Goal: Task Accomplishment & Management: Manage account settings

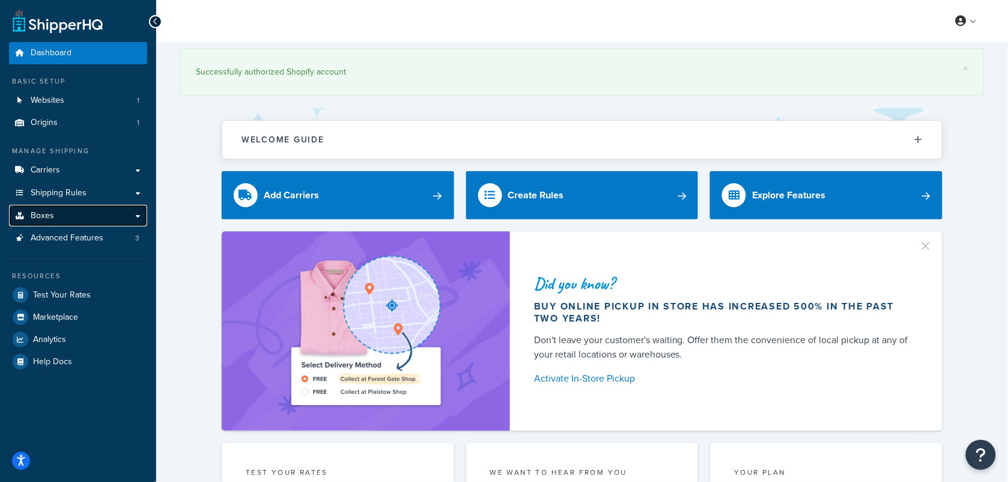
click at [70, 210] on link "Boxes" at bounding box center [78, 216] width 138 height 22
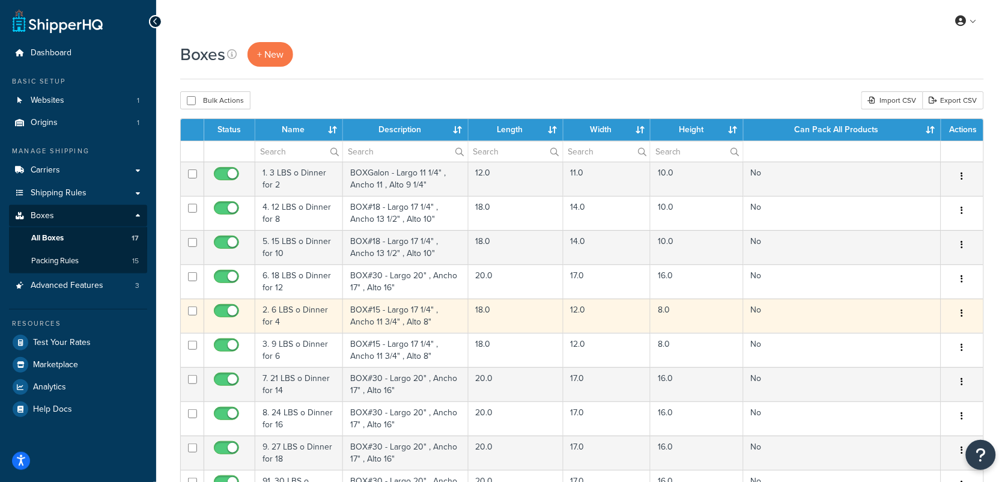
scroll to position [150, 0]
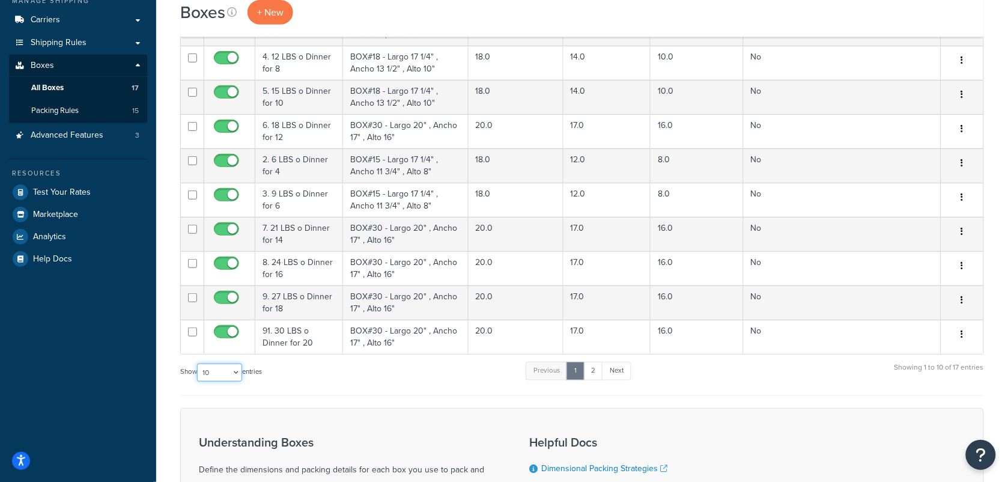
click at [241, 371] on select "10 15 25 50 100 1000" at bounding box center [219, 372] width 45 height 18
select select "100"
click at [198, 366] on select "10 15 25 50 100 1000" at bounding box center [219, 372] width 45 height 18
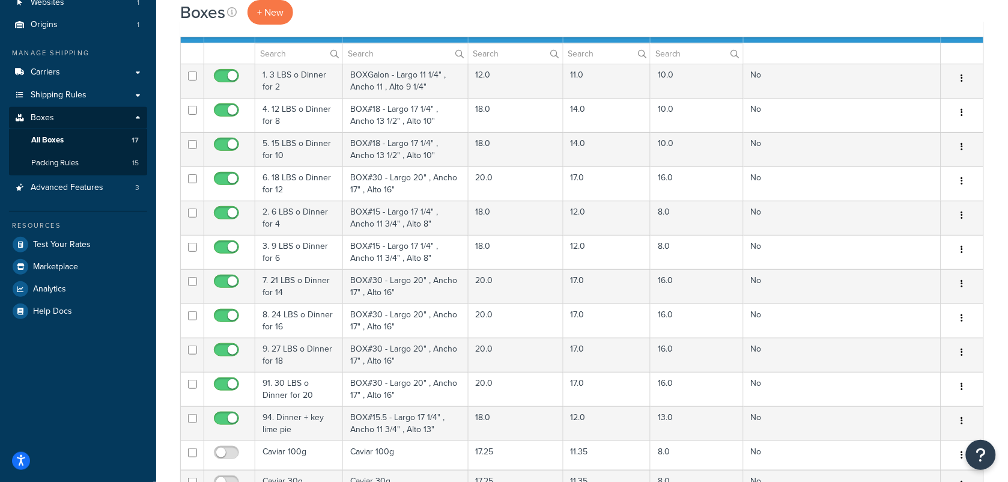
scroll to position [91, 0]
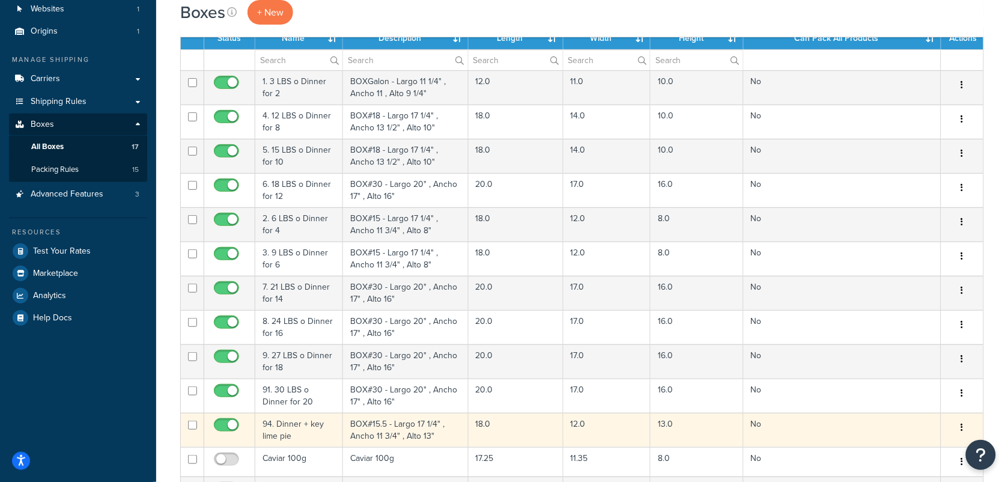
click at [962, 428] on icon "button" at bounding box center [962, 427] width 2 height 8
click at [908, 453] on link "Edit" at bounding box center [922, 450] width 95 height 25
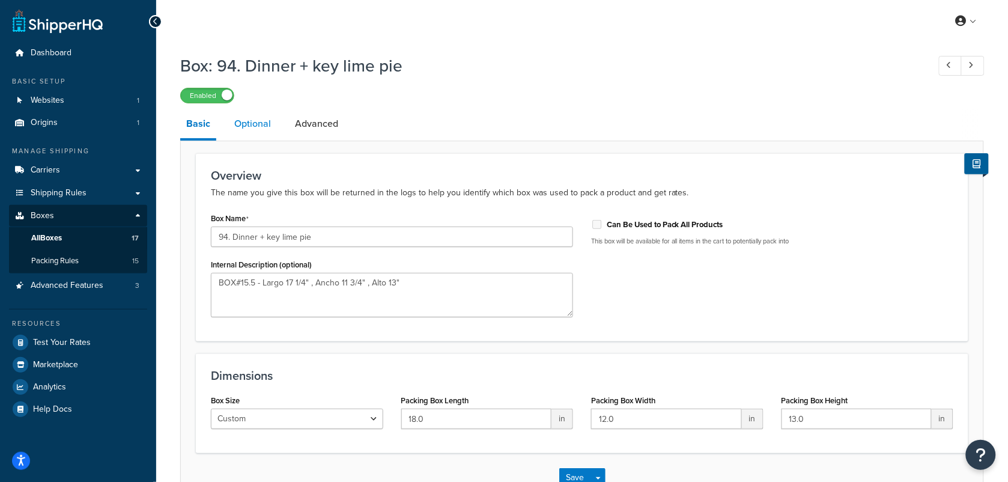
click at [253, 125] on link "Optional" at bounding box center [252, 123] width 49 height 29
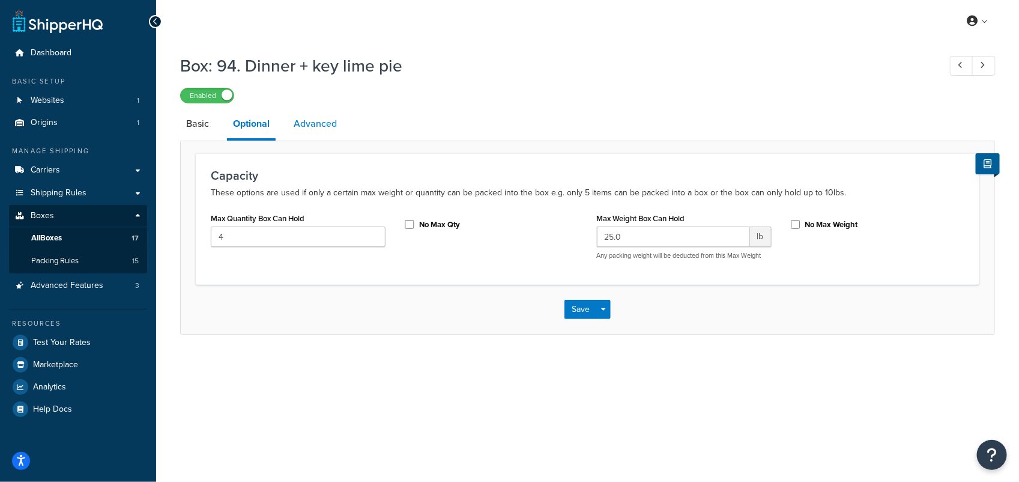
click at [316, 127] on link "Advanced" at bounding box center [315, 123] width 55 height 29
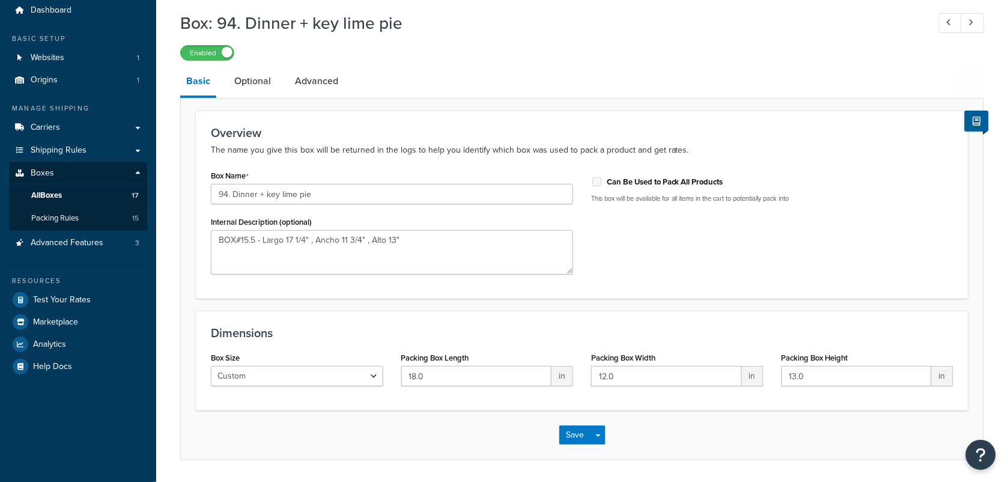
scroll to position [83, 0]
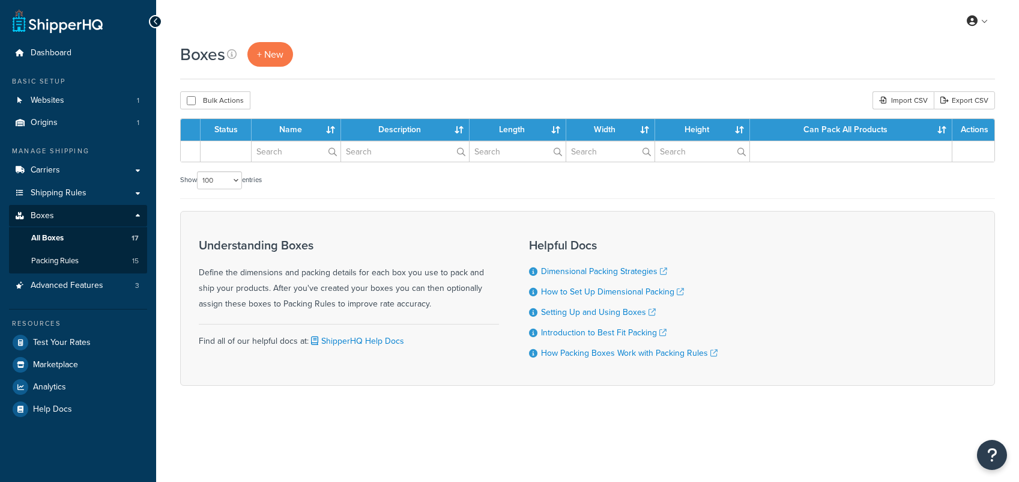
select select "100"
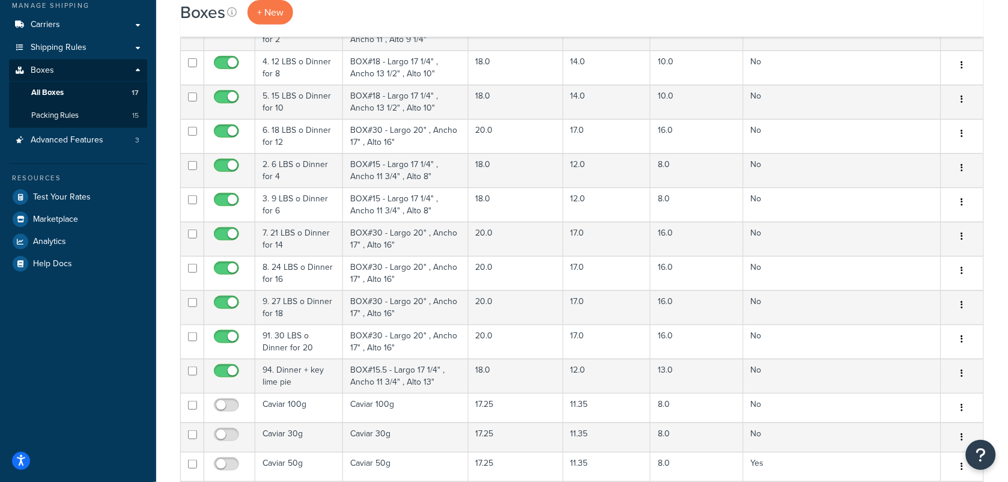
scroll to position [150, 0]
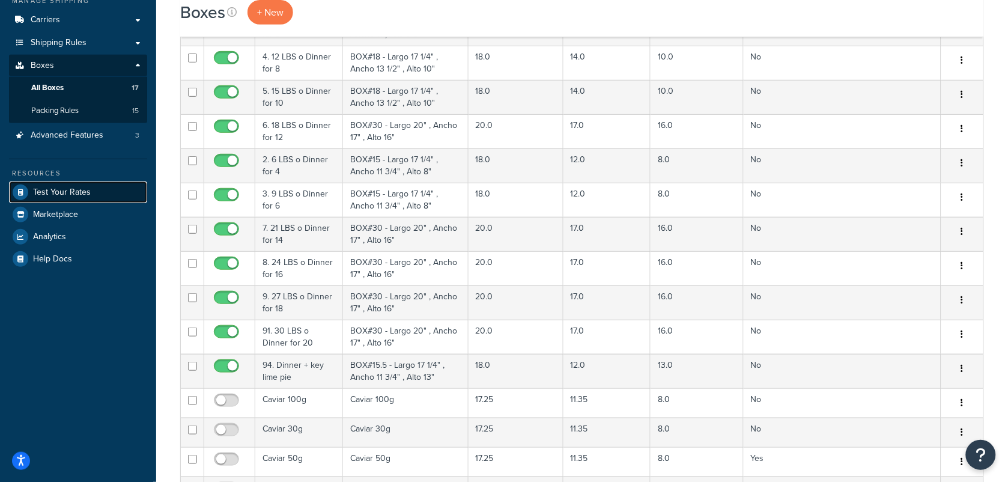
click at [76, 191] on span "Test Your Rates" at bounding box center [62, 192] width 58 height 10
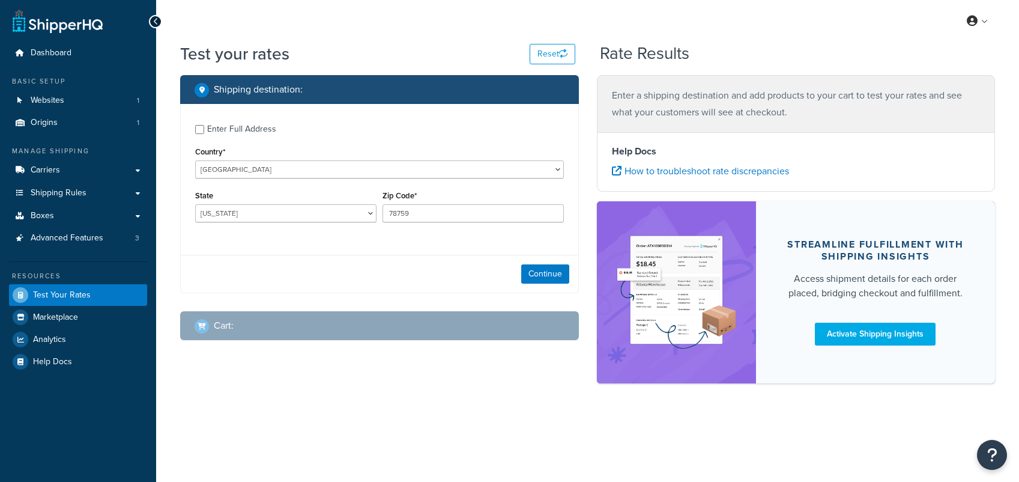
select select "TX"
click at [276, 210] on select "Alabama Alaska American Samoa Arizona Arkansas Armed Forces Americas Armed Forc…" at bounding box center [285, 213] width 181 height 18
click at [306, 188] on div "State Alabama Alaska American Samoa Arizona Arkansas Armed Forces Americas Arme…" at bounding box center [285, 204] width 181 height 35
click at [536, 271] on button "Continue" at bounding box center [545, 273] width 48 height 19
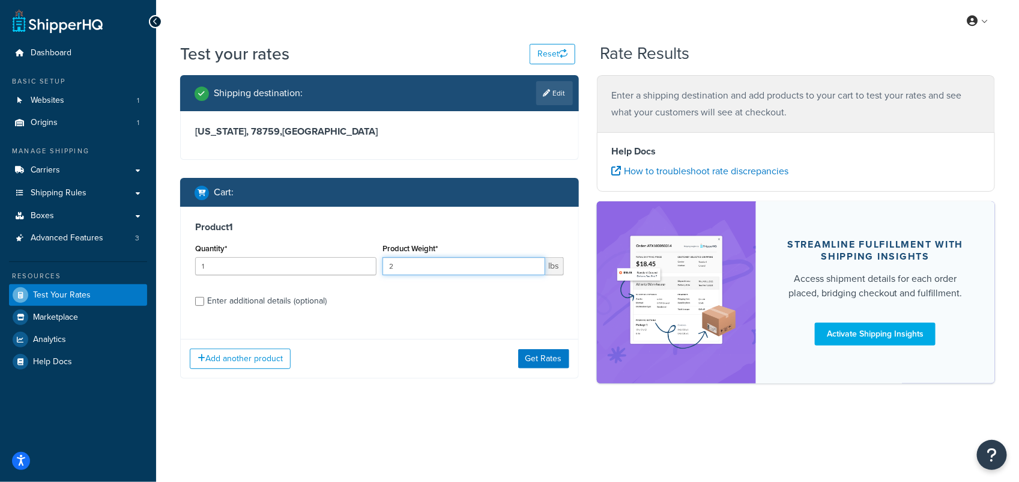
click at [531, 262] on input "2" at bounding box center [464, 266] width 163 height 18
click at [531, 262] on input "3" at bounding box center [464, 266] width 163 height 18
click at [531, 262] on input "4" at bounding box center [464, 266] width 163 height 18
click at [531, 262] on input "5" at bounding box center [464, 266] width 163 height 18
click at [531, 262] on input "6" at bounding box center [464, 266] width 163 height 18
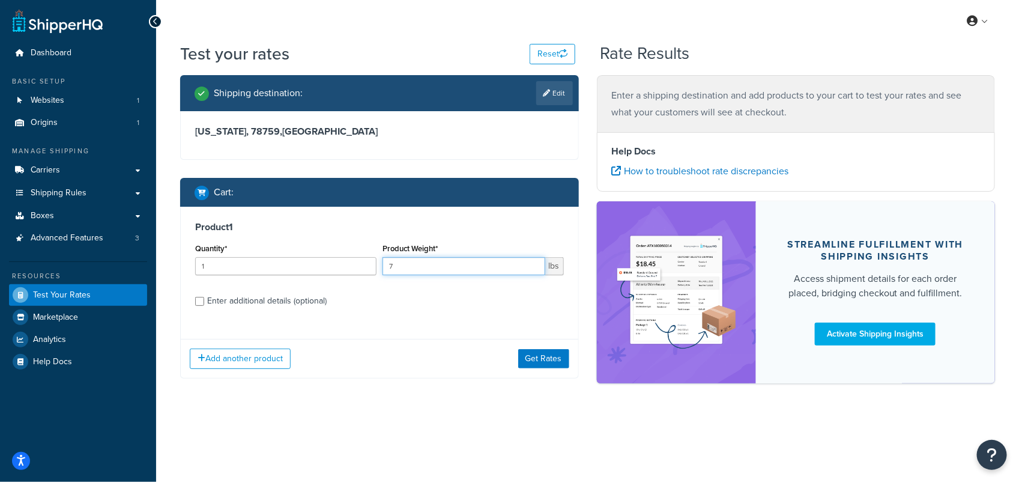
click at [531, 262] on input "7" at bounding box center [464, 266] width 163 height 18
click at [531, 262] on input "8" at bounding box center [464, 266] width 163 height 18
type input "9"
click at [531, 262] on input "9" at bounding box center [464, 266] width 163 height 18
click at [445, 312] on div "Product 1 Quantity* 1 Product Weight* 9 lbs Enter additional details (optional)" at bounding box center [380, 268] width 398 height 123
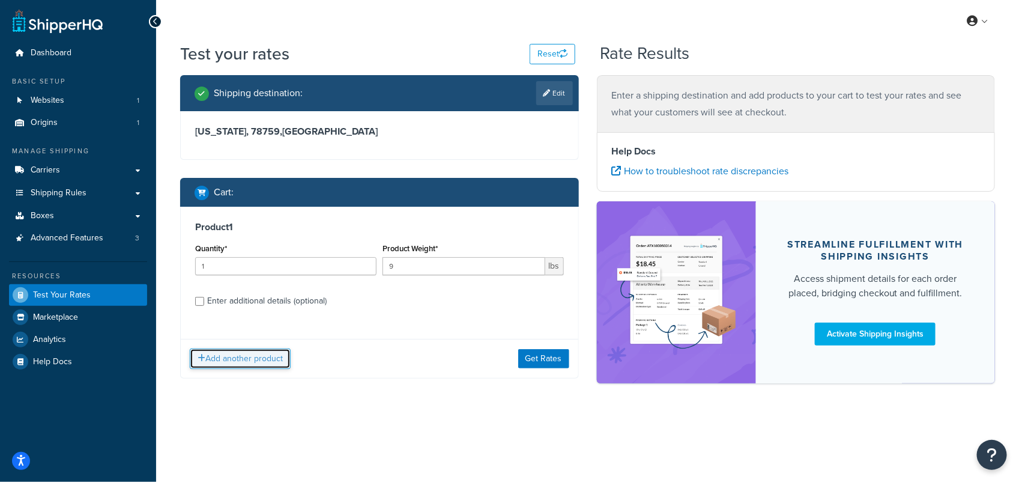
click at [233, 359] on button "Add another product" at bounding box center [240, 358] width 101 height 20
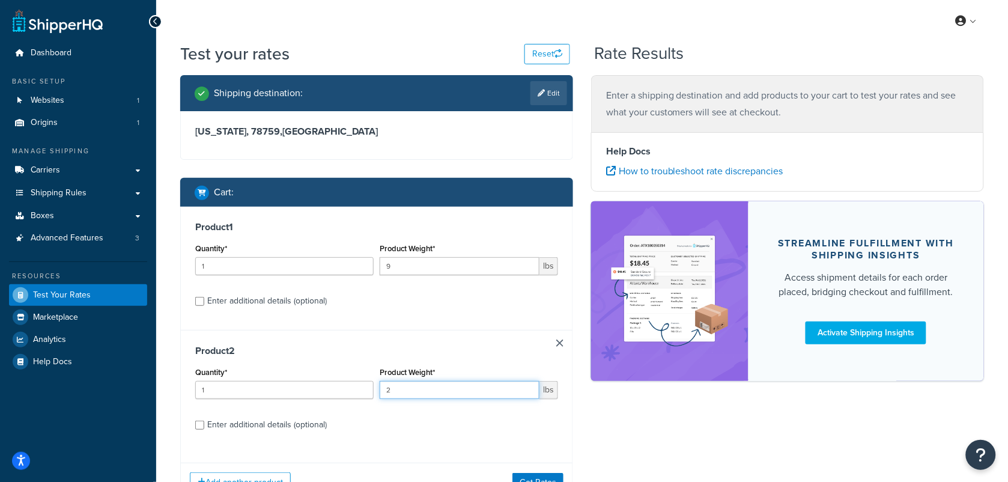
click at [530, 389] on input "2" at bounding box center [460, 390] width 160 height 18
click at [530, 389] on input "3" at bounding box center [460, 390] width 160 height 18
click at [530, 389] on input "4" at bounding box center [460, 390] width 160 height 18
click at [530, 389] on input "5" at bounding box center [460, 390] width 160 height 18
click at [530, 389] on input "6" at bounding box center [460, 390] width 160 height 18
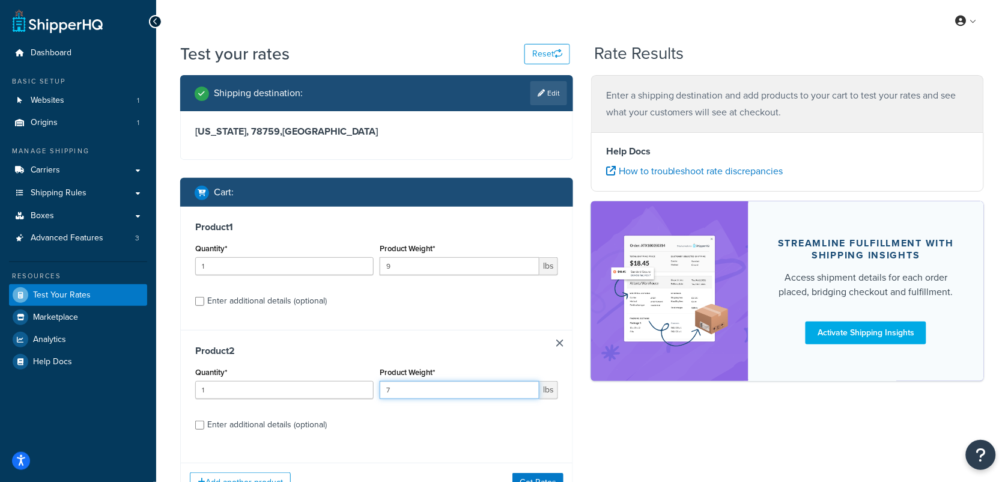
click at [530, 389] on input "7" at bounding box center [460, 390] width 160 height 18
click at [530, 389] on input "8" at bounding box center [460, 390] width 160 height 18
type input "9"
click at [530, 389] on input "9" at bounding box center [460, 390] width 160 height 18
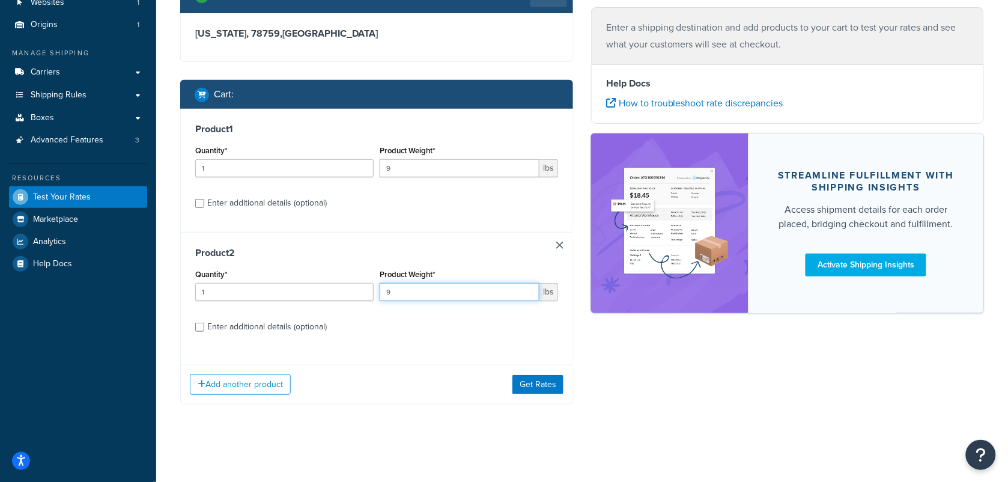
scroll to position [100, 0]
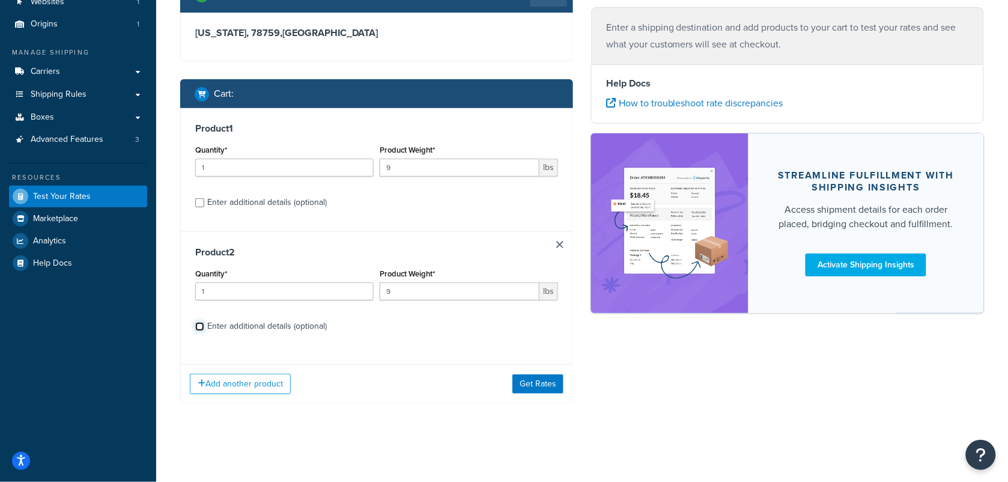
click at [195, 322] on input "Enter additional details (optional)" at bounding box center [199, 326] width 9 height 9
checkbox input "true"
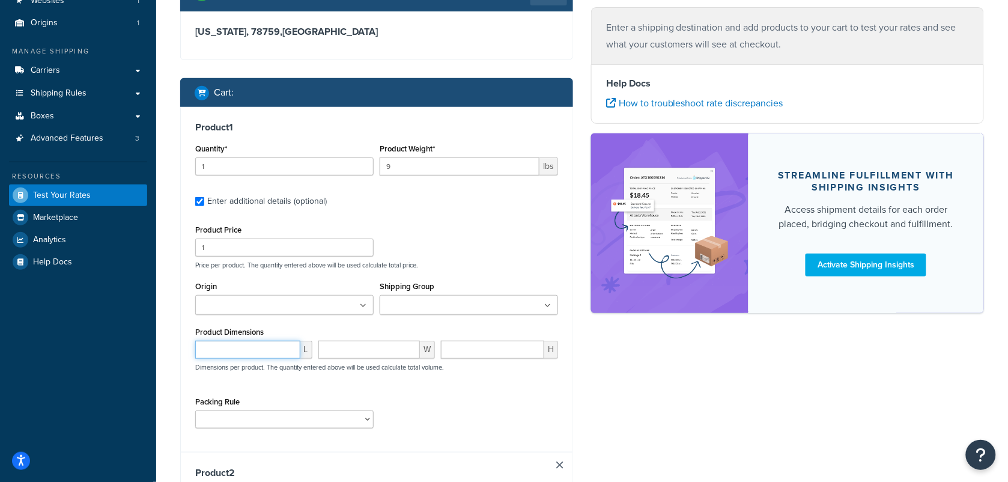
click at [233, 350] on input "number" at bounding box center [247, 349] width 105 height 18
click at [558, 463] on link at bounding box center [559, 464] width 7 height 7
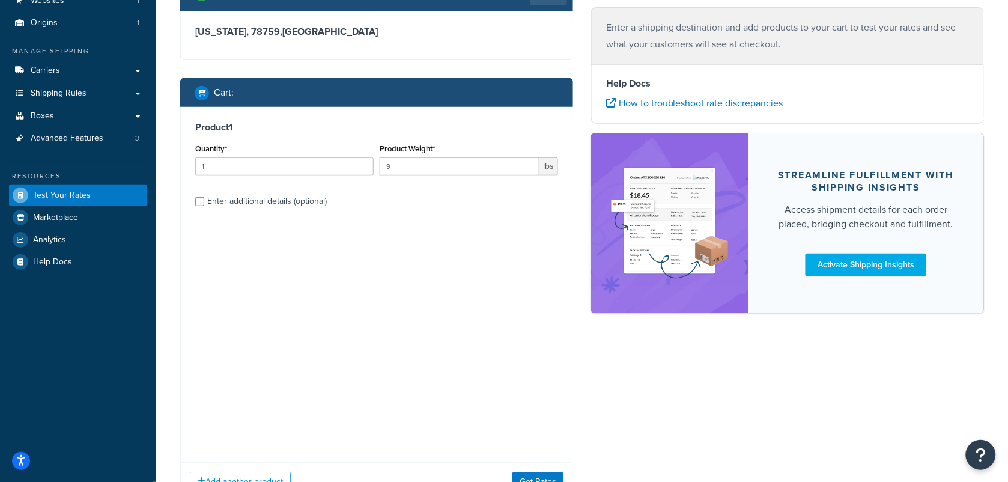
scroll to position [0, 0]
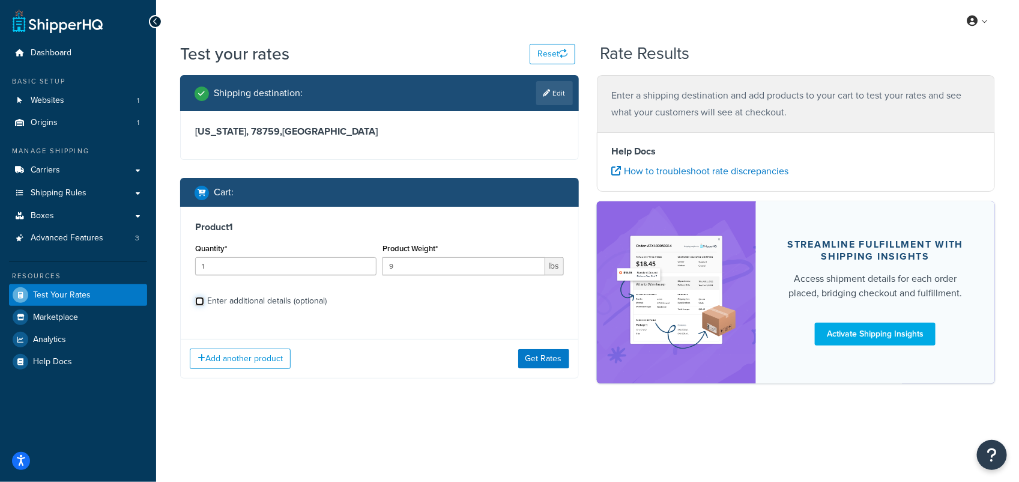
click at [203, 298] on input "Enter additional details (optional)" at bounding box center [199, 301] width 9 height 9
checkbox input "true"
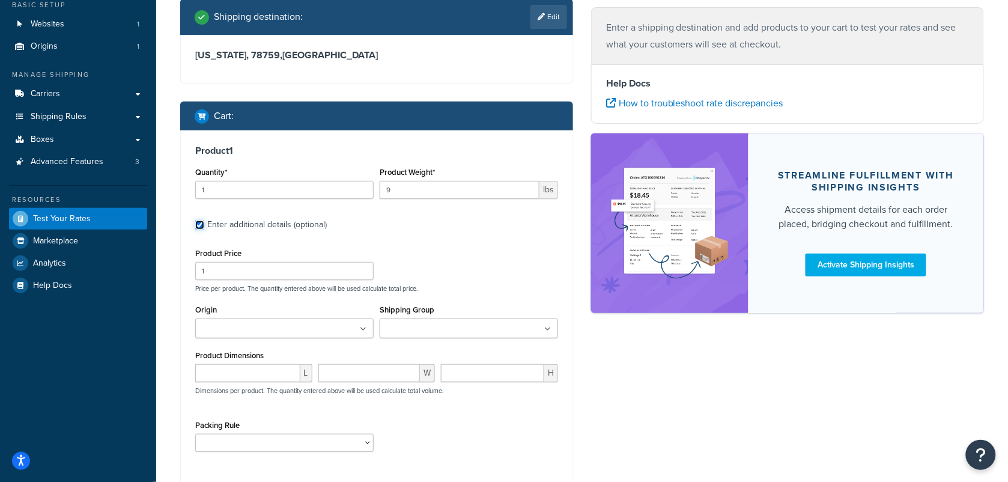
scroll to position [90, 0]
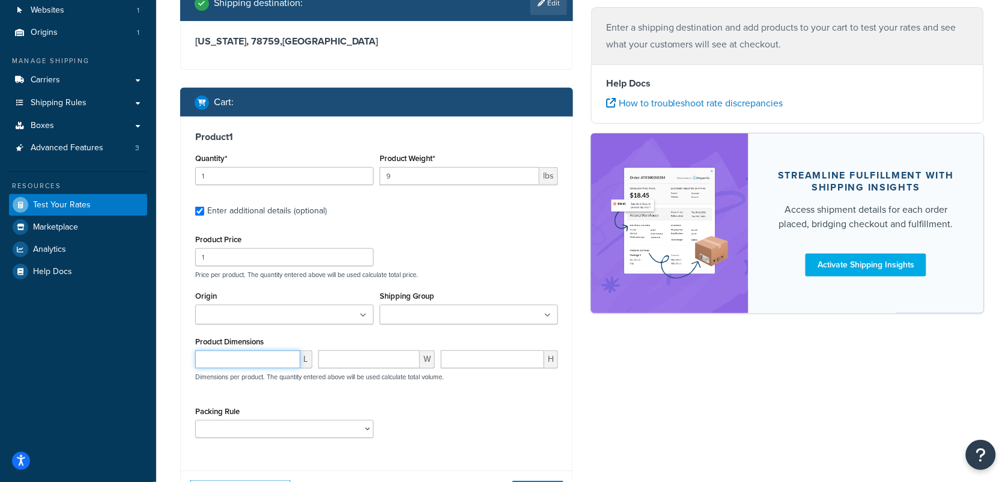
click at [233, 359] on input "number" at bounding box center [247, 359] width 105 height 18
type input "12"
click at [372, 354] on input "number" at bounding box center [369, 359] width 102 height 18
type input "11"
click at [485, 362] on input "number" at bounding box center [492, 359] width 103 height 18
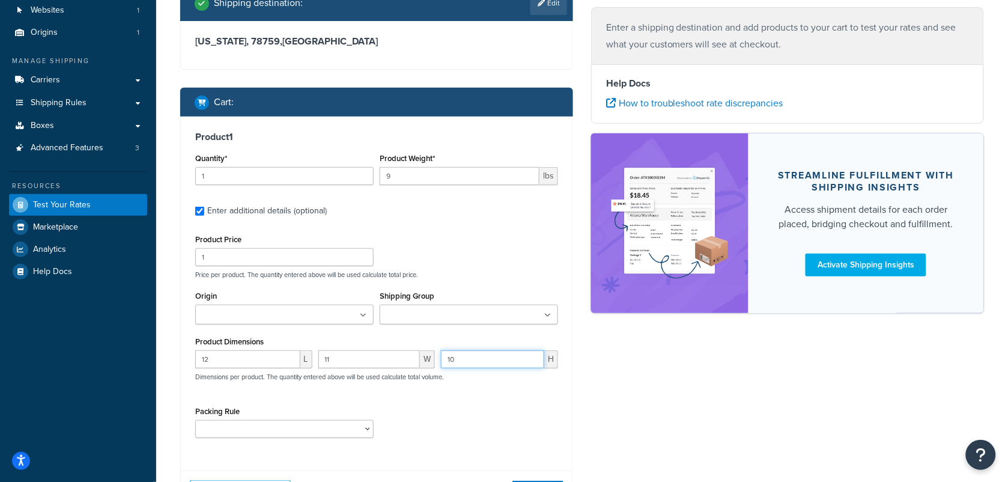
type input "10"
click at [631, 397] on div "Shipping destination : Edit Texas, 78759 , United States Cart : Product 1 Quant…" at bounding box center [582, 256] width 822 height 543
click at [366, 428] on select "1. 3 LBS o Dinner for 2 2. 6 LBS o Dinner for 2 3. 9 LBS o Dinner for 6 4. 12 L…" at bounding box center [284, 429] width 178 height 18
click at [685, 380] on div "Shipping destination : Edit Texas, 78759 , United States Cart : Product 1 Quant…" at bounding box center [582, 256] width 822 height 543
click at [369, 427] on select "1. 3 LBS o Dinner for 2 2. 6 LBS o Dinner for 2 3. 9 LBS o Dinner for 6 4. 12 L…" at bounding box center [284, 429] width 178 height 18
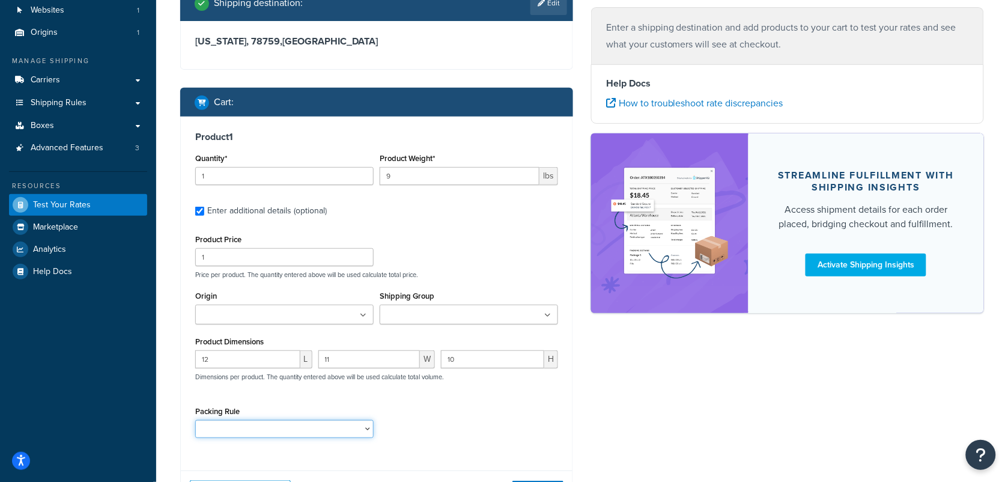
select select "59328"
click at [195, 421] on select "1. 3 LBS o Dinner for 2 2. 6 LBS o Dinner for 2 3. 9 LBS o Dinner for 6 4. 12 L…" at bounding box center [284, 429] width 178 height 18
click at [631, 410] on div "Shipping destination : Edit Texas, 78759 , United States Cart : Product 1 Quant…" at bounding box center [582, 256] width 822 height 543
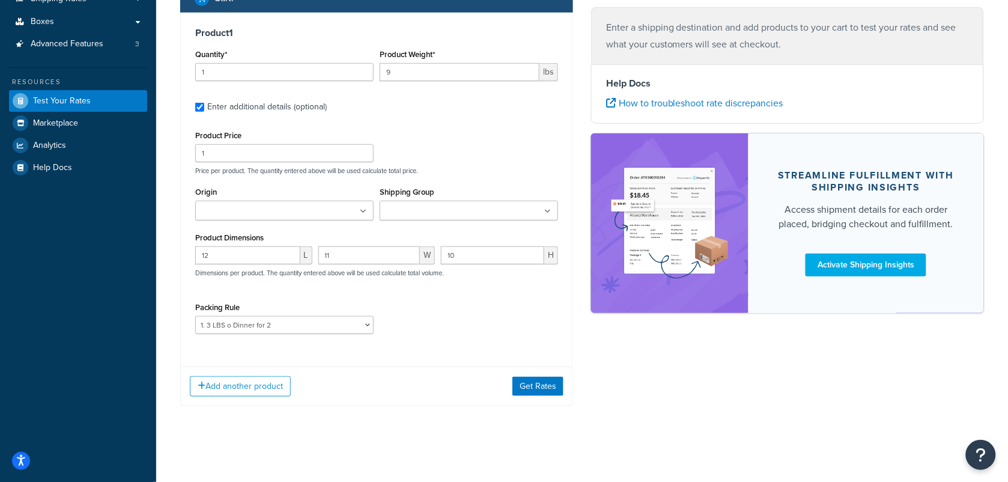
scroll to position [198, 0]
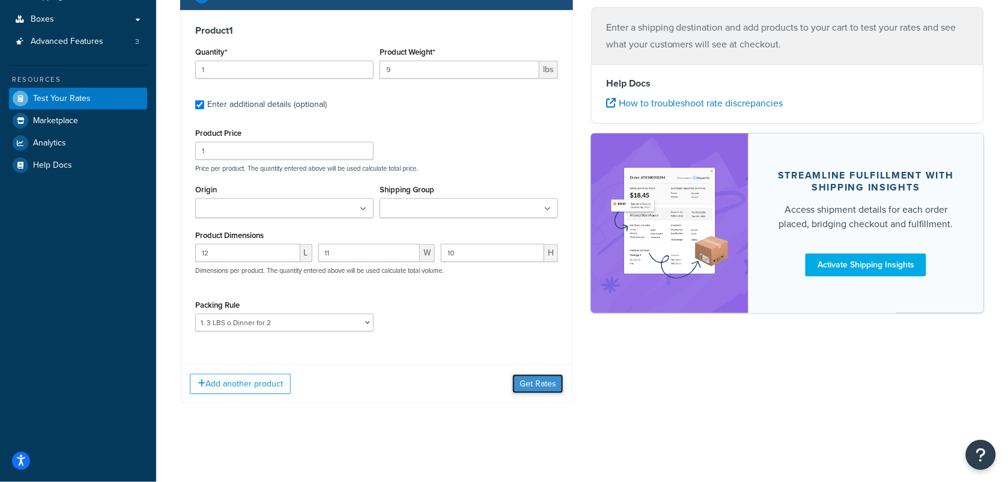
click at [544, 382] on button "Get Rates" at bounding box center [537, 383] width 51 height 19
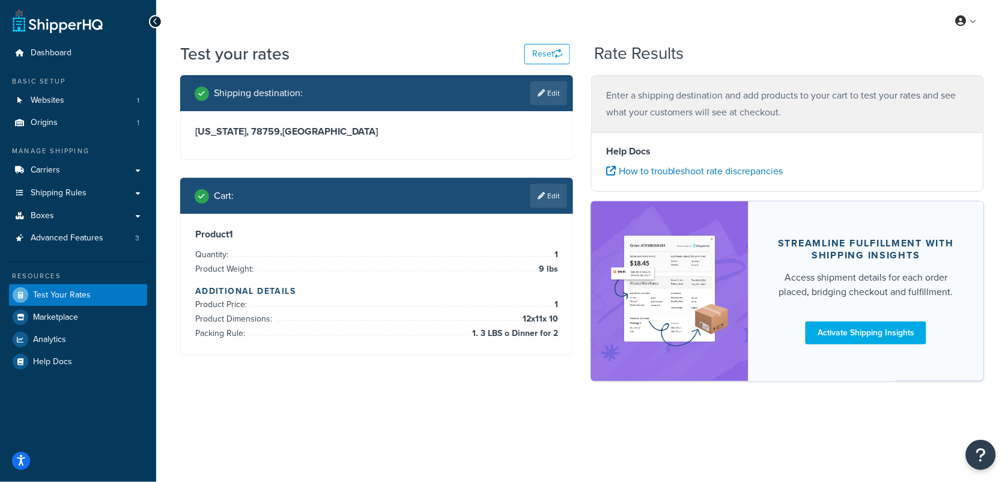
scroll to position [0, 0]
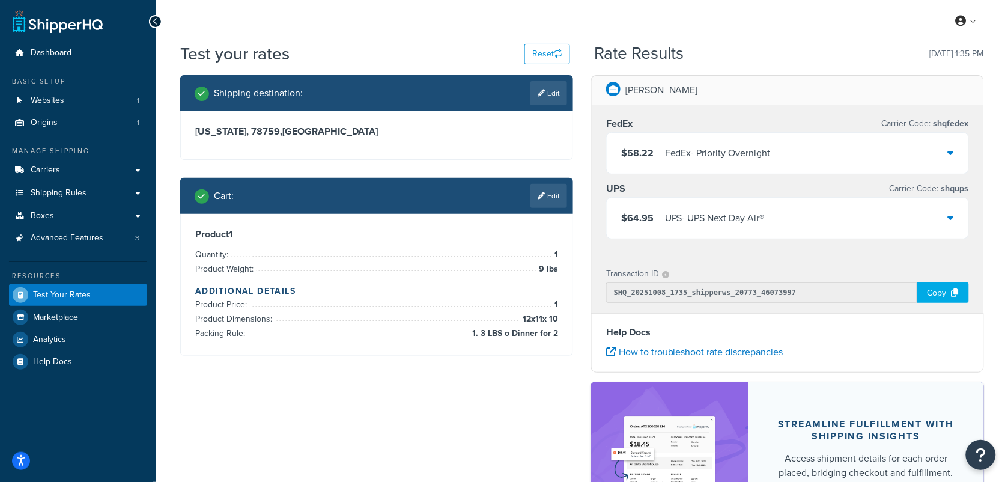
click at [957, 216] on div "$64.95 UPS - UPS Next Day Air®" at bounding box center [788, 218] width 362 height 41
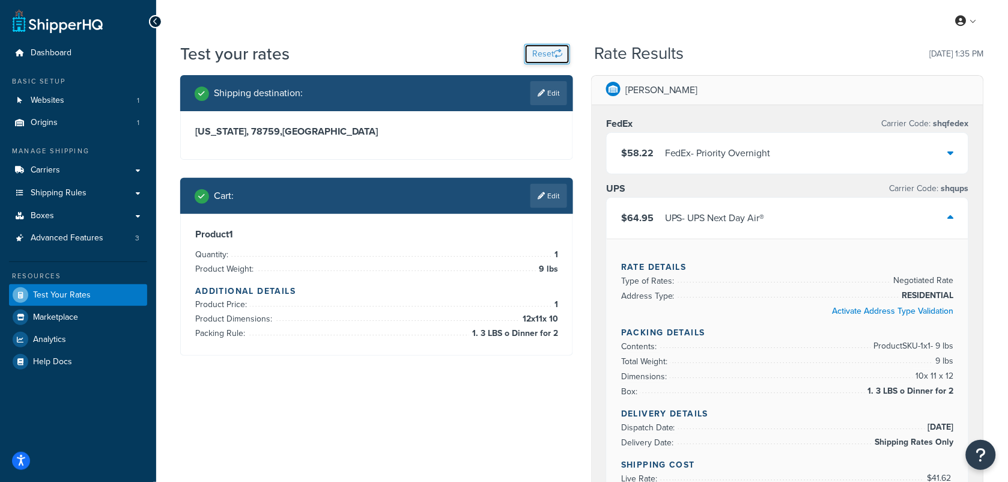
click at [559, 50] on icon "button" at bounding box center [558, 53] width 8 height 8
select select "TX"
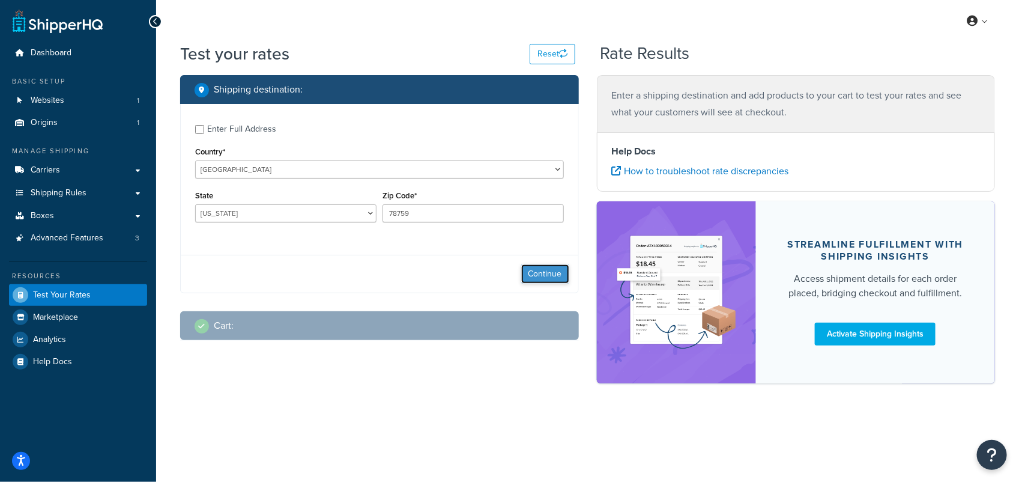
click at [530, 270] on button "Continue" at bounding box center [545, 273] width 48 height 19
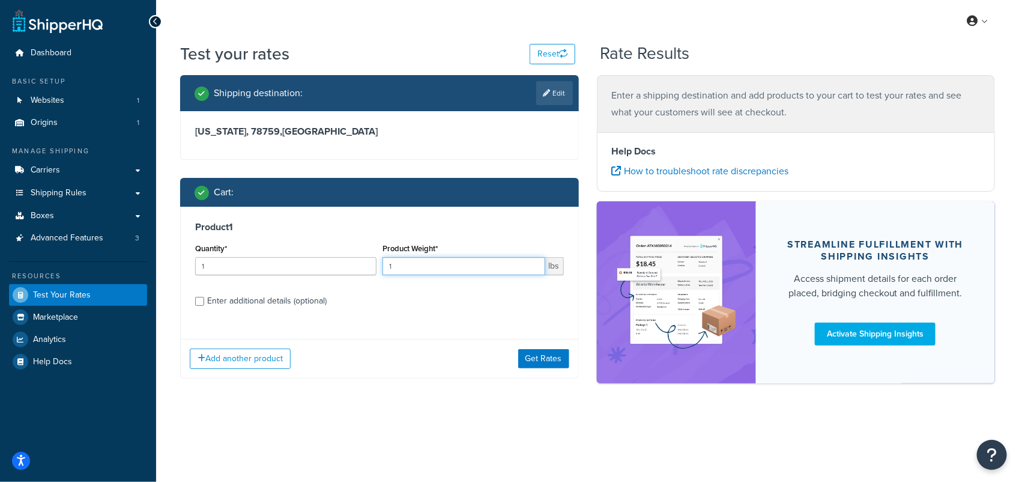
click at [403, 266] on input "1" at bounding box center [464, 266] width 163 height 18
type input "12"
click at [429, 288] on div "Product 1 Quantity* 1 Product Weight* 12 lbs Enter additional details (optional)" at bounding box center [380, 268] width 398 height 123
click at [398, 299] on label "Enter additional details (optional)" at bounding box center [385, 299] width 357 height 19
click at [204, 299] on input "Enter additional details (optional)" at bounding box center [199, 301] width 9 height 9
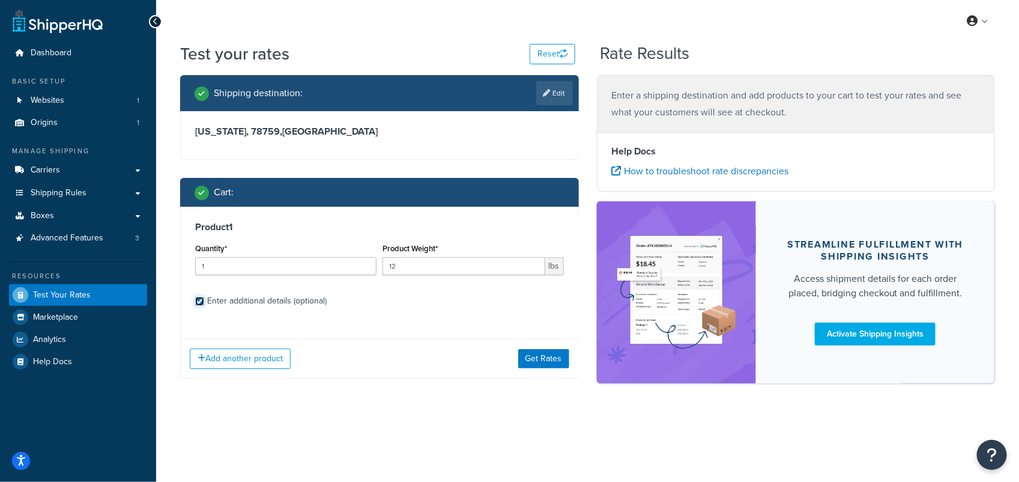
checkbox input "true"
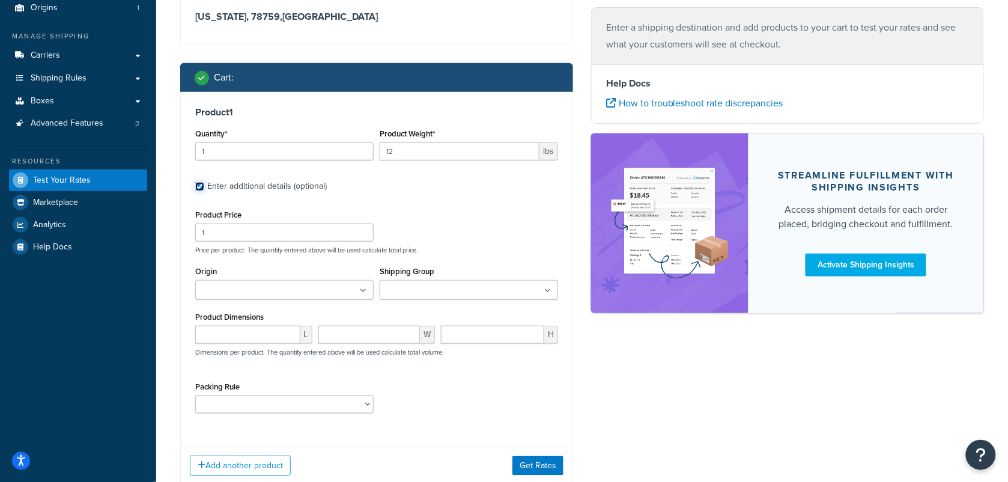
scroll to position [120, 0]
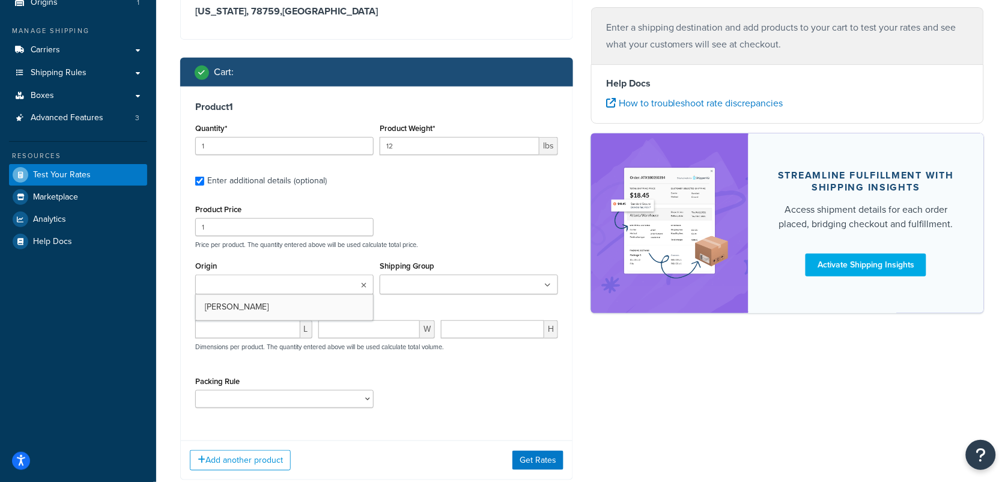
click at [364, 283] on icon at bounding box center [363, 285] width 5 height 7
click at [458, 235] on div "Product Price 1 Price per product. The quantity entered above will be used calc…" at bounding box center [376, 224] width 369 height 47
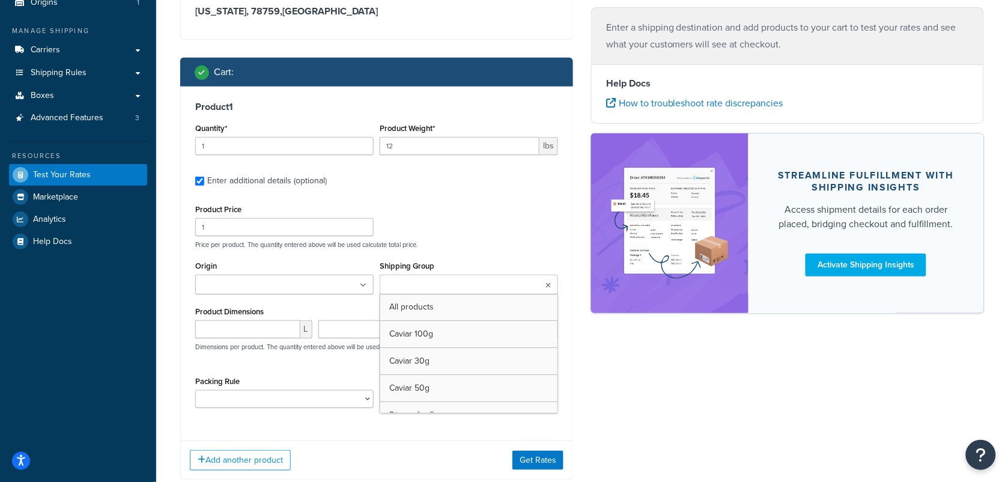
click at [548, 283] on icon at bounding box center [547, 285] width 5 height 7
click at [509, 215] on div "Product Price 1 Price per product. The quantity entered above will be used calc…" at bounding box center [376, 224] width 369 height 47
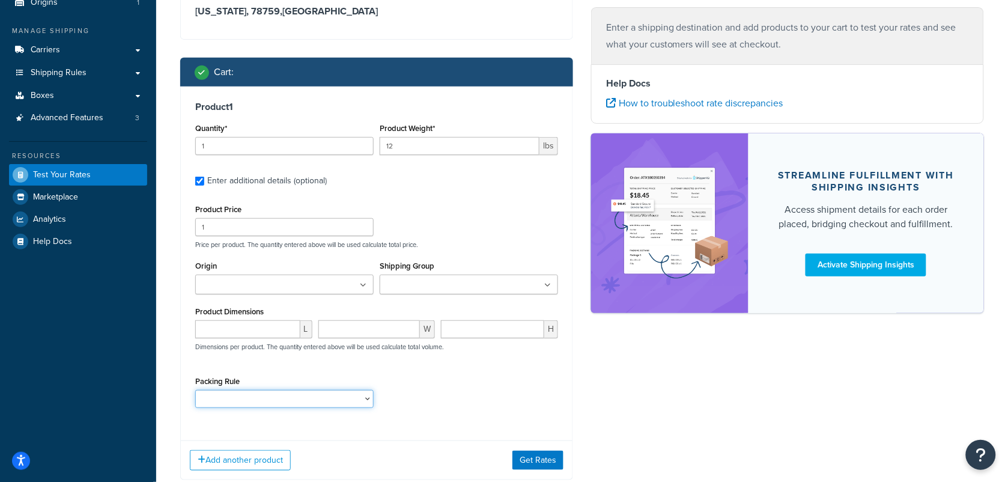
click at [368, 401] on select "1. 3 LBS o Dinner for 2 2. 6 LBS o Dinner for 2 3. 9 LBS o Dinner for 6 4. 12 L…" at bounding box center [284, 399] width 178 height 18
select select "59330"
click at [195, 391] on select "1. 3 LBS o Dinner for 2 2. 6 LBS o Dinner for 2 3. 9 LBS o Dinner for 6 4. 12 L…" at bounding box center [284, 399] width 178 height 18
click at [476, 217] on div "Product Price 1 Price per product. The quantity entered above will be used calc…" at bounding box center [376, 224] width 369 height 47
click at [539, 461] on button "Get Rates" at bounding box center [537, 459] width 51 height 19
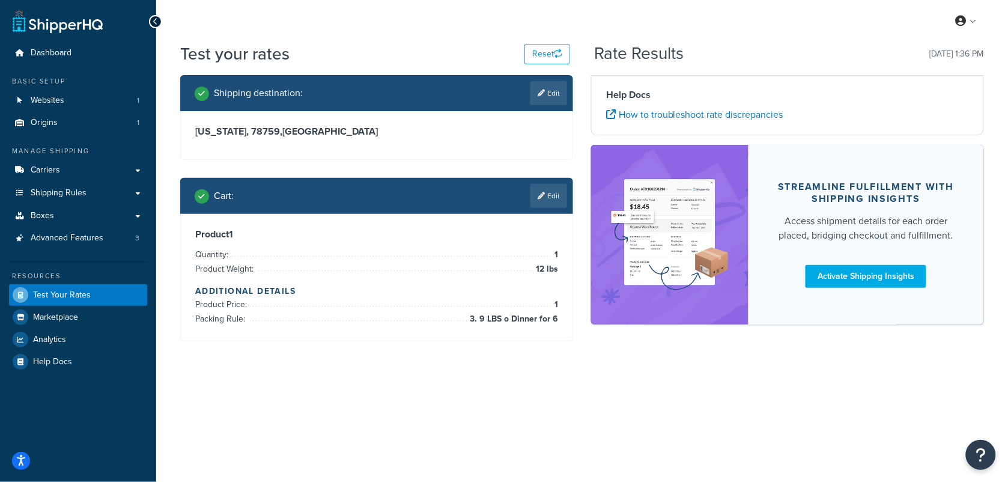
scroll to position [0, 0]
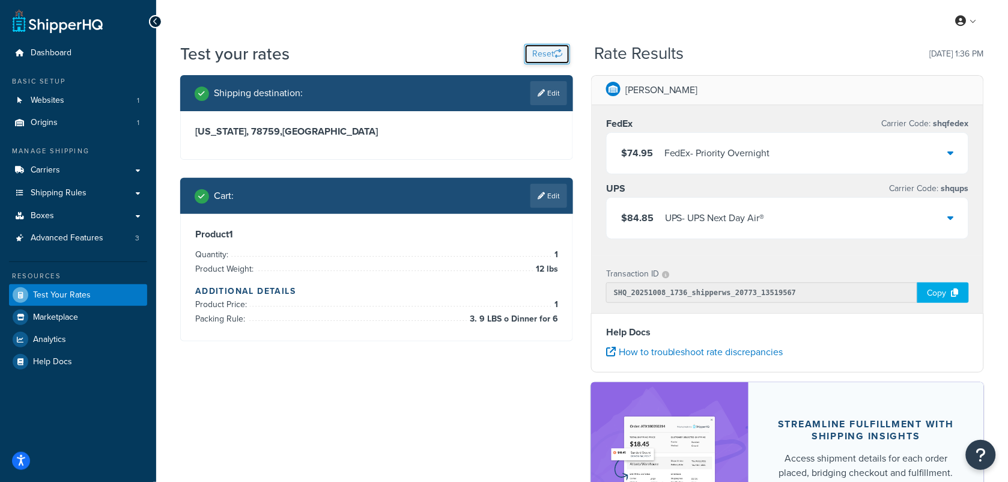
click at [560, 47] on button "Reset" at bounding box center [547, 54] width 46 height 20
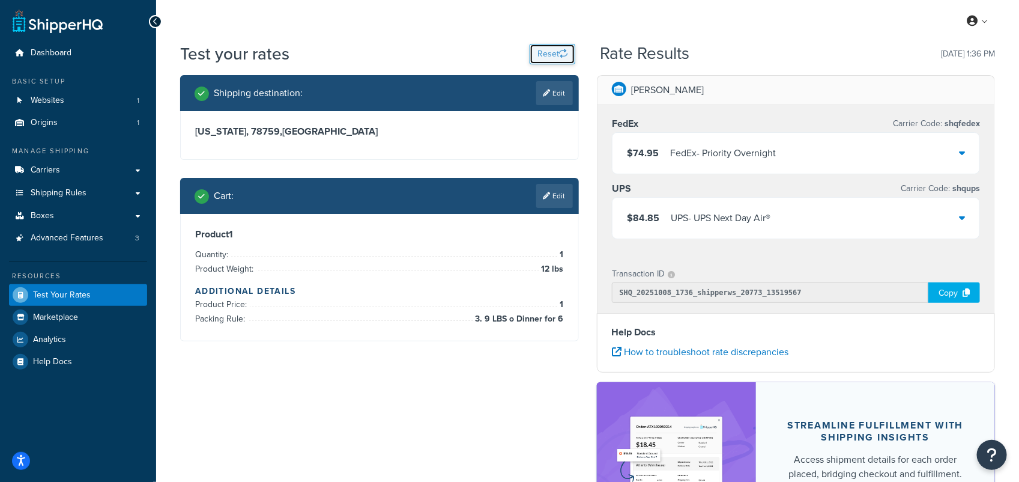
select select "TX"
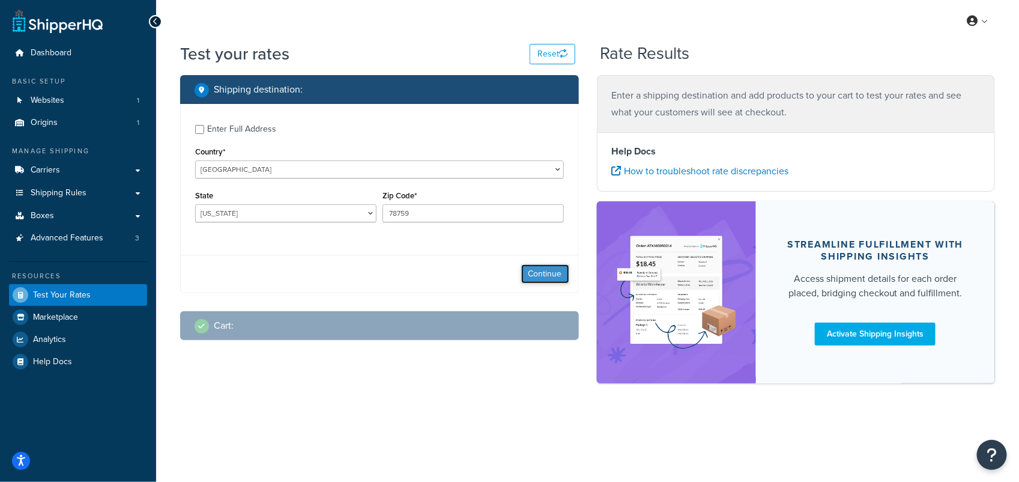
click at [545, 274] on button "Continue" at bounding box center [545, 273] width 48 height 19
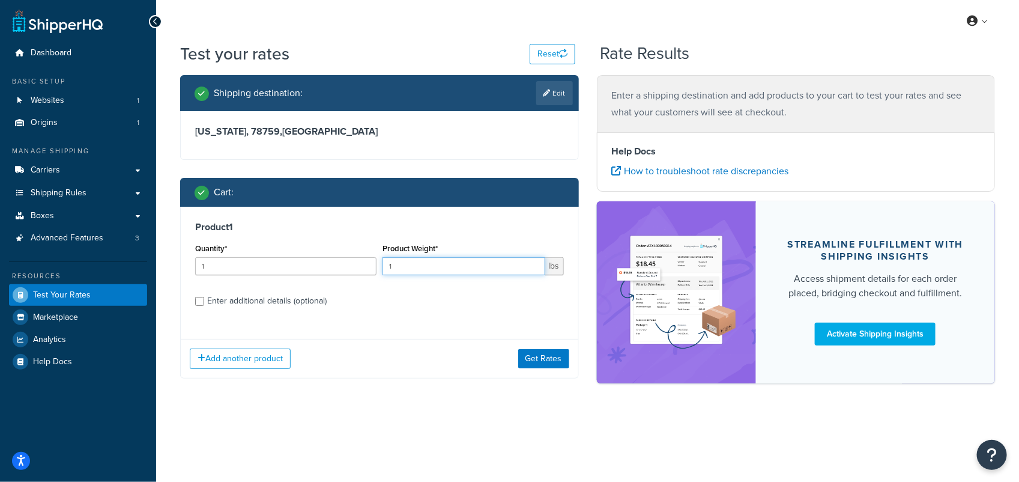
click at [426, 264] on input "1" at bounding box center [464, 266] width 163 height 18
click at [531, 265] on input "2" at bounding box center [464, 266] width 163 height 18
click at [531, 265] on input "3" at bounding box center [464, 266] width 163 height 18
click at [531, 265] on input "4" at bounding box center [464, 266] width 163 height 18
click at [531, 265] on input "5" at bounding box center [464, 266] width 163 height 18
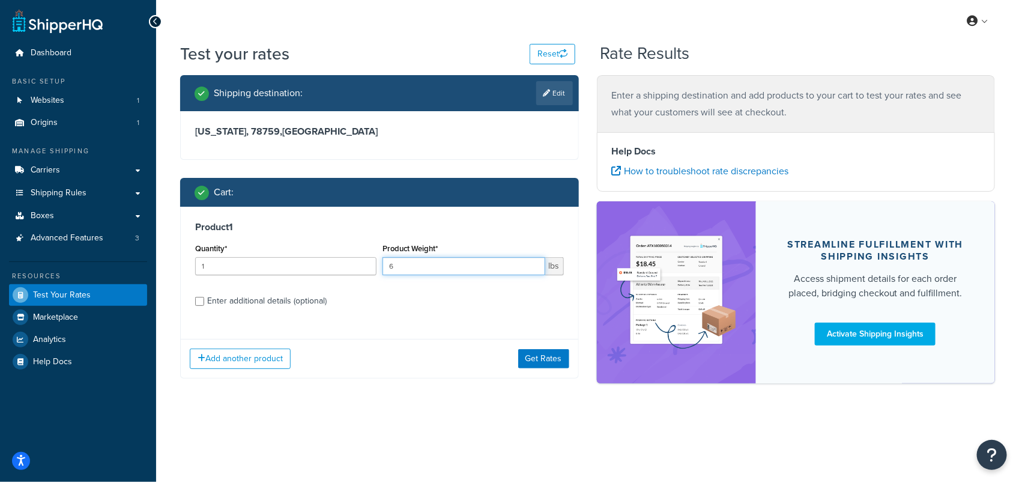
click at [531, 265] on input "6" at bounding box center [464, 266] width 163 height 18
click at [531, 265] on input "7" at bounding box center [464, 266] width 163 height 18
click at [531, 265] on input "8" at bounding box center [464, 266] width 163 height 18
type input "9"
click at [531, 265] on input "9" at bounding box center [464, 266] width 163 height 18
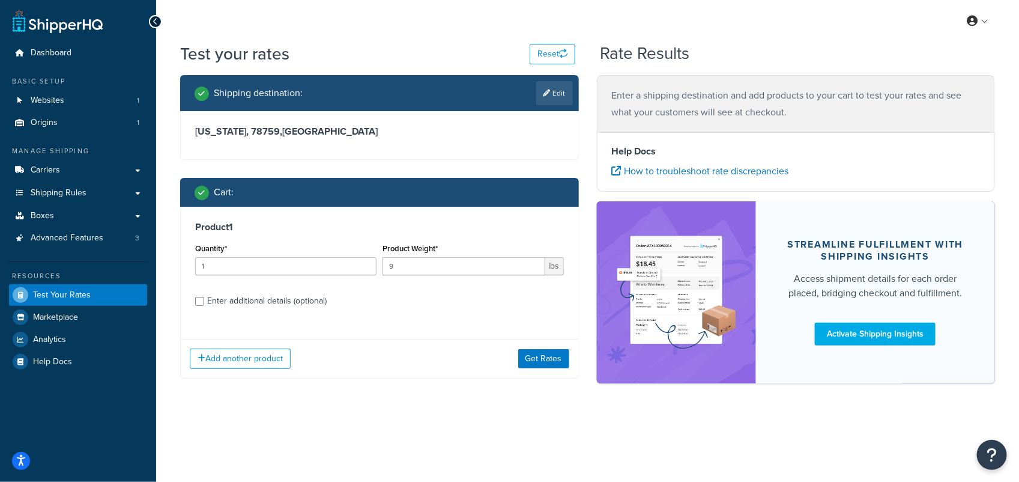
click at [423, 334] on div "Product 1 Quantity* 1 Product Weight* 9 lbs Enter additional details (optional)…" at bounding box center [379, 293] width 399 height 172
click at [202, 298] on input "Enter additional details (optional)" at bounding box center [199, 301] width 9 height 9
checkbox input "true"
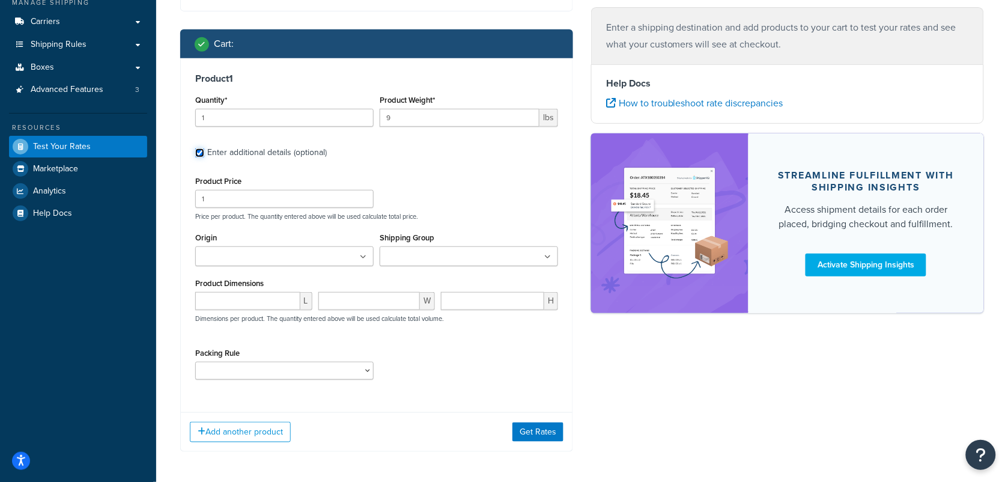
scroll to position [150, 0]
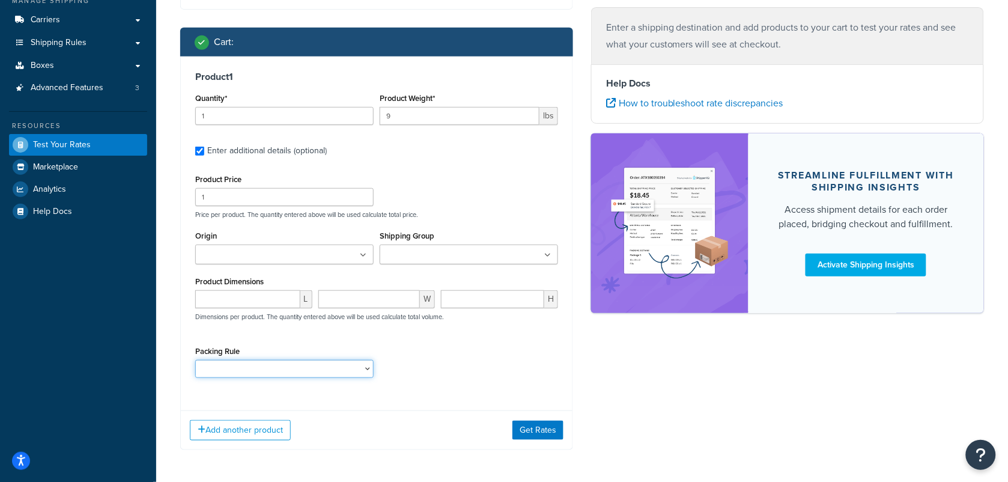
click at [366, 368] on select "1. 3 LBS o Dinner for 2 2. 6 LBS o Dinner for 2 3. 9 LBS o Dinner for 6 4. 12 L…" at bounding box center [284, 369] width 178 height 18
select select "64965"
click at [195, 361] on select "1. 3 LBS o Dinner for 2 2. 6 LBS o Dinner for 2 3. 9 LBS o Dinner for 6 4. 12 L…" at bounding box center [284, 369] width 178 height 18
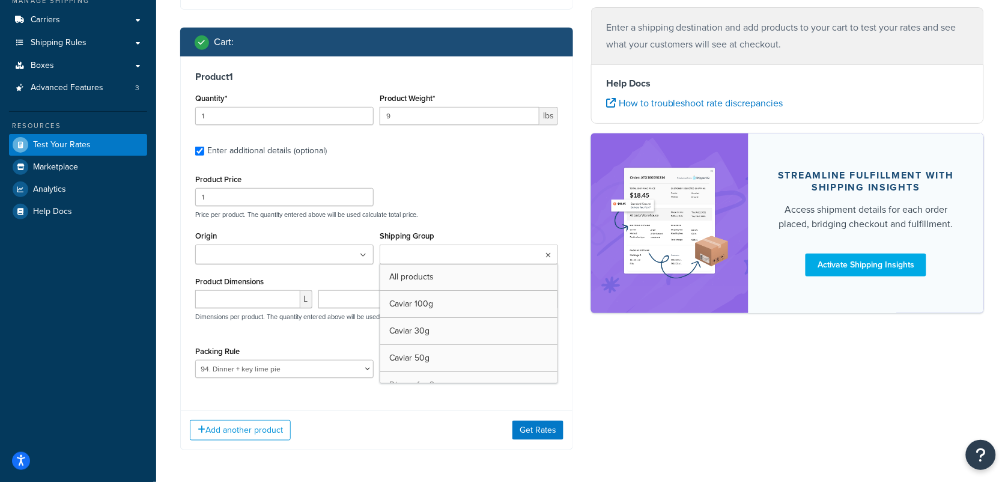
click at [547, 254] on icon at bounding box center [547, 255] width 5 height 7
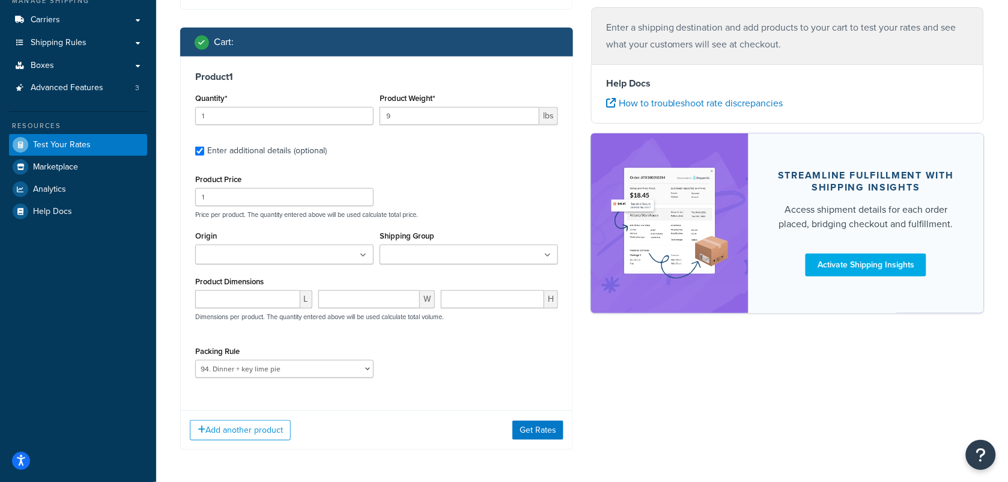
click at [547, 254] on icon at bounding box center [547, 255] width 7 height 7
click at [365, 259] on icon at bounding box center [363, 255] width 5 height 7
click at [365, 259] on icon at bounding box center [363, 255] width 7 height 7
click at [540, 425] on button "Get Rates" at bounding box center [537, 429] width 51 height 19
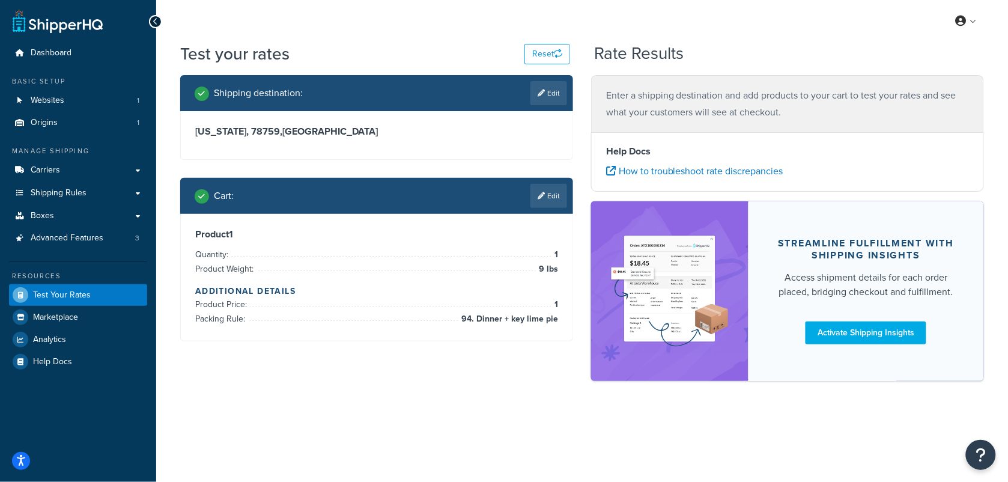
scroll to position [0, 0]
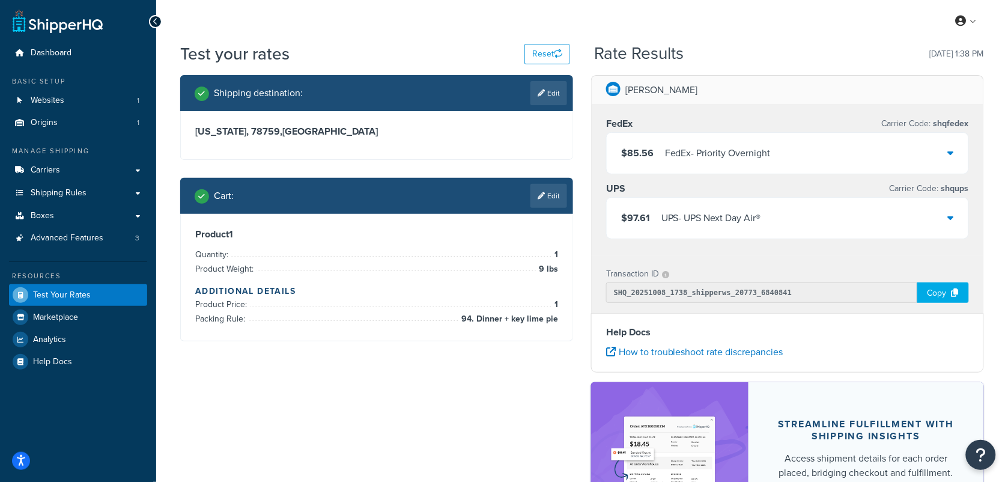
click at [950, 215] on icon at bounding box center [951, 218] width 6 height 10
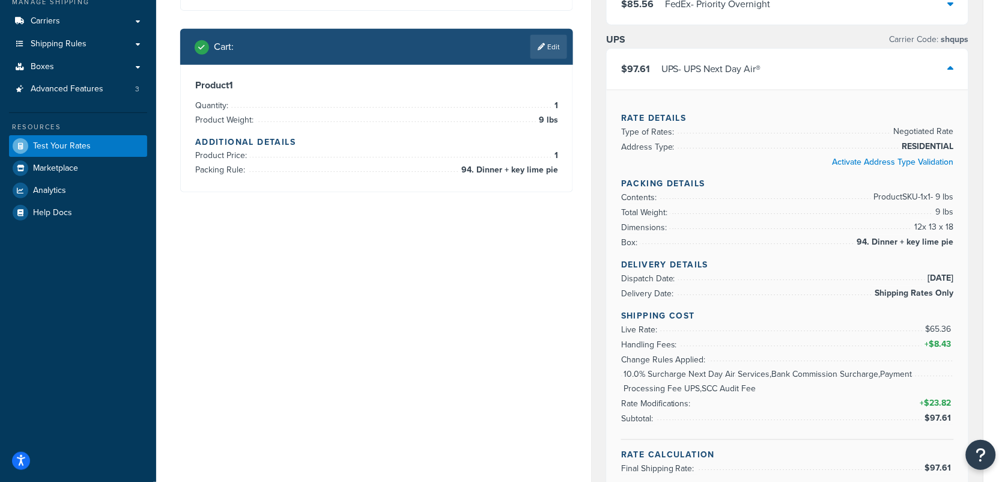
scroll to position [151, 0]
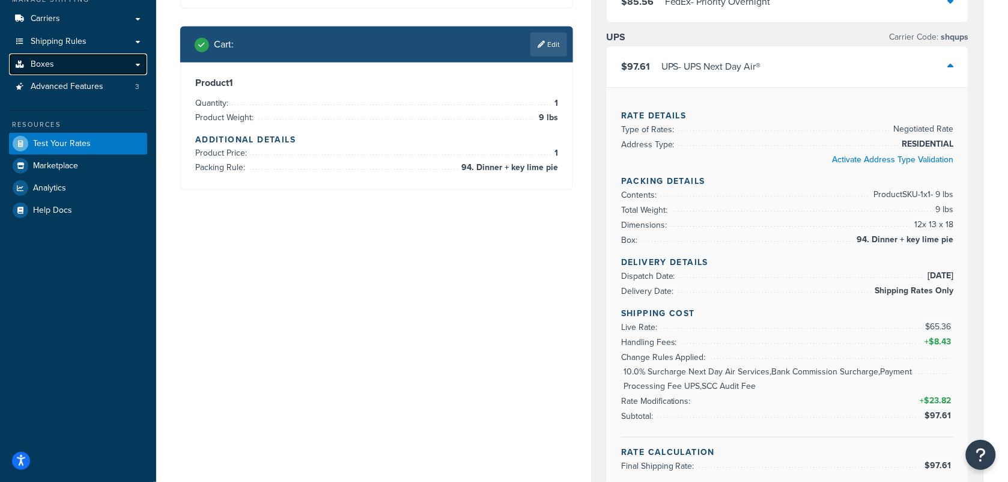
click at [49, 64] on span "Boxes" at bounding box center [42, 64] width 23 height 10
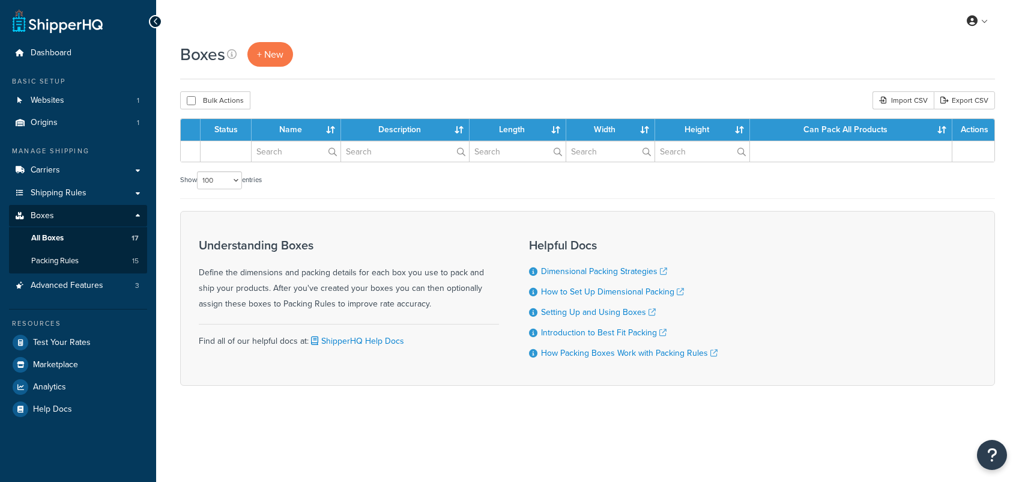
select select "100"
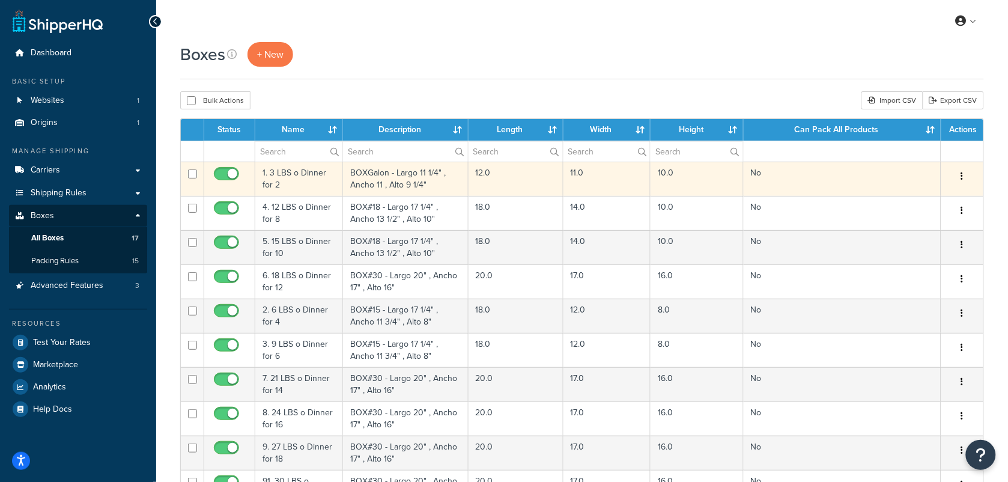
click at [315, 178] on td "1. 3 LBS o Dinner for 2" at bounding box center [299, 179] width 88 height 34
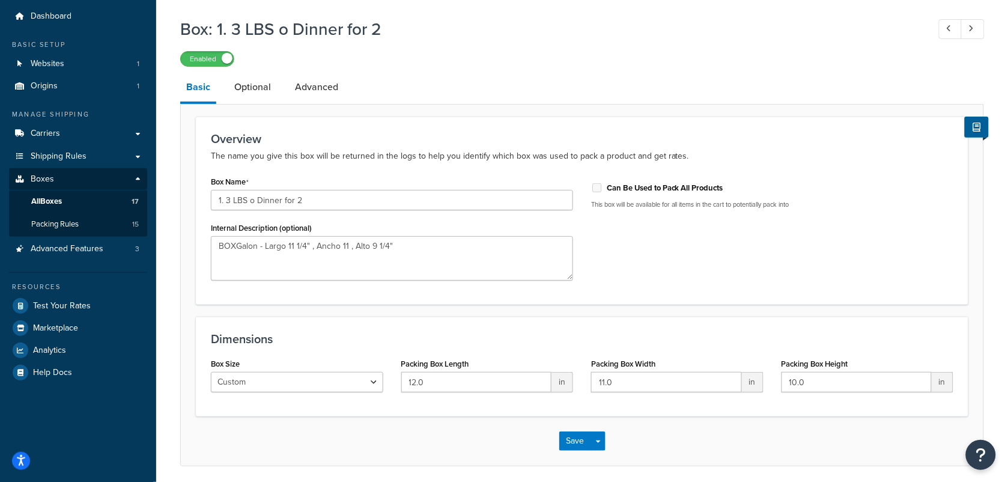
scroll to position [23, 0]
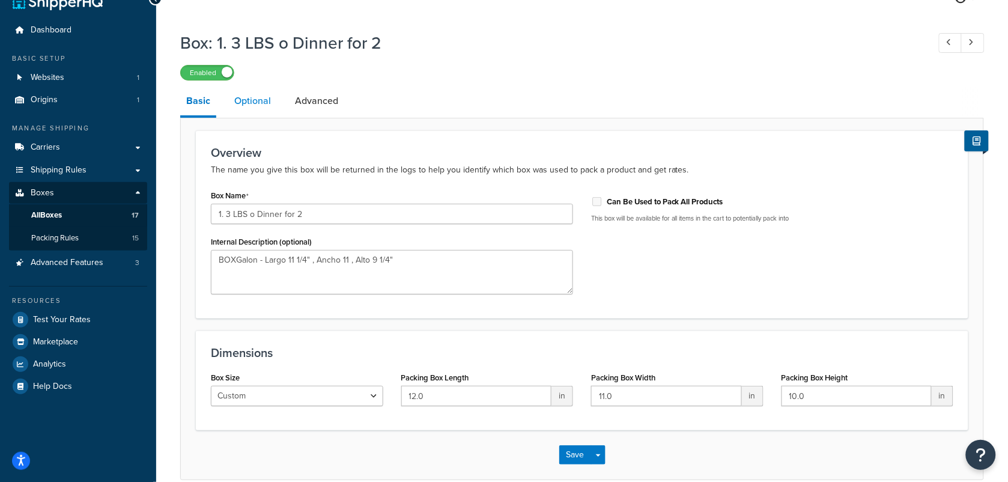
click at [259, 100] on link "Optional" at bounding box center [252, 100] width 49 height 29
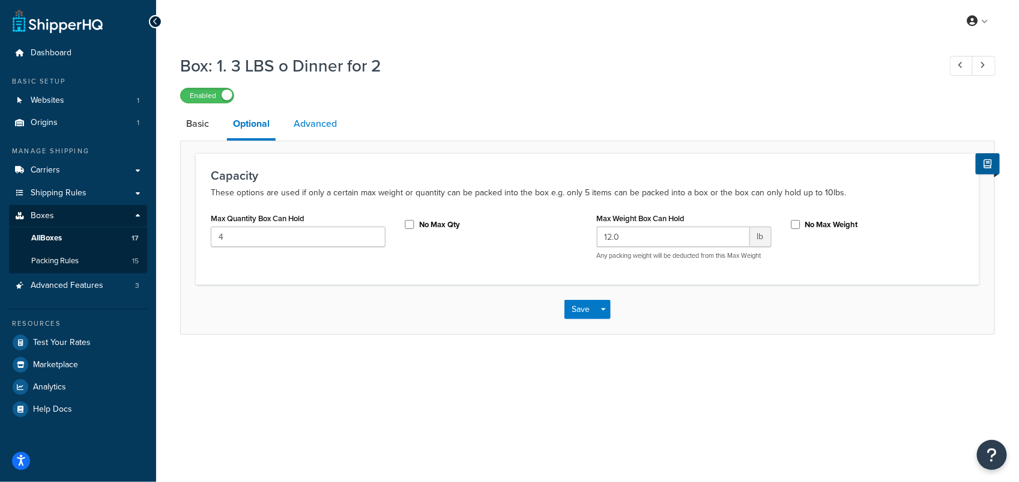
click at [318, 121] on link "Advanced" at bounding box center [315, 123] width 55 height 29
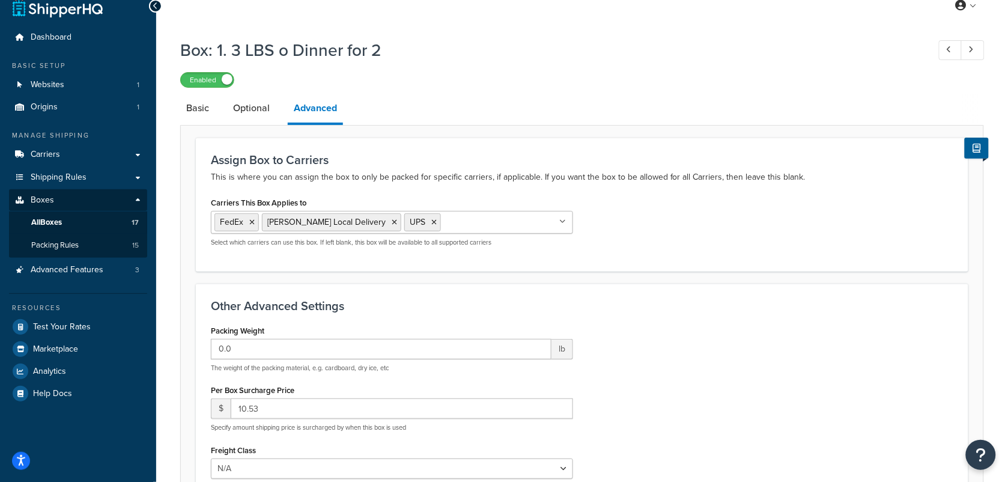
scroll to position [30, 0]
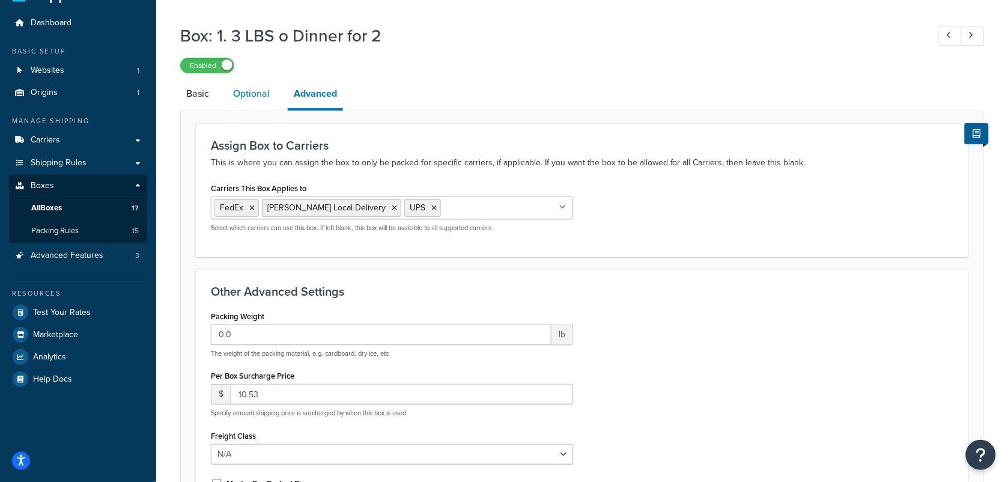
click at [261, 86] on link "Optional" at bounding box center [251, 93] width 49 height 29
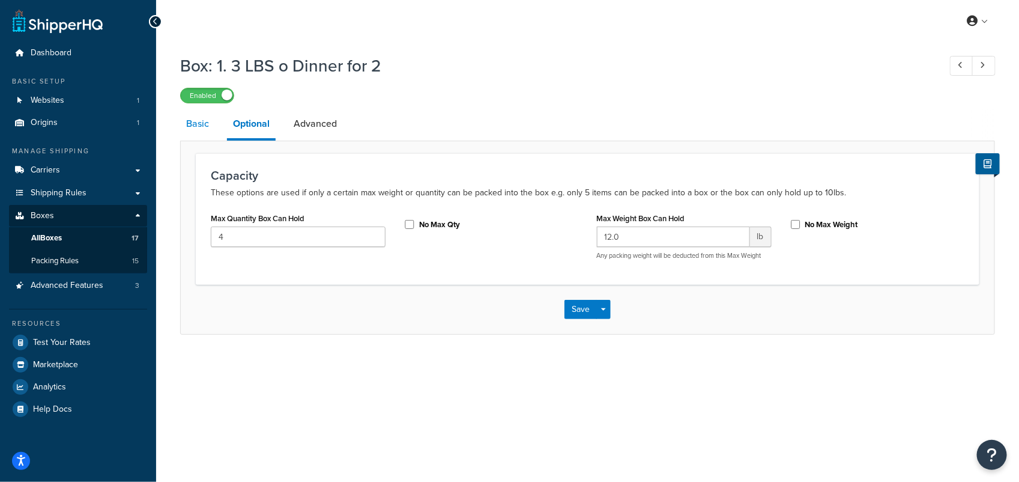
click at [205, 123] on link "Basic" at bounding box center [197, 123] width 35 height 29
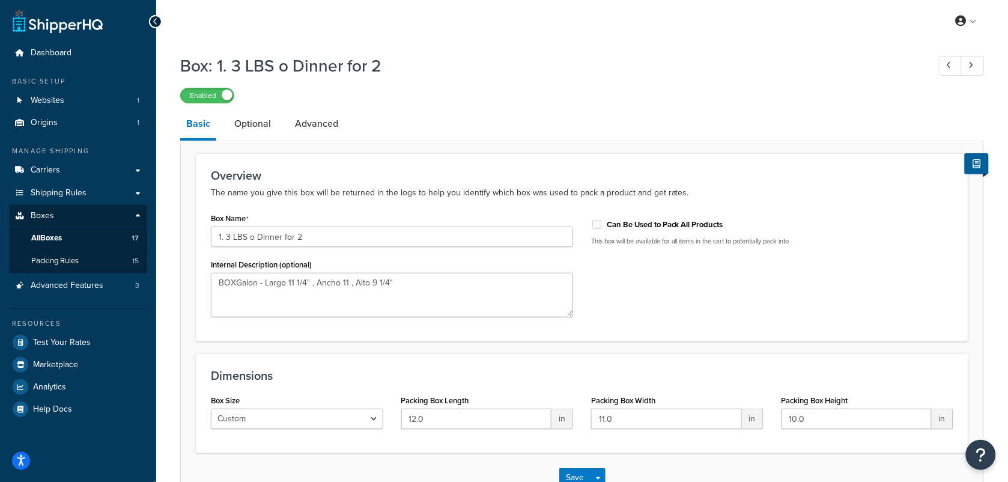
click at [1006, 451] on div "Box: 1. 3 LBS o Dinner for 2 Enabled Basic Optional Advanced Overview The name …" at bounding box center [582, 290] width 852 height 485
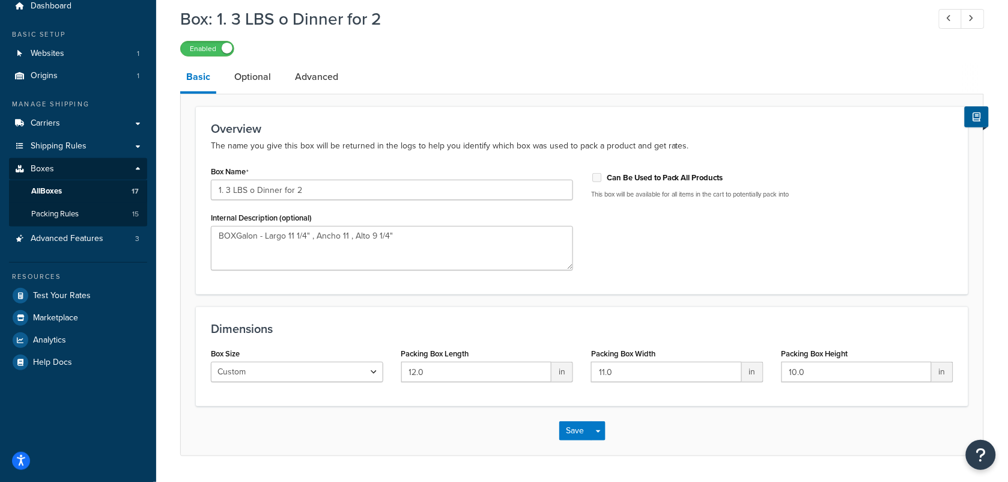
scroll to position [83, 0]
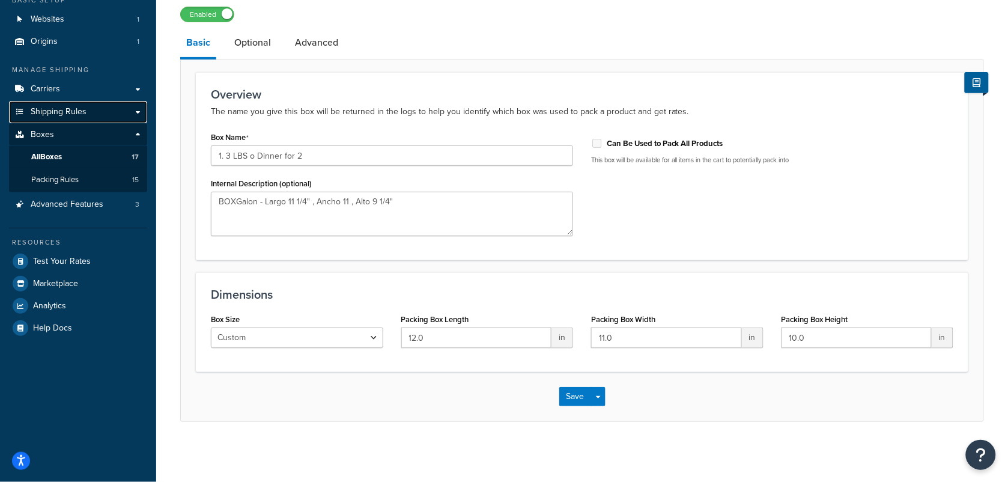
click at [60, 108] on span "Shipping Rules" at bounding box center [59, 112] width 56 height 10
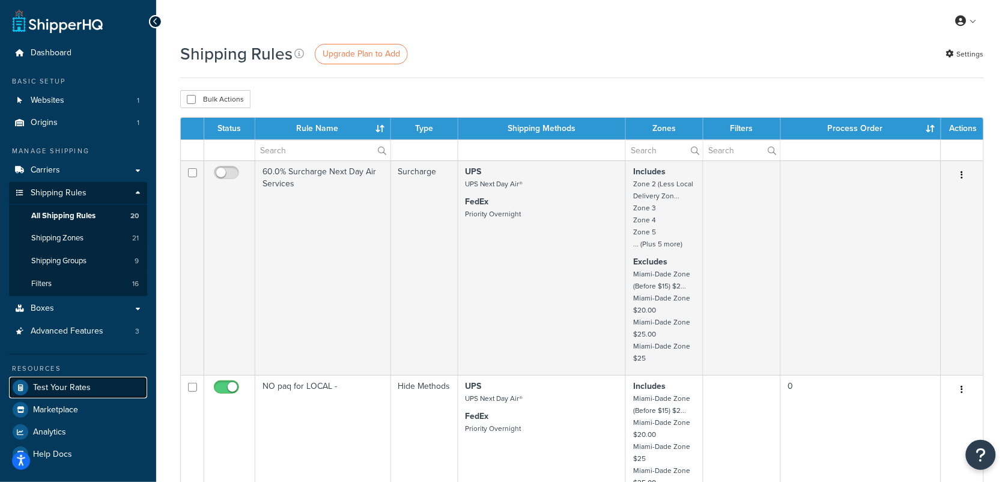
click at [59, 385] on span "Test Your Rates" at bounding box center [62, 388] width 58 height 10
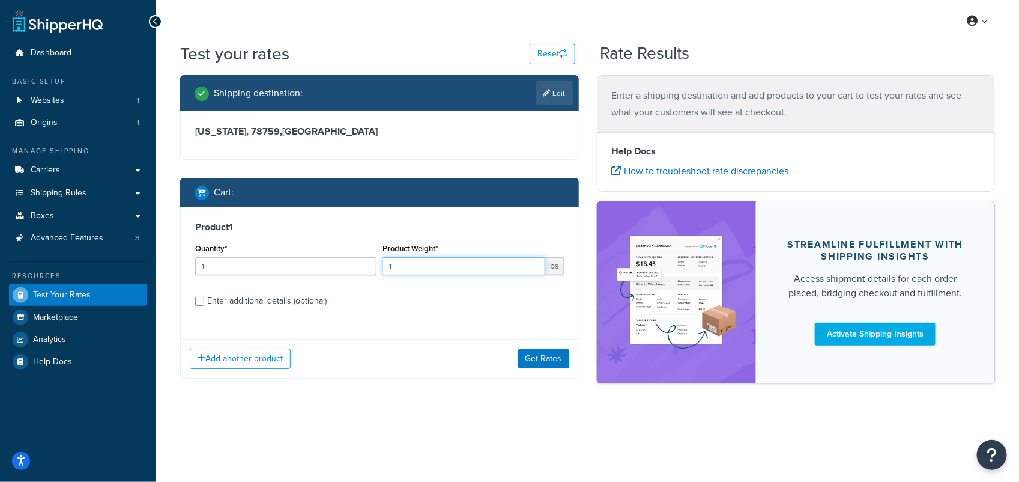
click at [423, 267] on input "1" at bounding box center [464, 266] width 163 height 18
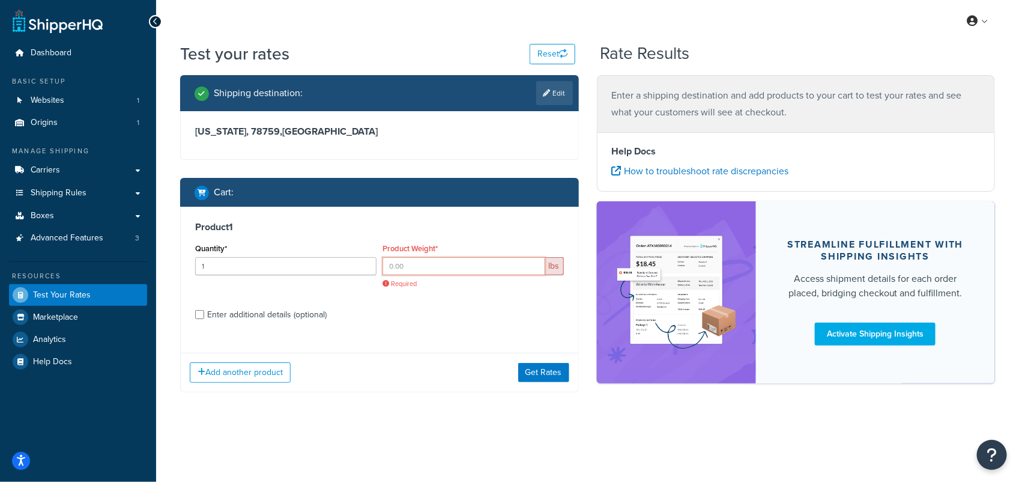
click at [437, 258] on input "Product Weight*" at bounding box center [464, 266] width 163 height 18
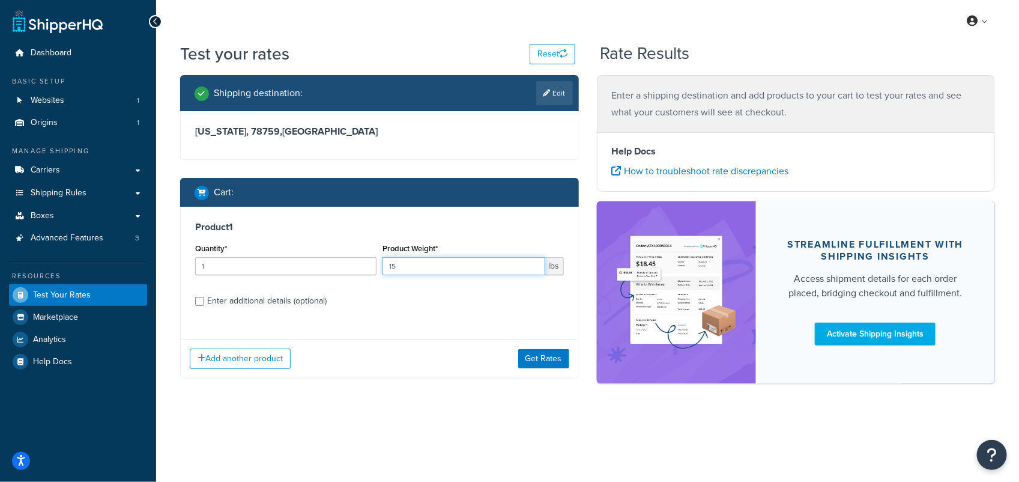
type input "15"
click at [199, 301] on input "Enter additional details (optional)" at bounding box center [199, 301] width 9 height 9
checkbox input "true"
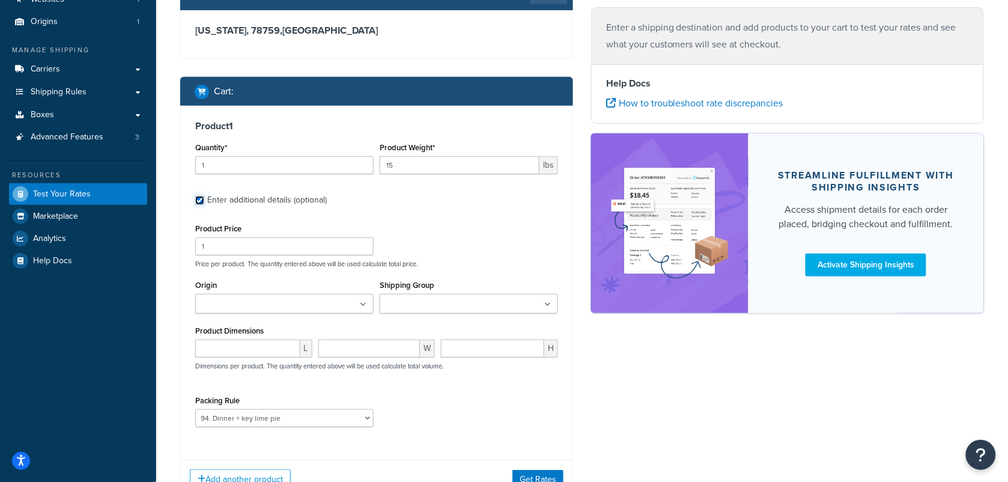
scroll to position [99, 0]
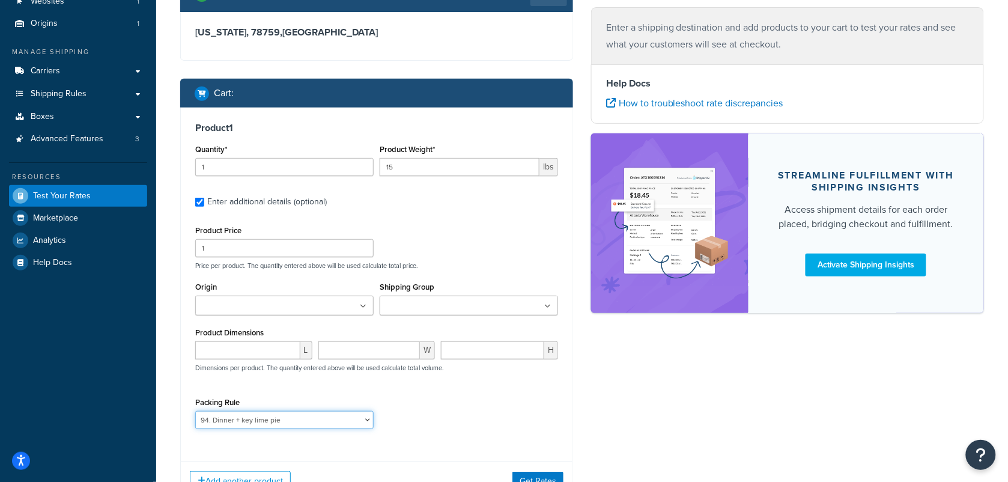
click at [369, 419] on select "1. 3 LBS o Dinner for 2 2. 6 LBS o Dinner for 2 3. 9 LBS o Dinner for 6 4. 12 L…" at bounding box center [284, 420] width 178 height 18
select select "59331"
click at [195, 412] on select "1. 3 LBS o Dinner for 2 2. 6 LBS o Dinner for 2 3. 9 LBS o Dinner for 6 4. 12 L…" at bounding box center [284, 420] width 178 height 18
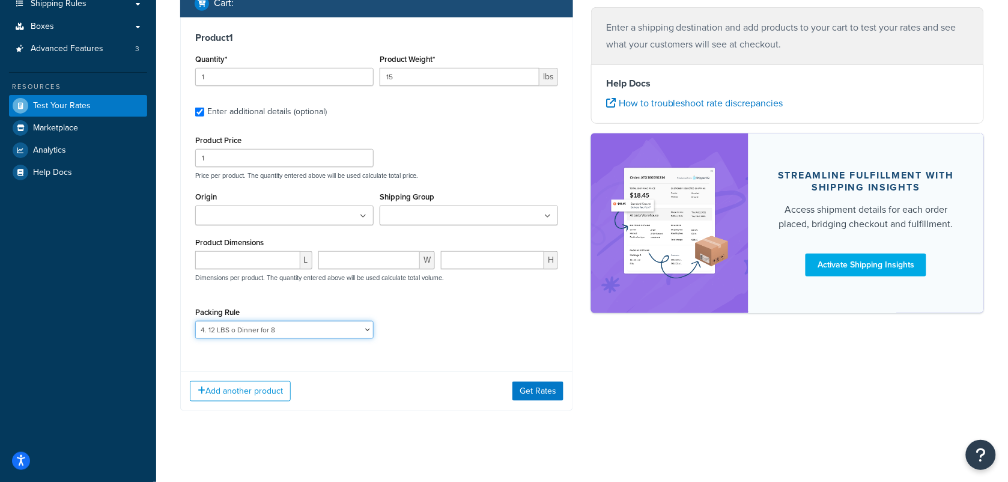
scroll to position [198, 0]
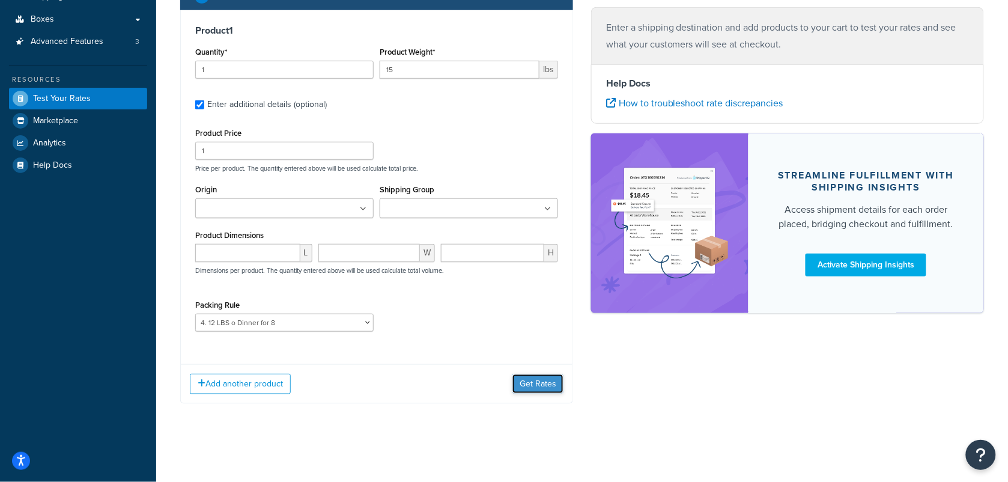
click at [530, 381] on button "Get Rates" at bounding box center [537, 383] width 51 height 19
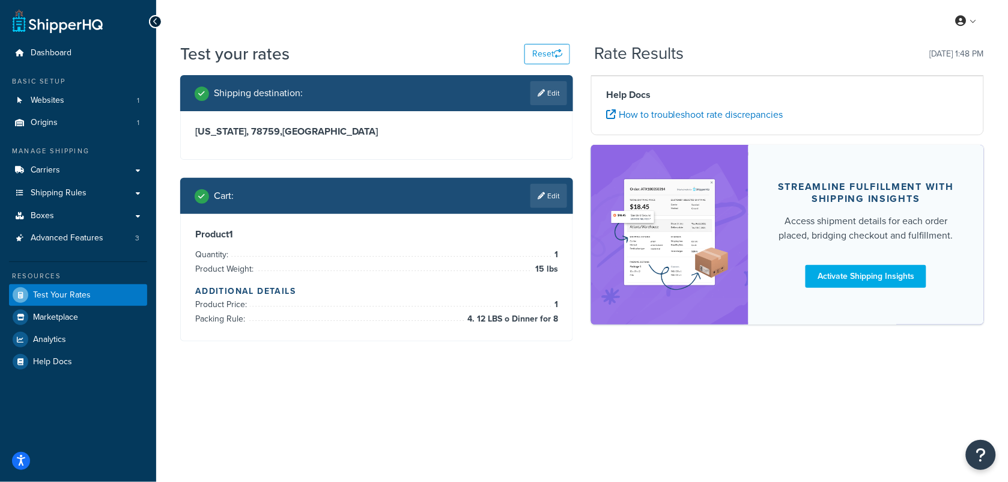
scroll to position [0, 0]
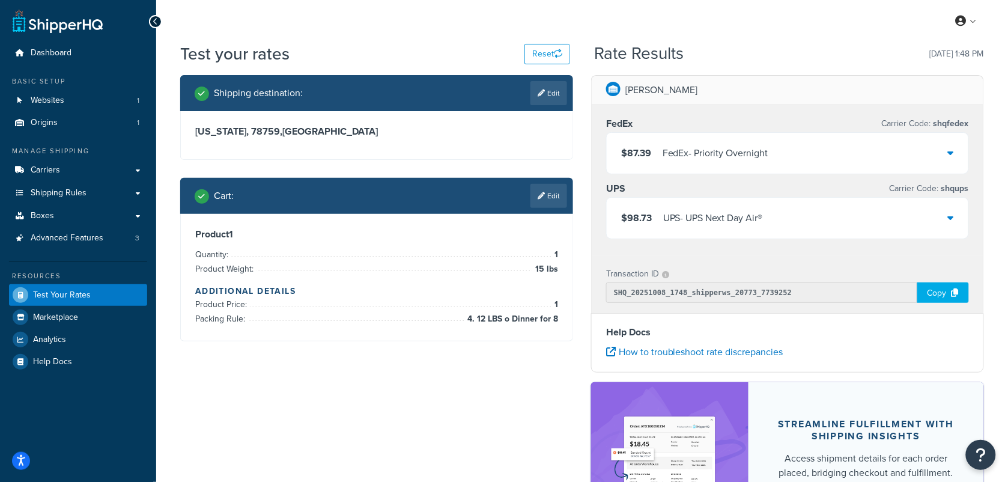
click at [951, 220] on icon at bounding box center [951, 218] width 6 height 10
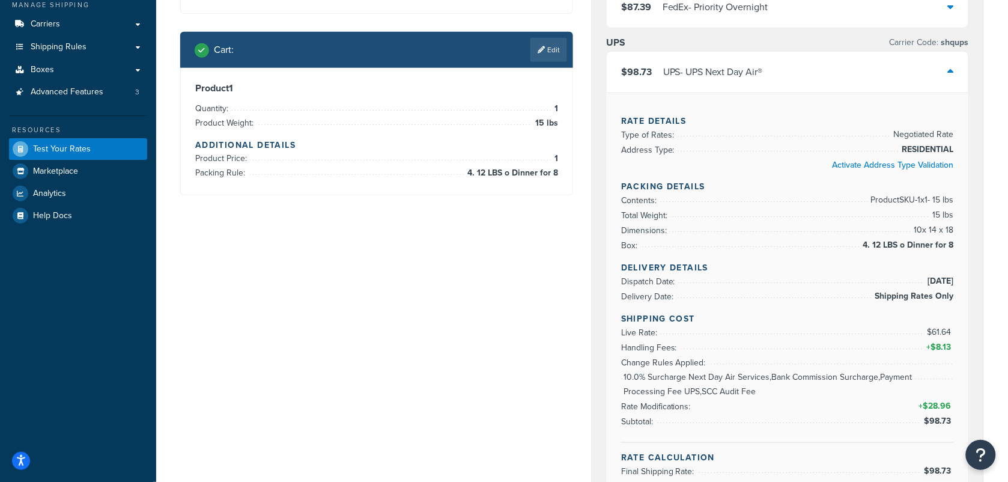
scroll to position [24, 0]
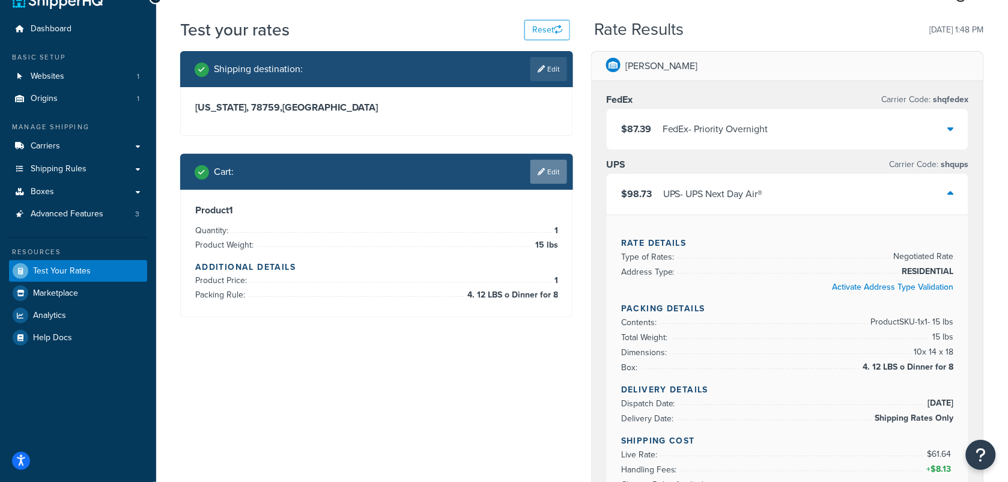
click at [560, 168] on link "Edit" at bounding box center [548, 172] width 37 height 24
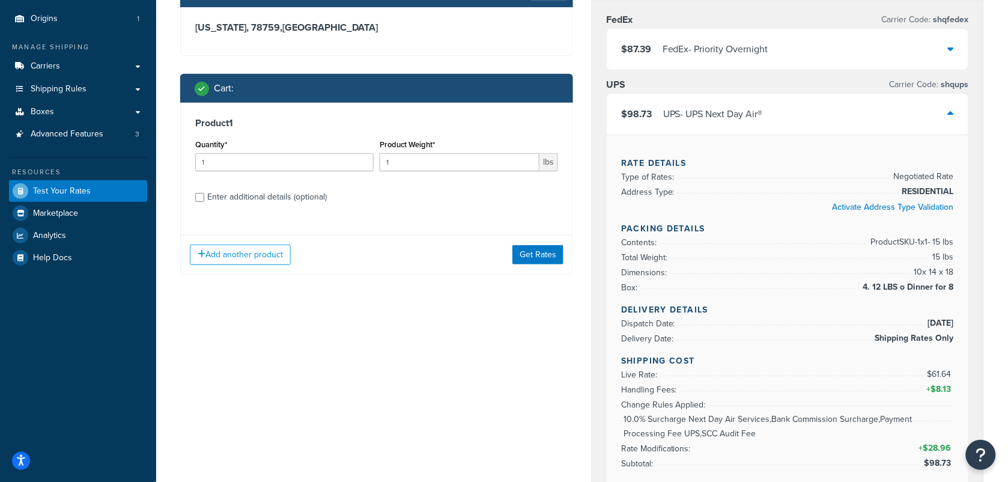
scroll to position [121, 0]
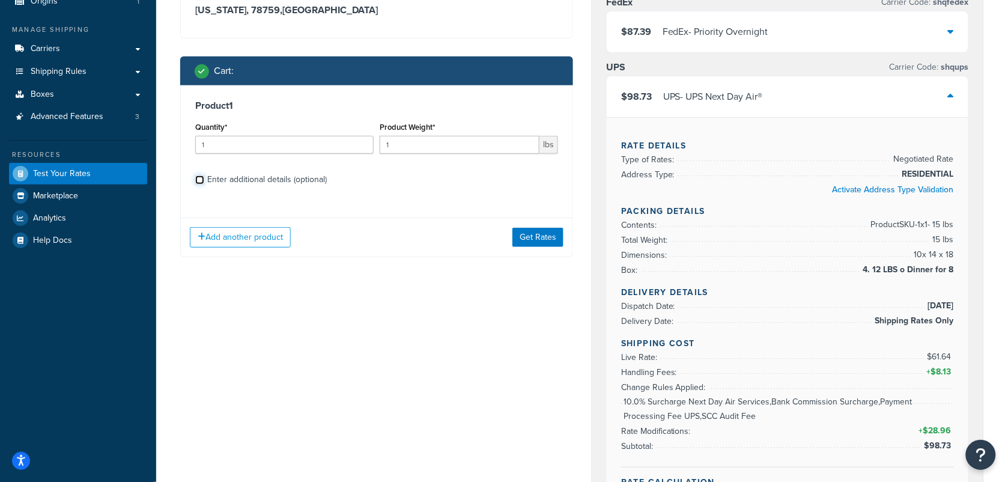
click at [200, 180] on input "Enter additional details (optional)" at bounding box center [199, 179] width 9 height 9
checkbox input "true"
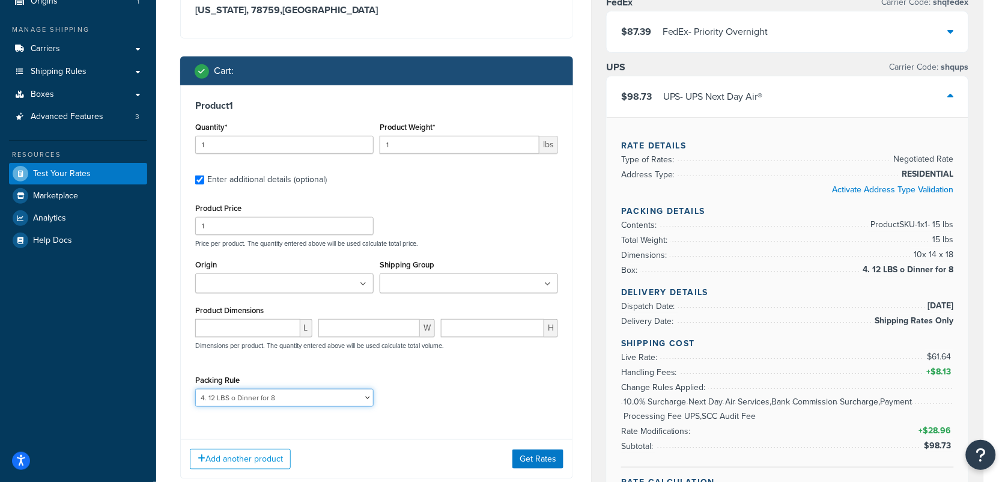
click at [372, 395] on select "1. 3 LBS o Dinner for 2 2. 6 LBS o Dinner for 2 3. 9 LBS o Dinner for 6 4. 12 L…" at bounding box center [284, 398] width 178 height 18
select select "59328"
click at [195, 389] on select "1. 3 LBS o Dinner for 2 2. 6 LBS o Dinner for 2 3. 9 LBS o Dinner for 6 4. 12 L…" at bounding box center [284, 398] width 178 height 18
click at [548, 455] on button "Get Rates" at bounding box center [537, 458] width 51 height 19
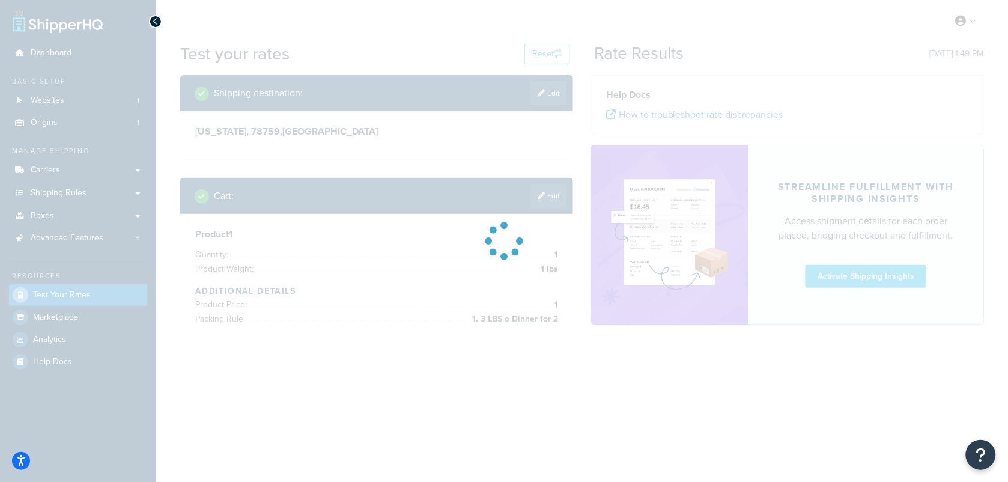
scroll to position [0, 0]
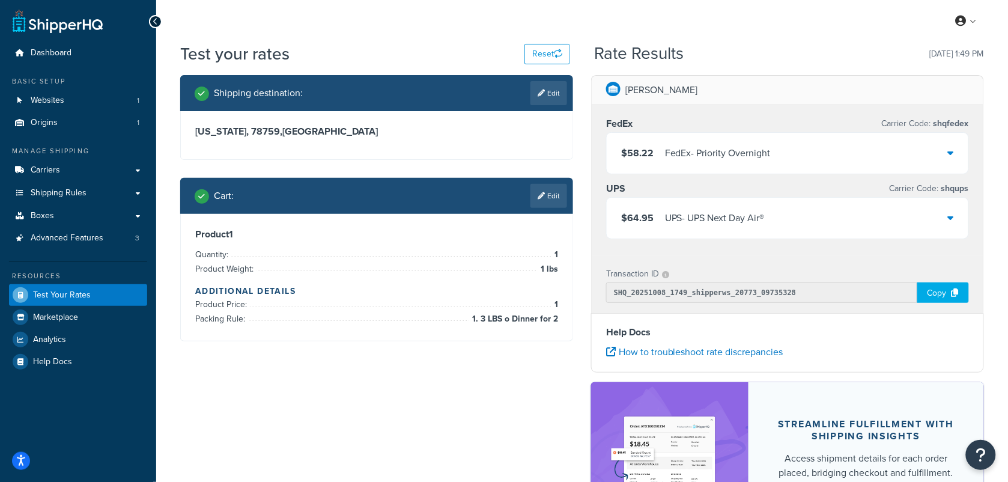
click at [949, 217] on icon at bounding box center [951, 218] width 6 height 10
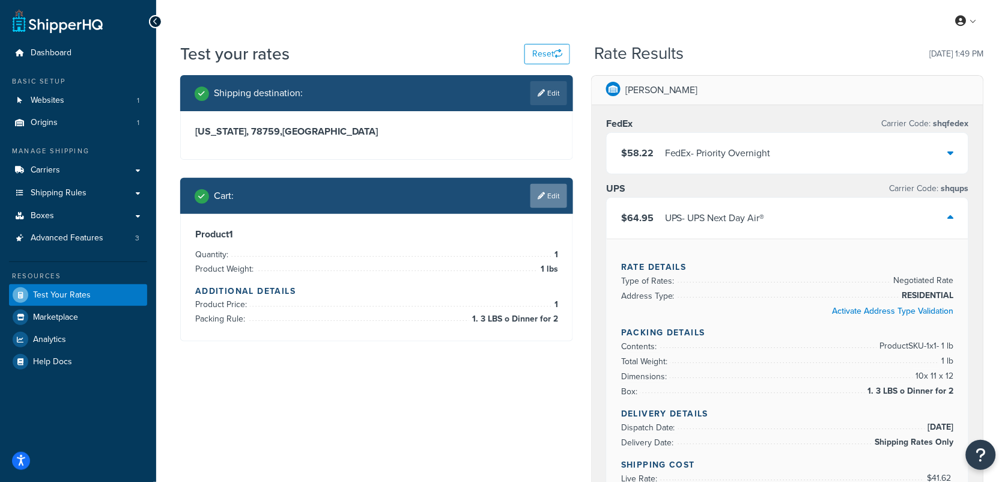
click at [553, 202] on link "Edit" at bounding box center [548, 196] width 37 height 24
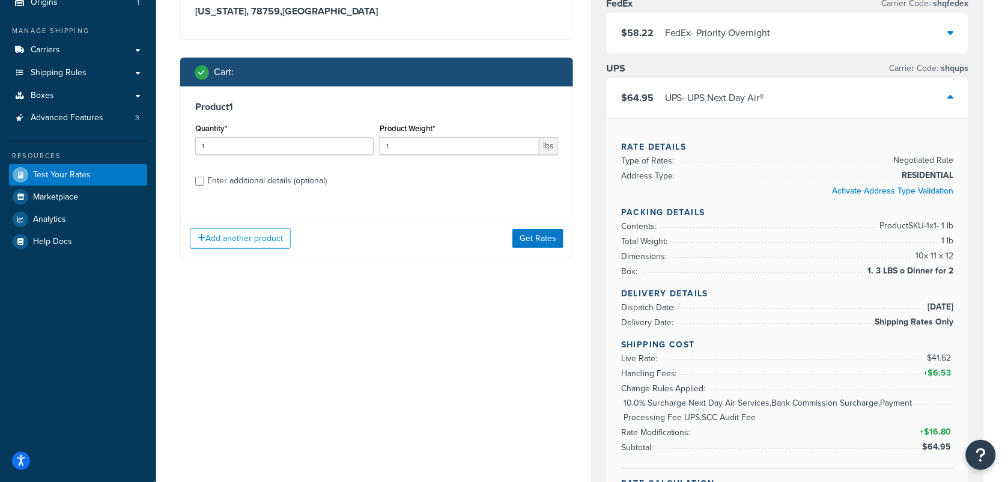
scroll to position [115, 0]
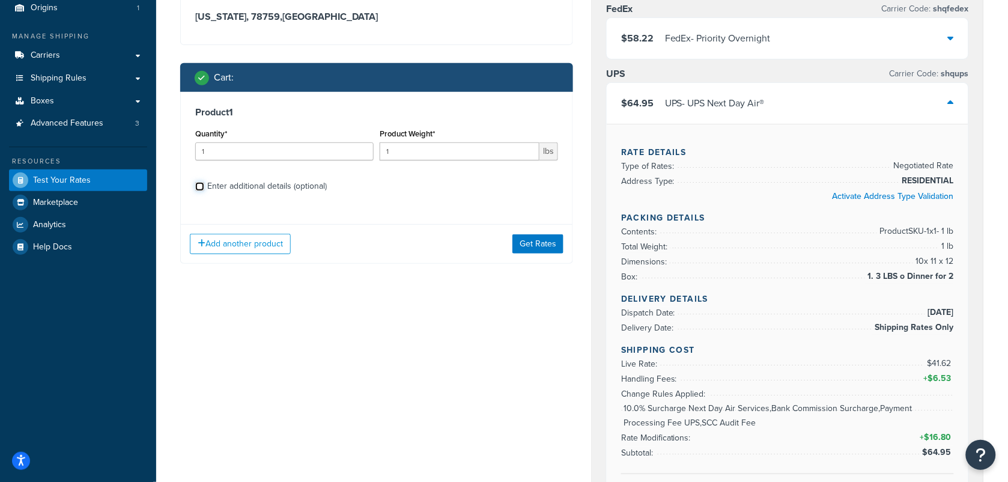
click at [199, 187] on input "Enter additional details (optional)" at bounding box center [199, 186] width 9 height 9
checkbox input "true"
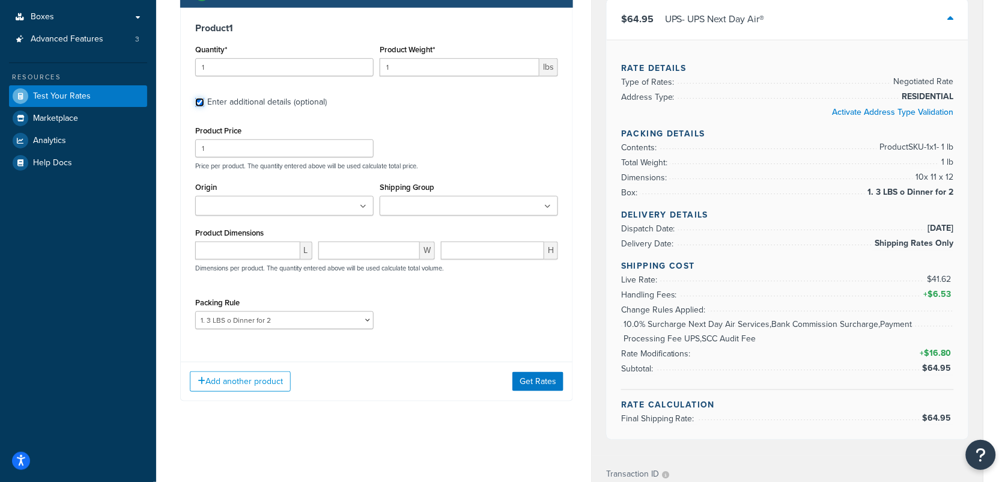
scroll to position [205, 0]
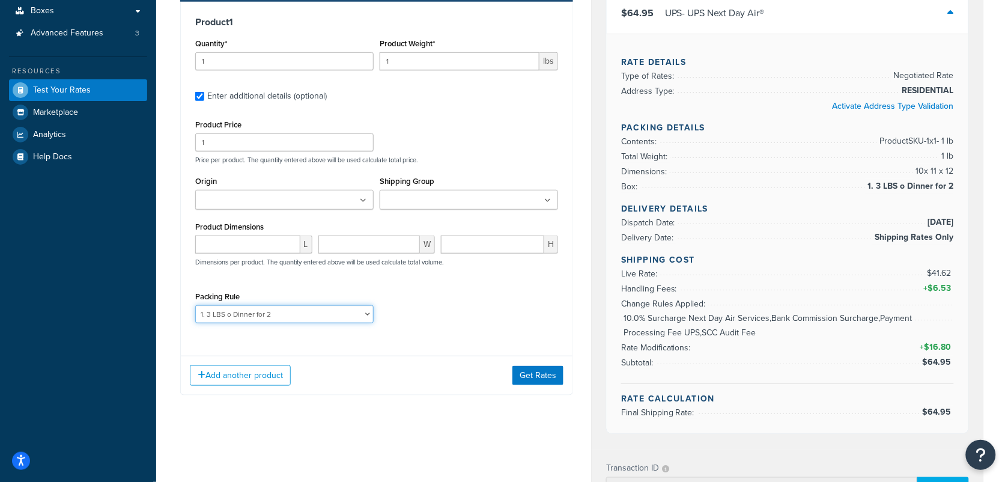
click at [368, 316] on select "1. 3 LBS o Dinner for 2 2. 6 LBS o Dinner for 2 3. 9 LBS o Dinner for 6 4. 12 L…" at bounding box center [284, 314] width 178 height 18
select select "59329"
click at [195, 306] on select "1. 3 LBS o Dinner for 2 2. 6 LBS o Dinner for 2 3. 9 LBS o Dinner for 6 4. 12 L…" at bounding box center [284, 314] width 178 height 18
click at [533, 381] on button "Get Rates" at bounding box center [537, 375] width 51 height 19
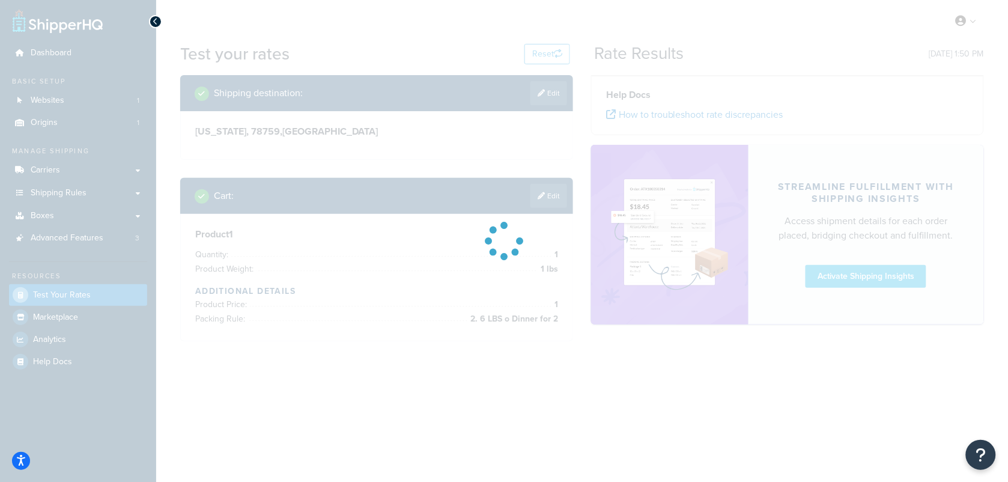
scroll to position [0, 0]
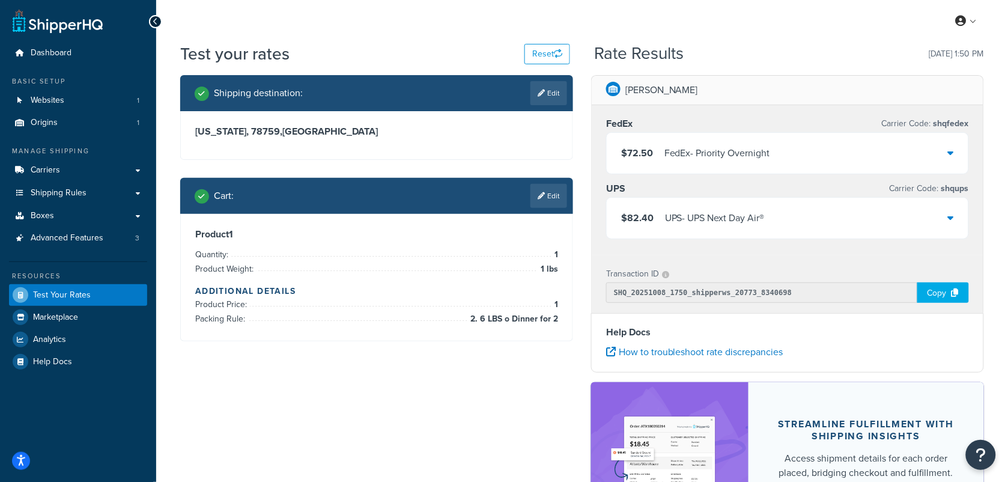
click at [952, 218] on icon at bounding box center [951, 218] width 6 height 10
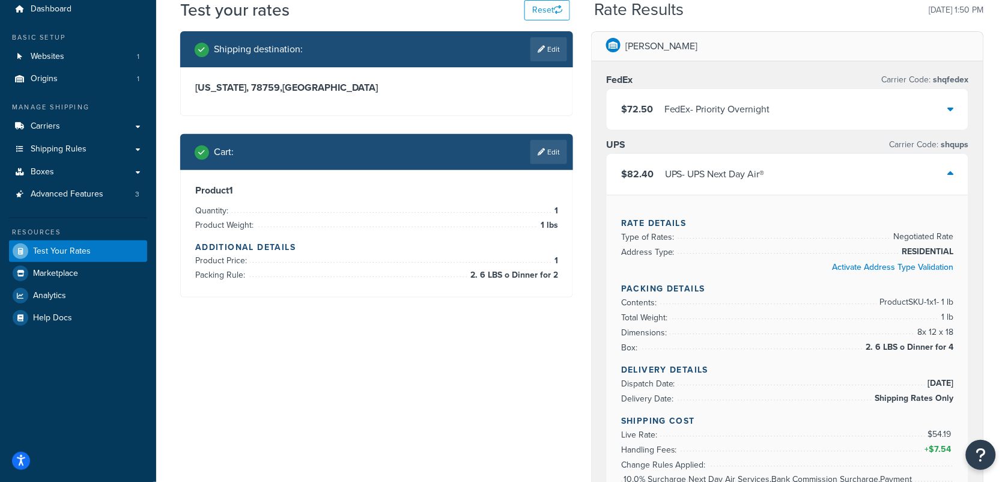
scroll to position [43, 0]
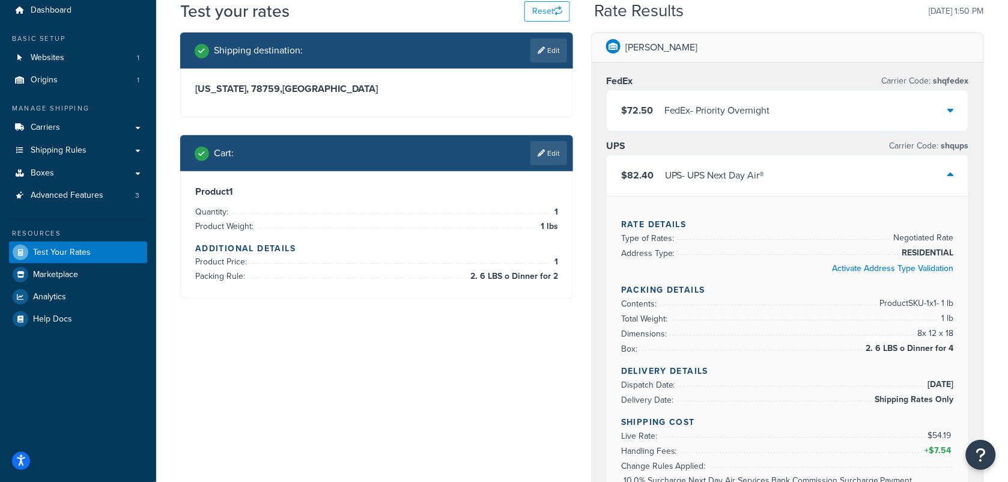
click at [952, 107] on icon at bounding box center [951, 110] width 6 height 10
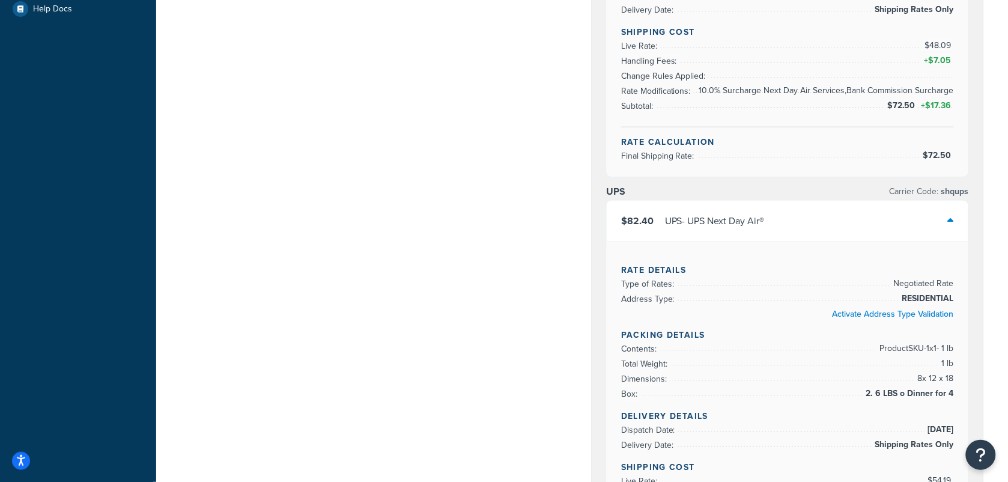
scroll to position [0, 0]
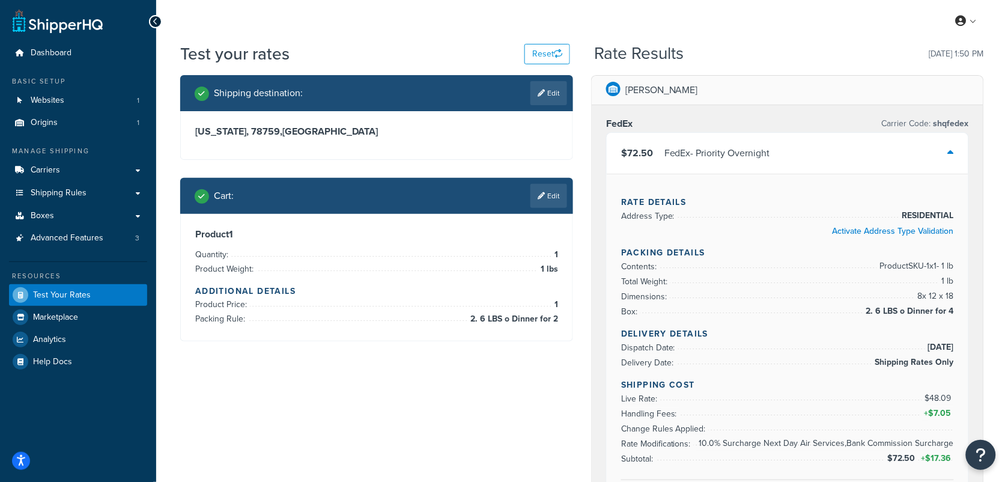
click at [952, 154] on icon at bounding box center [951, 153] width 6 height 10
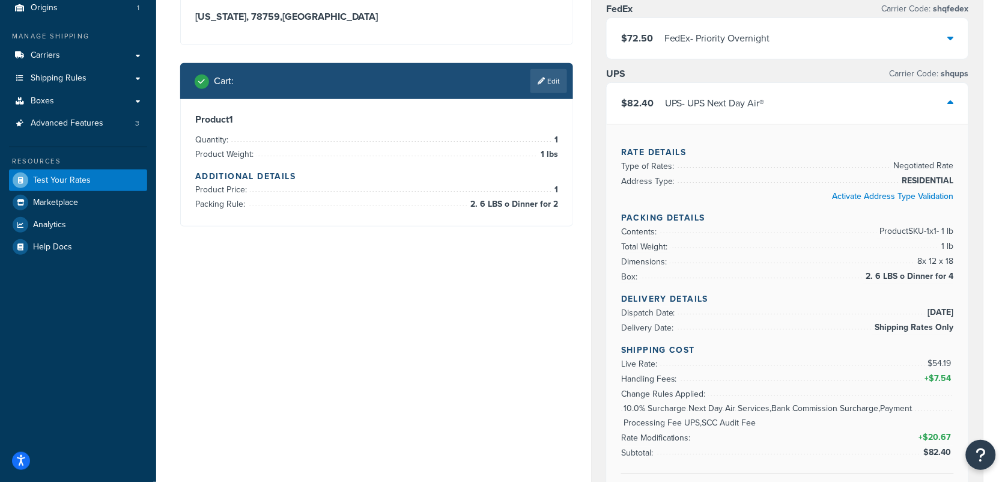
scroll to position [113, 0]
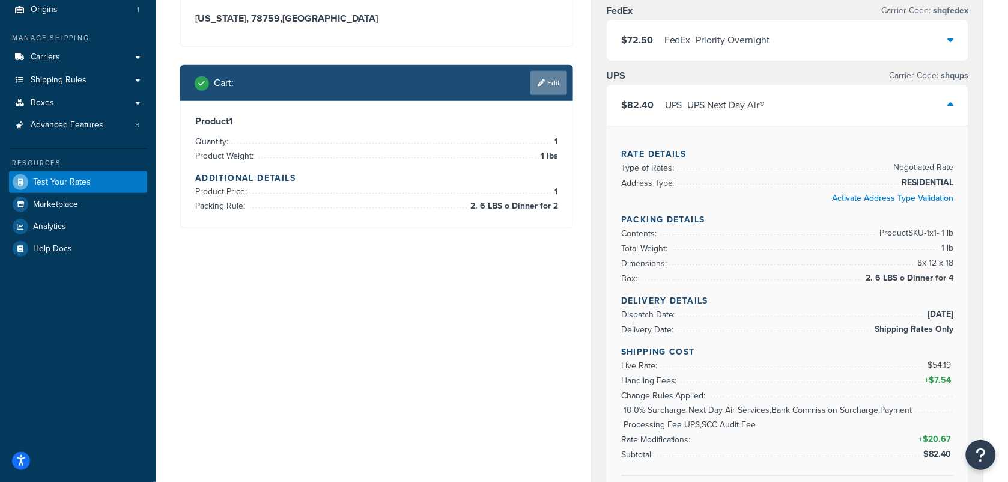
click at [559, 92] on link "Edit" at bounding box center [548, 83] width 37 height 24
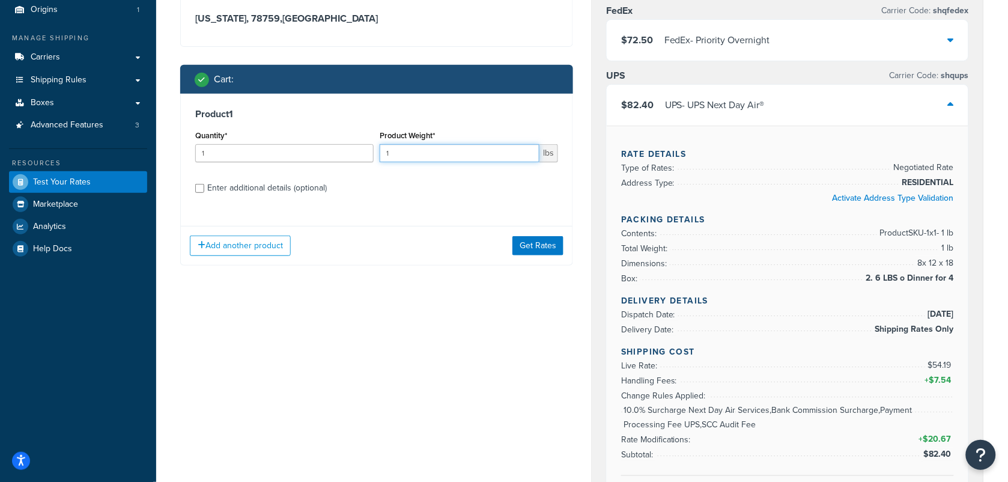
click at [498, 148] on input "1" at bounding box center [460, 153] width 160 height 18
type input "12"
click at [484, 180] on label "Enter additional details (optional)" at bounding box center [382, 186] width 351 height 19
click at [204, 184] on input "Enter additional details (optional)" at bounding box center [199, 188] width 9 height 9
checkbox input "true"
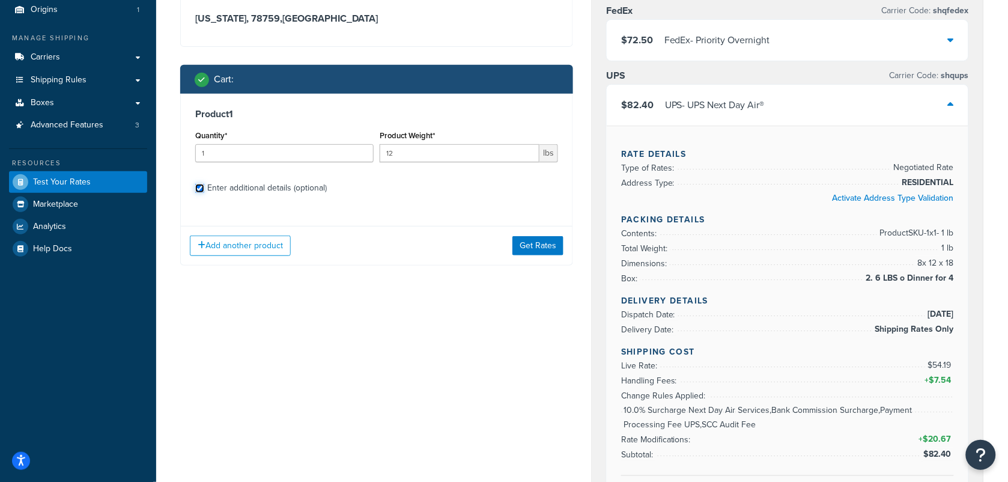
select select "59329"
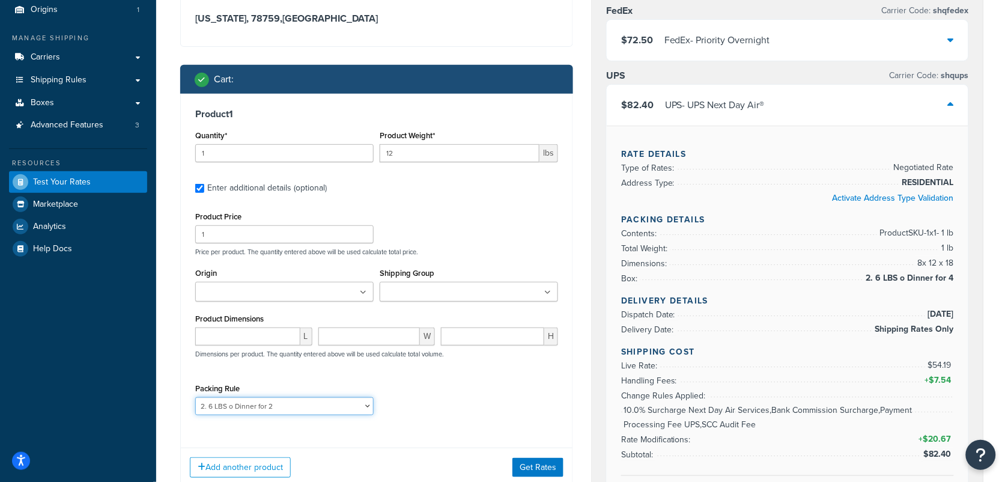
click at [365, 412] on select "1. 3 LBS o Dinner for 2 2. 6 LBS o Dinner for 2 3. 9 LBS o Dinner for 6 4. 12 L…" at bounding box center [284, 406] width 178 height 18
click at [195, 398] on select "1. 3 LBS o Dinner for 2 2. 6 LBS o Dinner for 2 3. 9 LBS o Dinner for 6 4. 12 L…" at bounding box center [284, 406] width 178 height 18
click at [405, 198] on div "Product 1 Quantity* 1 Product Weight* 12 lbs Enter additional details (optional…" at bounding box center [377, 266] width 392 height 345
click at [530, 471] on button "Get Rates" at bounding box center [537, 467] width 51 height 19
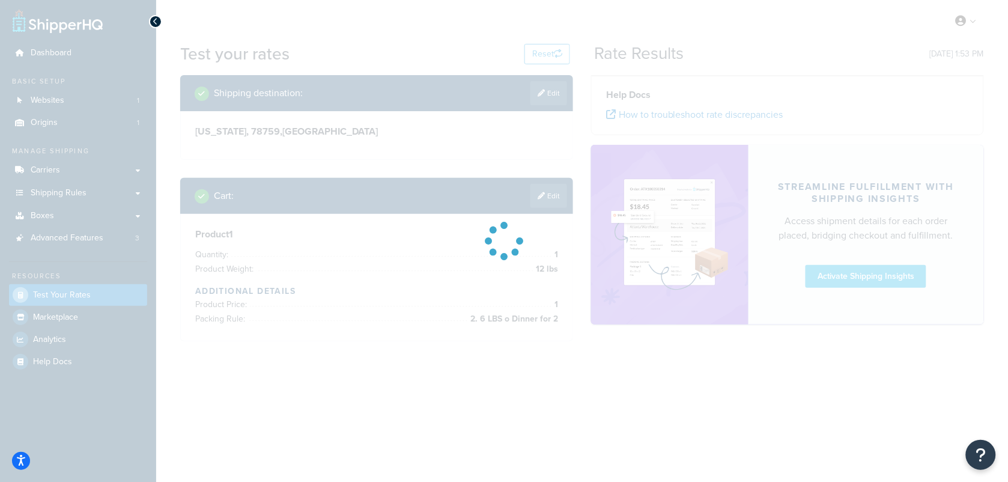
scroll to position [0, 0]
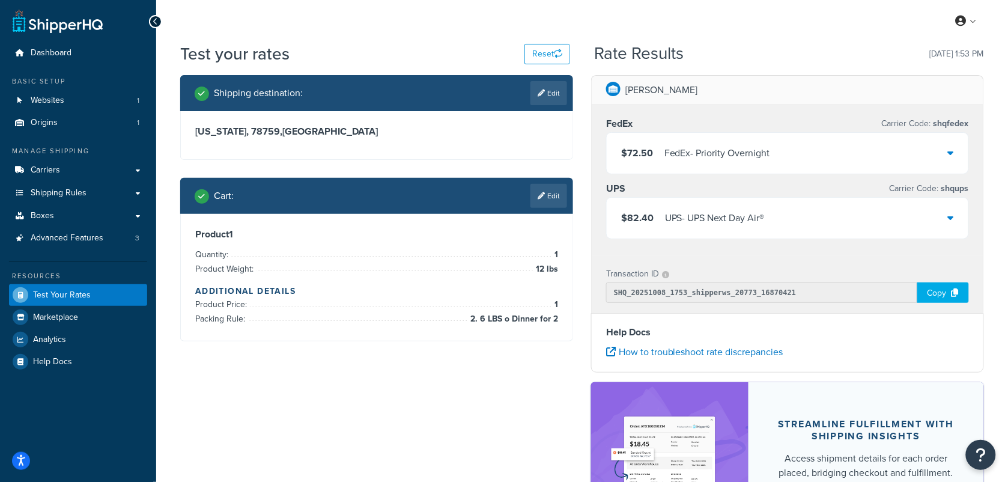
click at [950, 216] on icon at bounding box center [951, 218] width 6 height 10
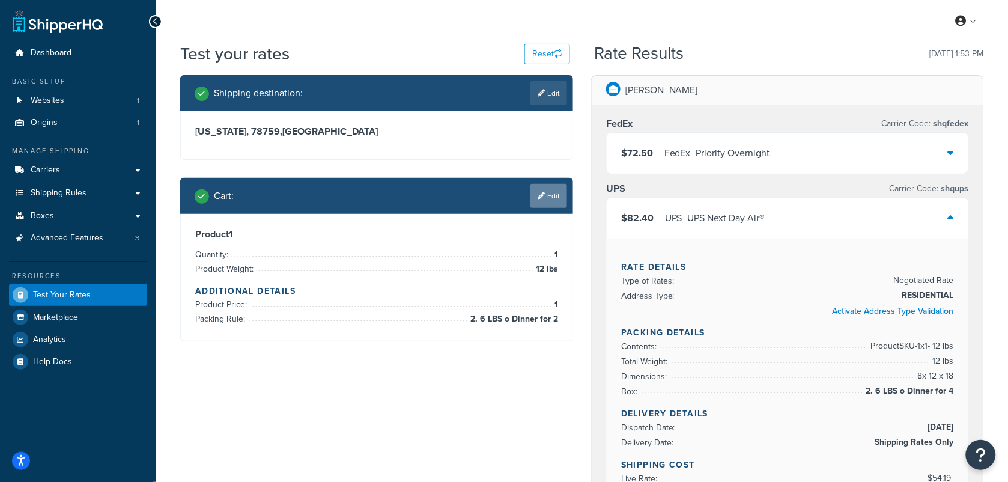
click at [554, 201] on link "Edit" at bounding box center [548, 196] width 37 height 24
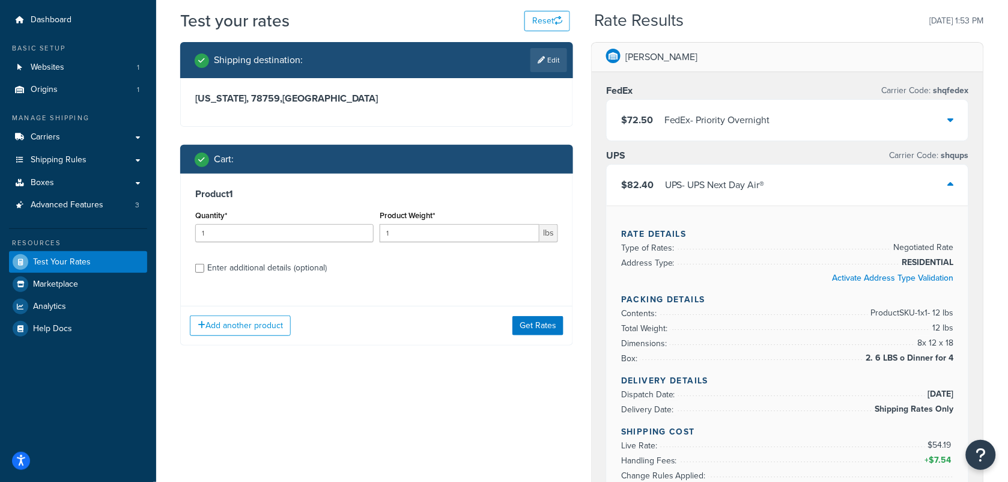
scroll to position [22, 0]
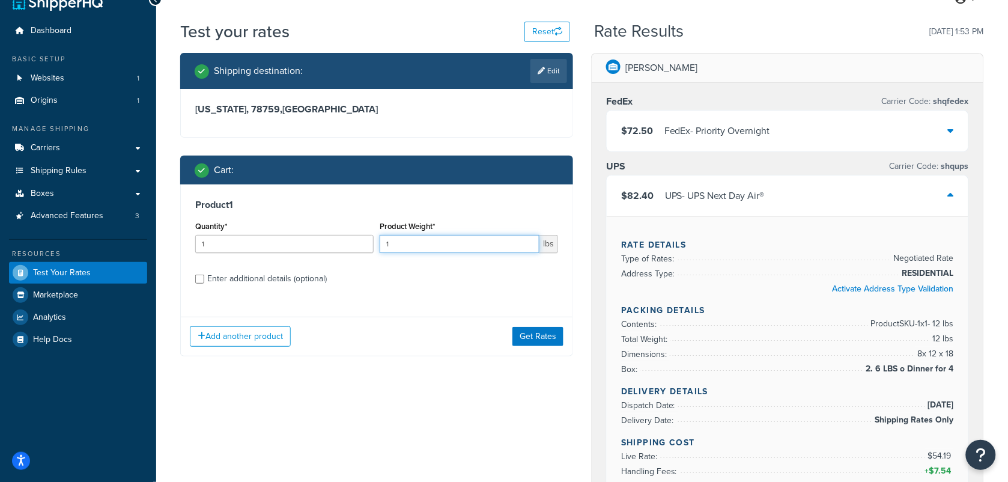
click at [414, 250] on input "1" at bounding box center [460, 244] width 160 height 18
type input "12"
click at [199, 278] on input "Enter additional details (optional)" at bounding box center [199, 278] width 9 height 9
checkbox input "true"
select select "59329"
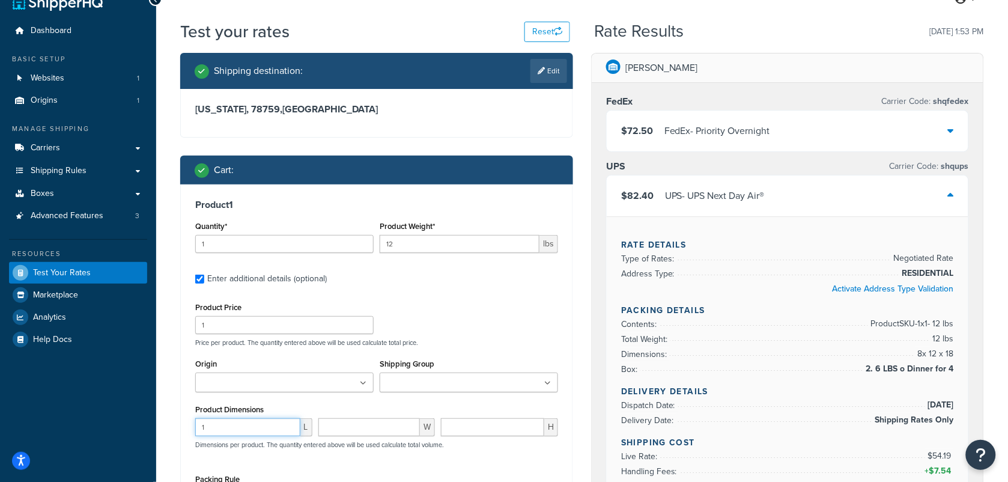
click at [286, 424] on input "1" at bounding box center [247, 427] width 105 height 18
type input "18"
click at [350, 430] on input "number" at bounding box center [369, 427] width 102 height 18
type input "12"
click at [462, 422] on input "number" at bounding box center [492, 427] width 103 height 18
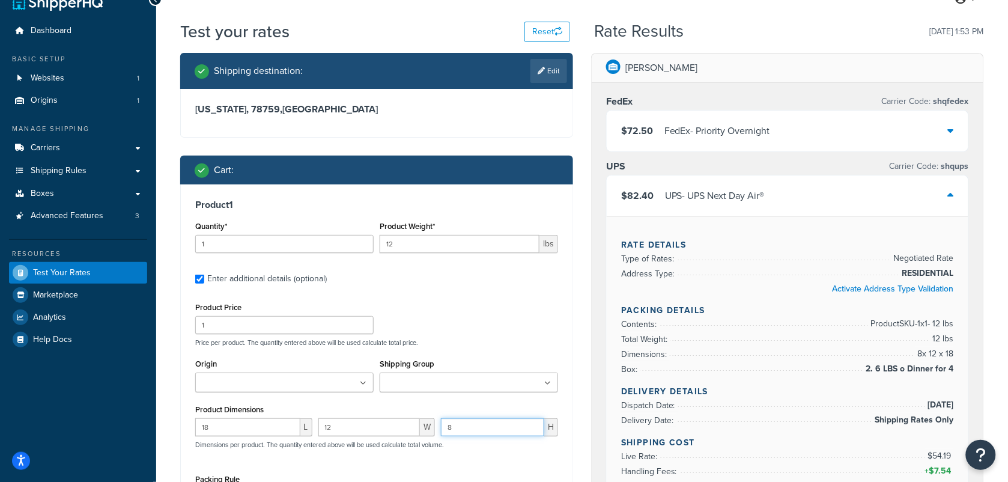
type input "8"
click at [505, 316] on div "Product Price 1 Price per product. The quantity entered above will be used calc…" at bounding box center [376, 322] width 369 height 47
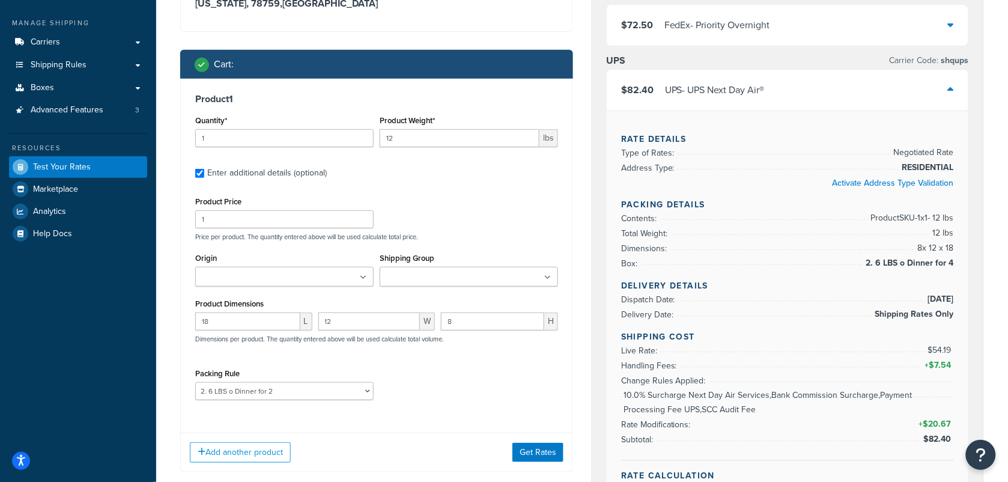
scroll to position [142, 0]
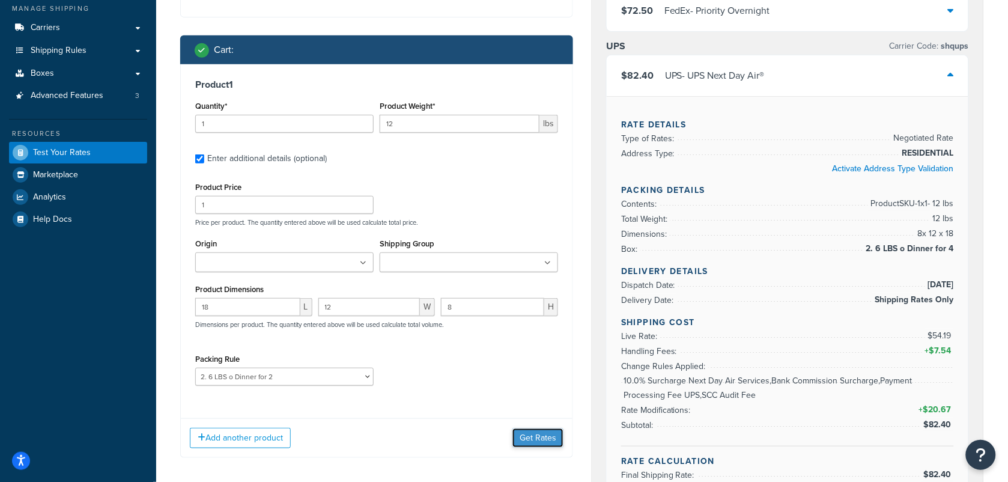
click at [543, 438] on button "Get Rates" at bounding box center [537, 437] width 51 height 19
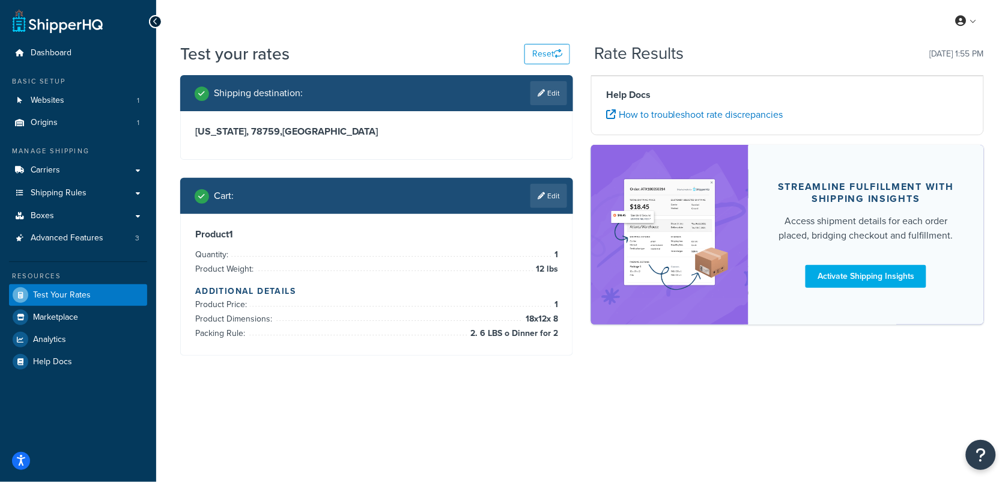
scroll to position [0, 0]
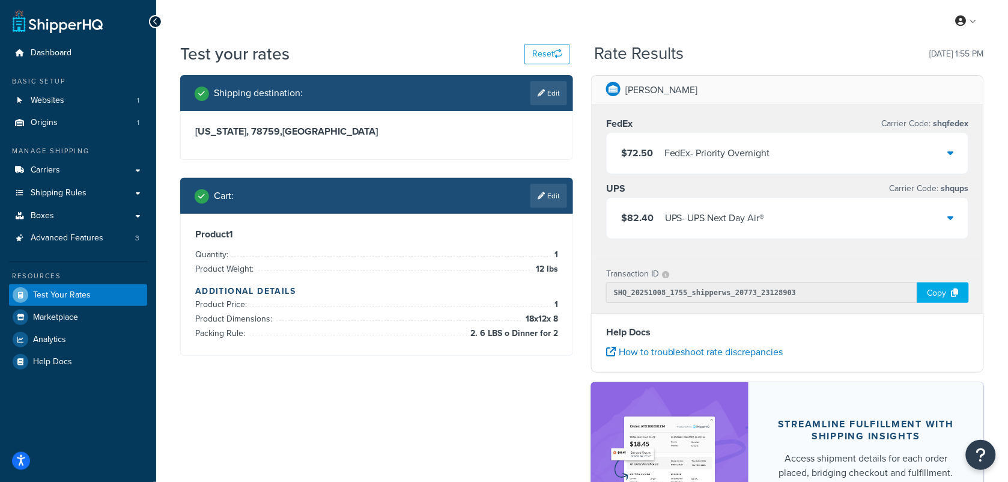
click at [946, 217] on div "$82.40 UPS - UPS Next Day Air®" at bounding box center [788, 218] width 362 height 41
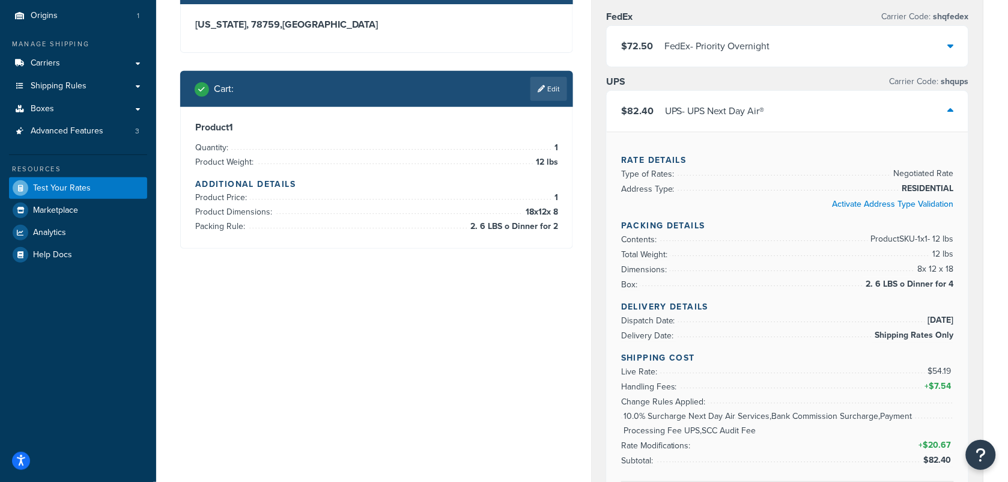
scroll to position [120, 0]
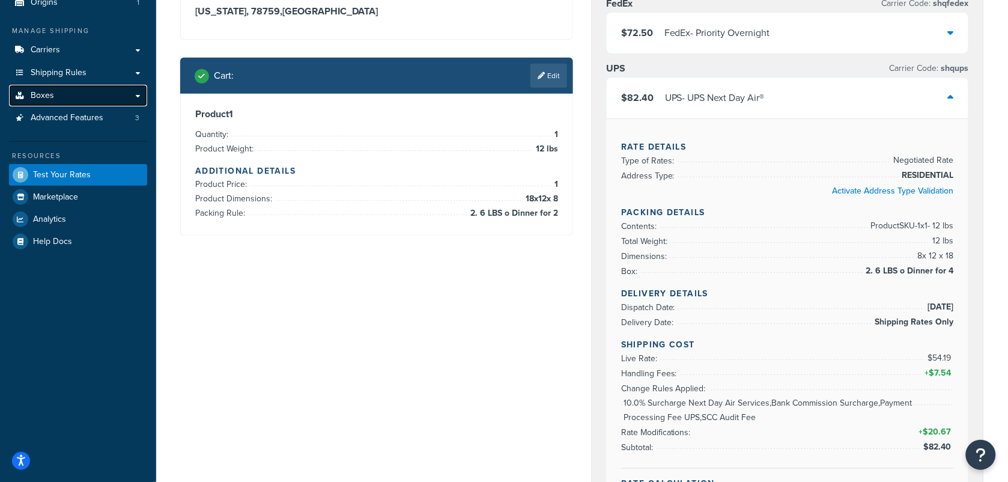
click at [70, 96] on link "Boxes" at bounding box center [78, 96] width 138 height 22
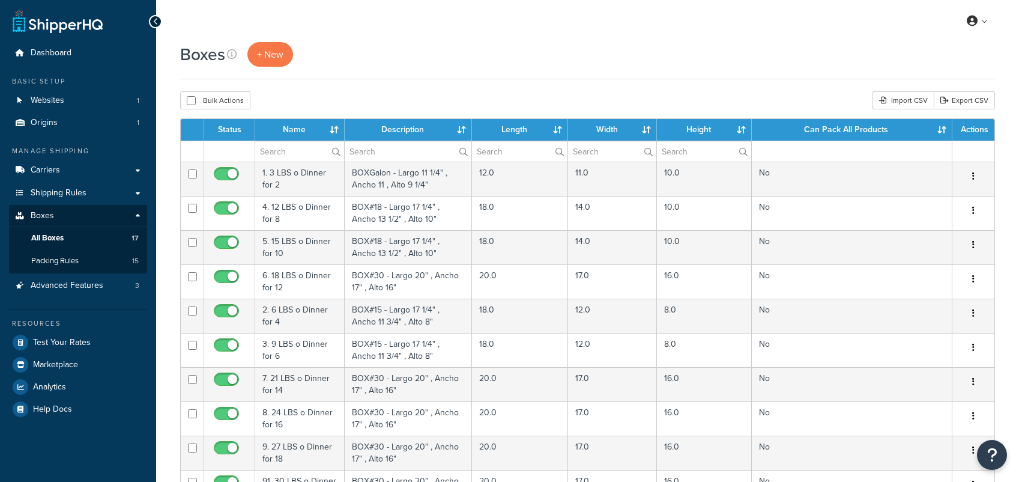
select select "100"
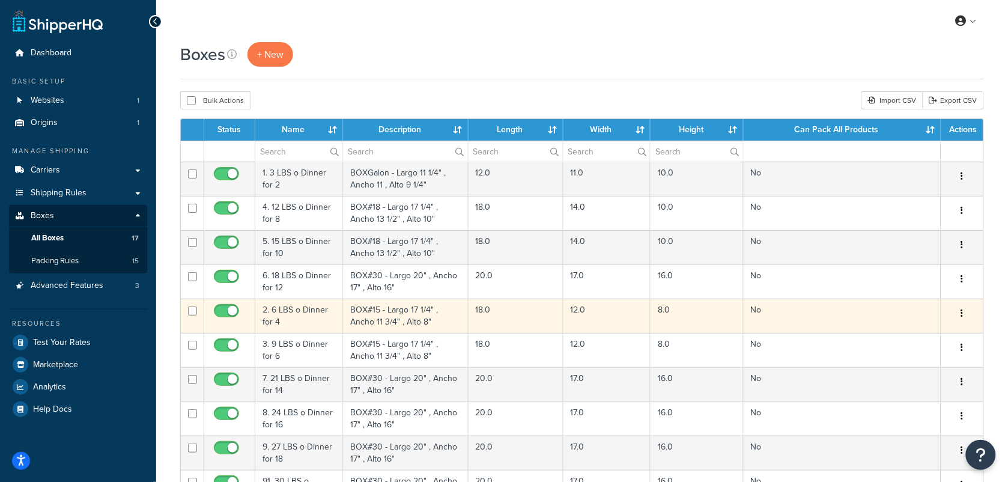
click at [298, 316] on td "2. 6 LBS o Dinner for 4" at bounding box center [299, 315] width 88 height 34
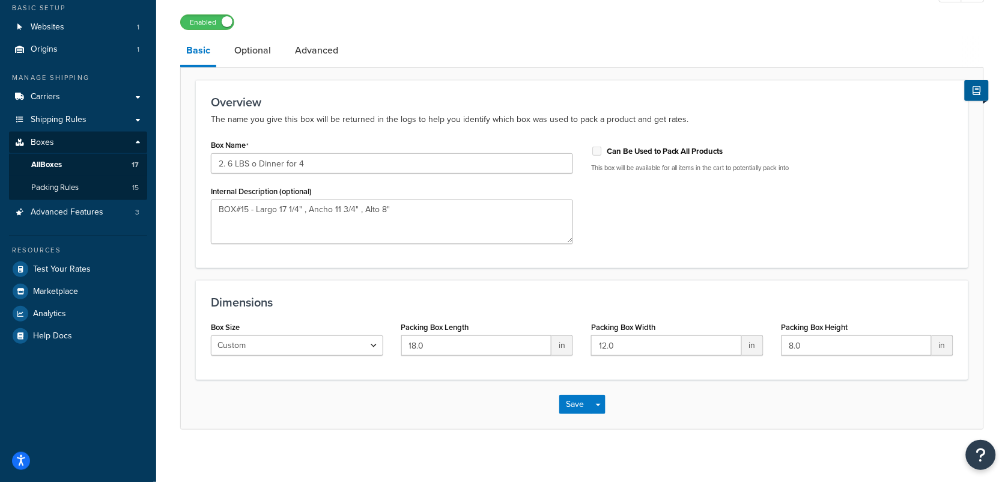
scroll to position [83, 0]
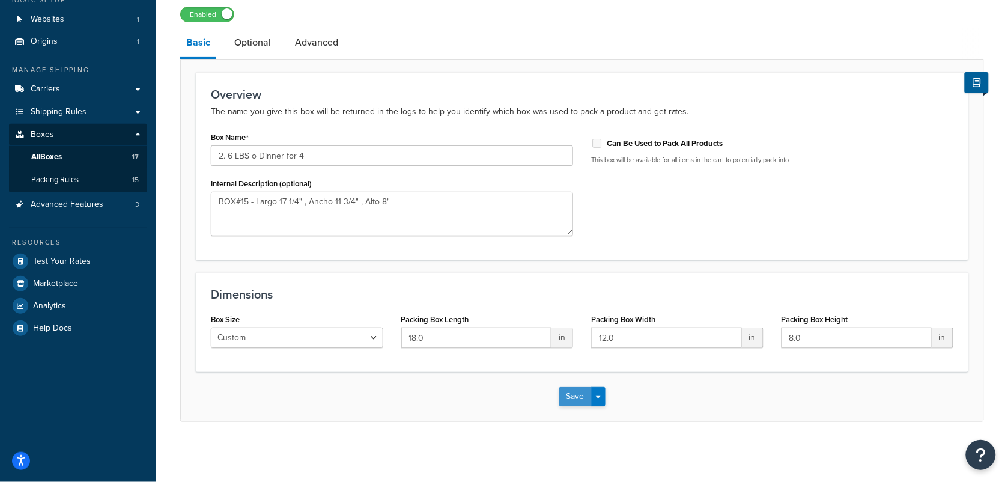
click at [581, 400] on button "Save" at bounding box center [575, 396] width 32 height 19
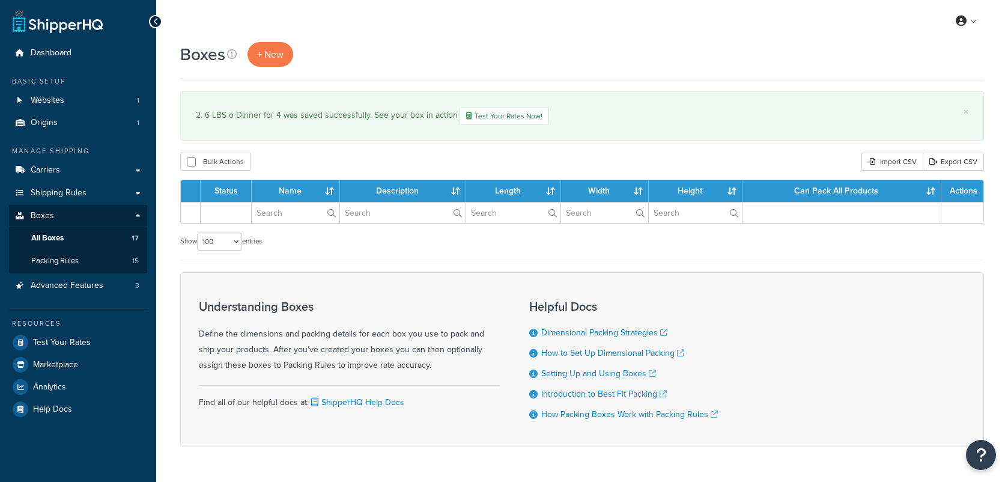
select select "100"
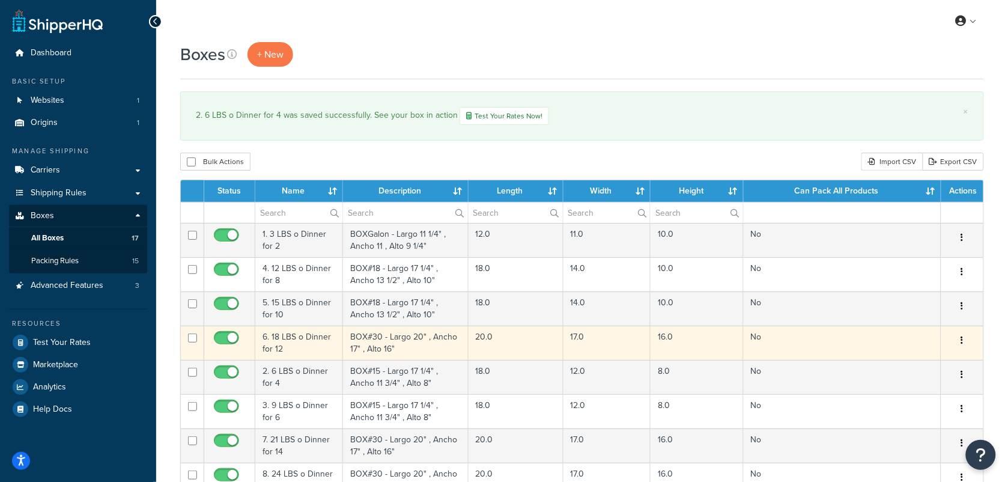
click at [311, 339] on td "6. 18 LBS o Dinner for 12" at bounding box center [299, 342] width 88 height 34
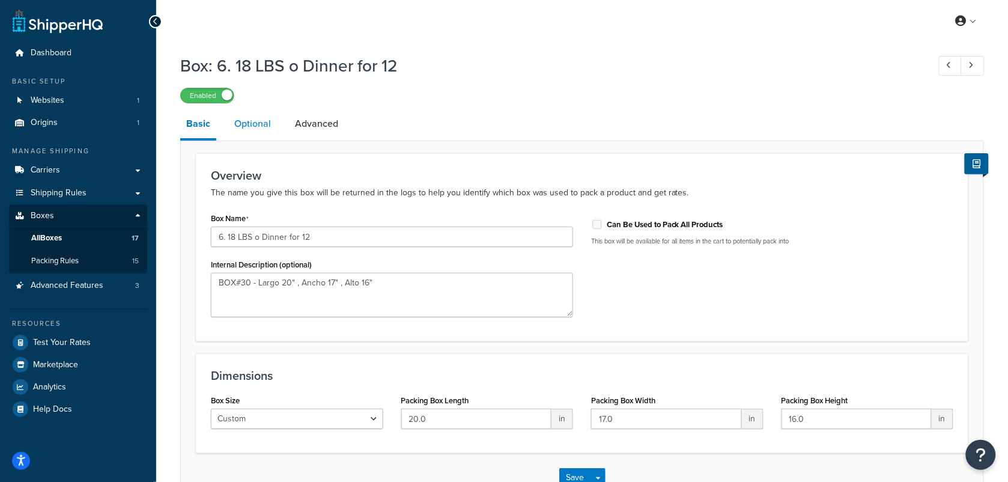
click at [249, 121] on link "Optional" at bounding box center [252, 123] width 49 height 29
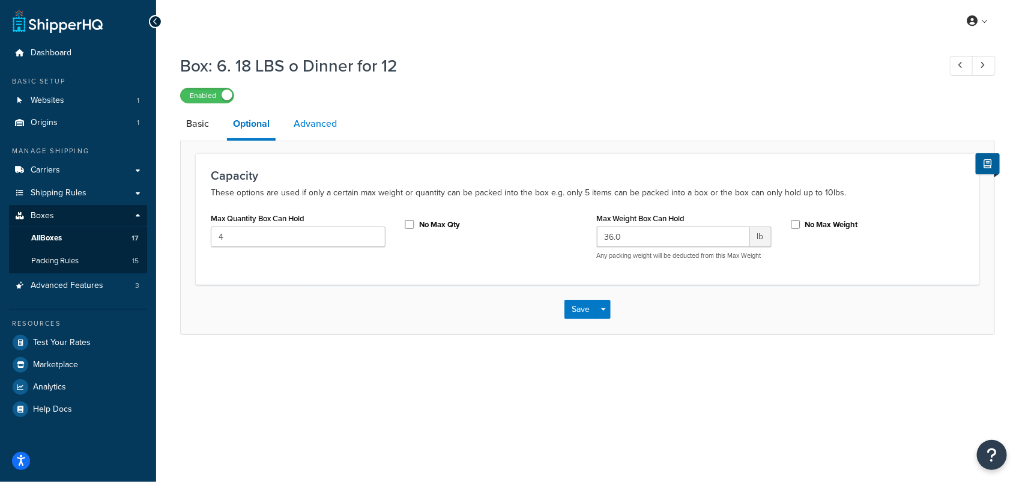
click at [310, 127] on link "Advanced" at bounding box center [315, 123] width 55 height 29
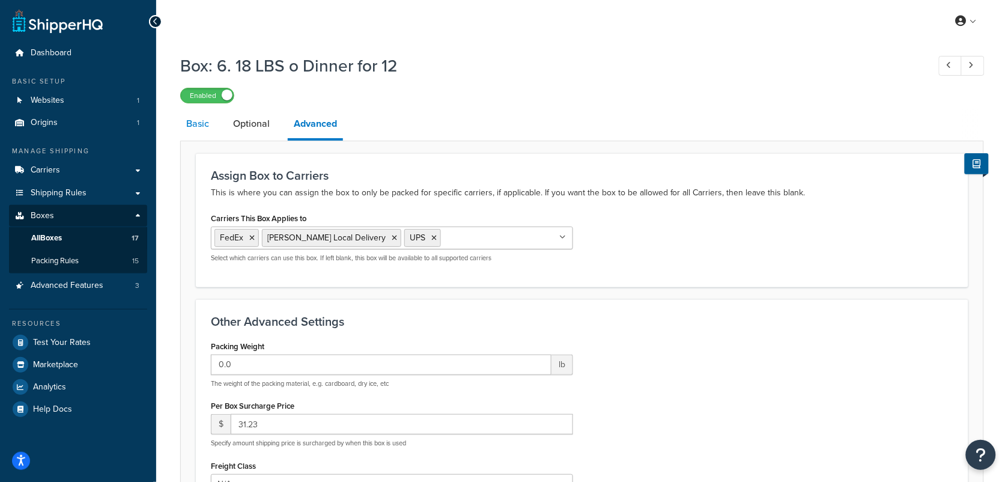
click at [198, 126] on link "Basic" at bounding box center [197, 123] width 35 height 29
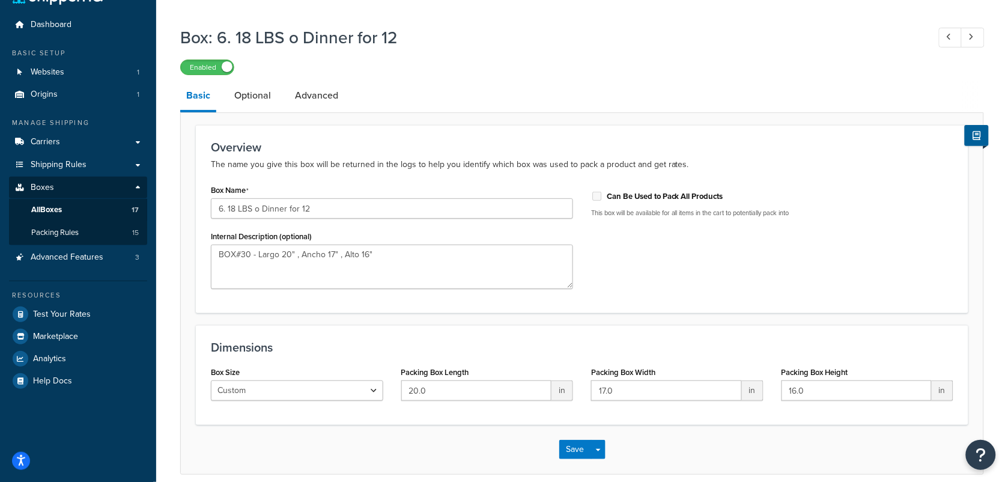
scroll to position [30, 0]
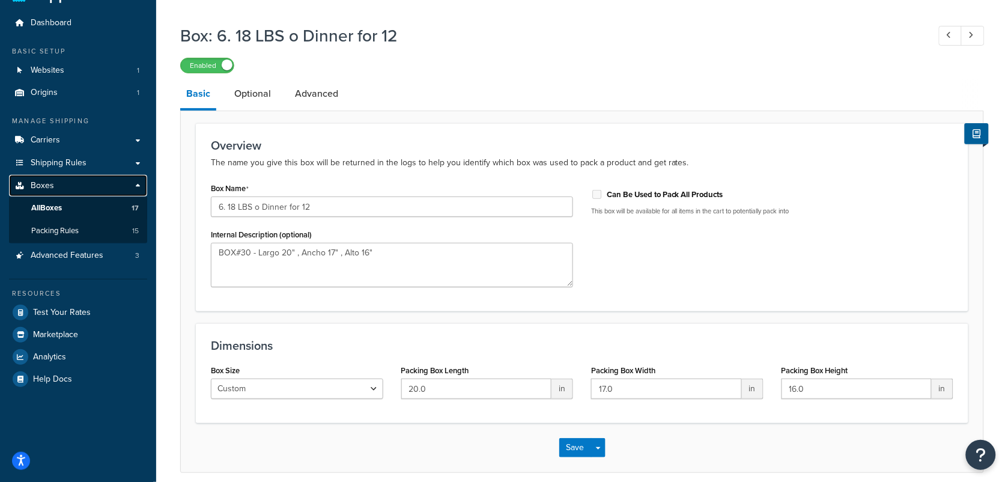
click at [52, 186] on span "Boxes" at bounding box center [42, 186] width 23 height 10
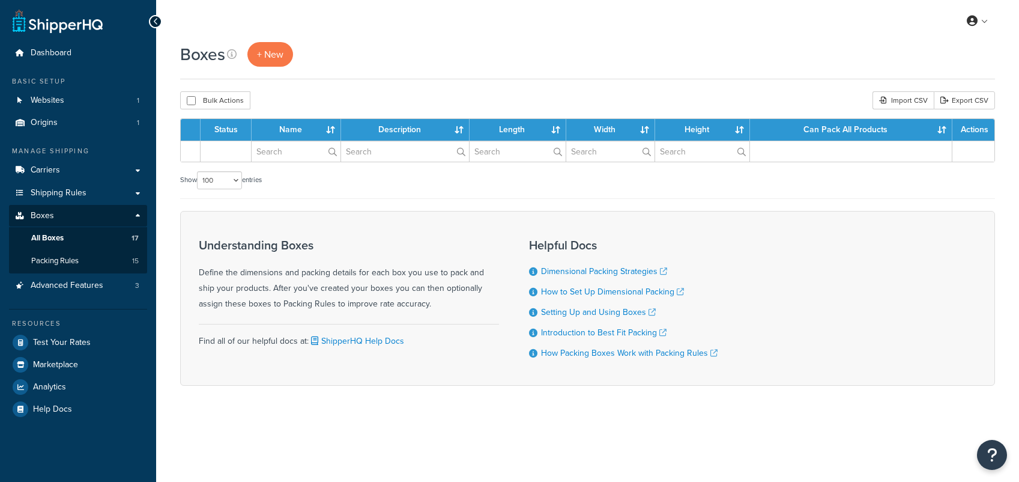
select select "100"
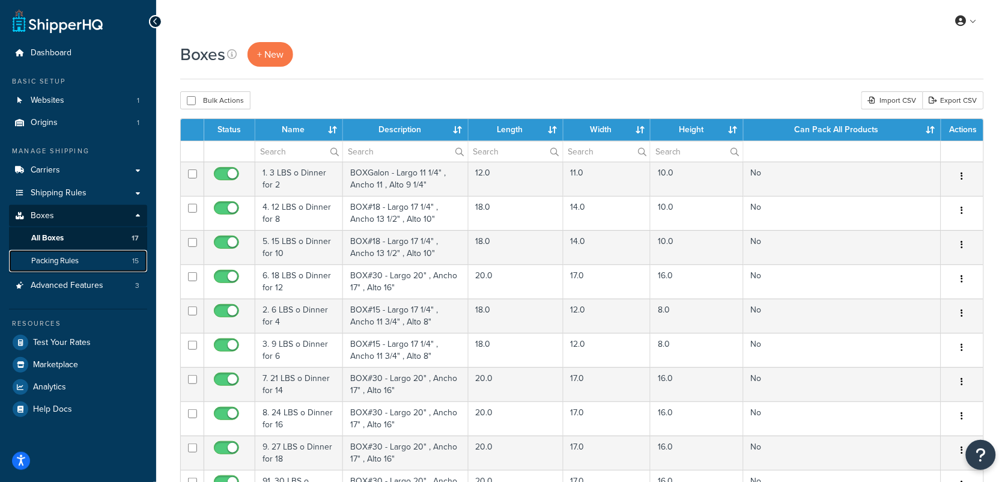
click at [55, 258] on span "Packing Rules" at bounding box center [54, 261] width 47 height 10
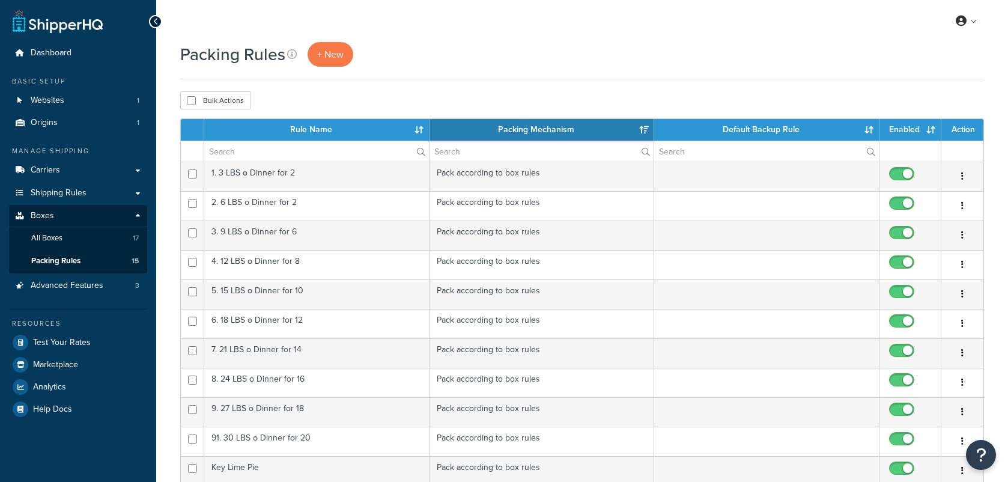
select select "15"
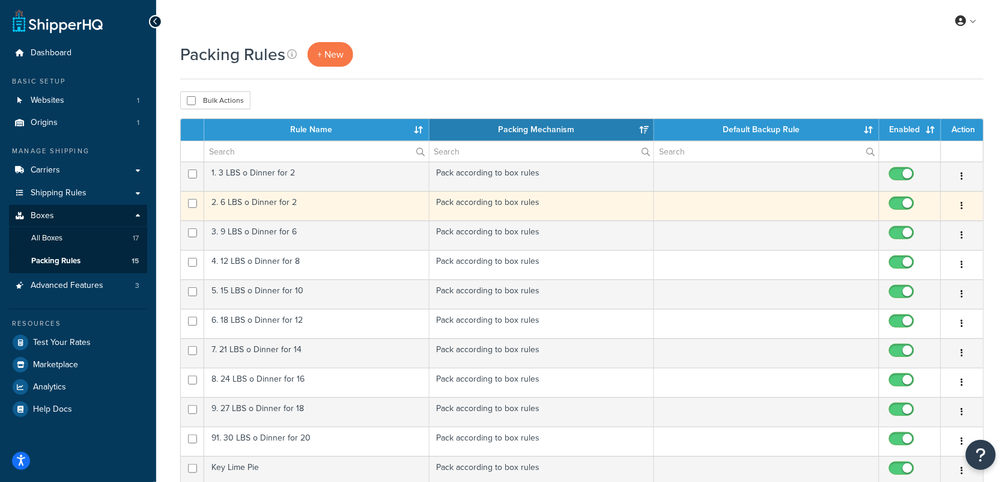
click at [357, 200] on td "2. 6 LBS o Dinner for 2" at bounding box center [316, 205] width 225 height 29
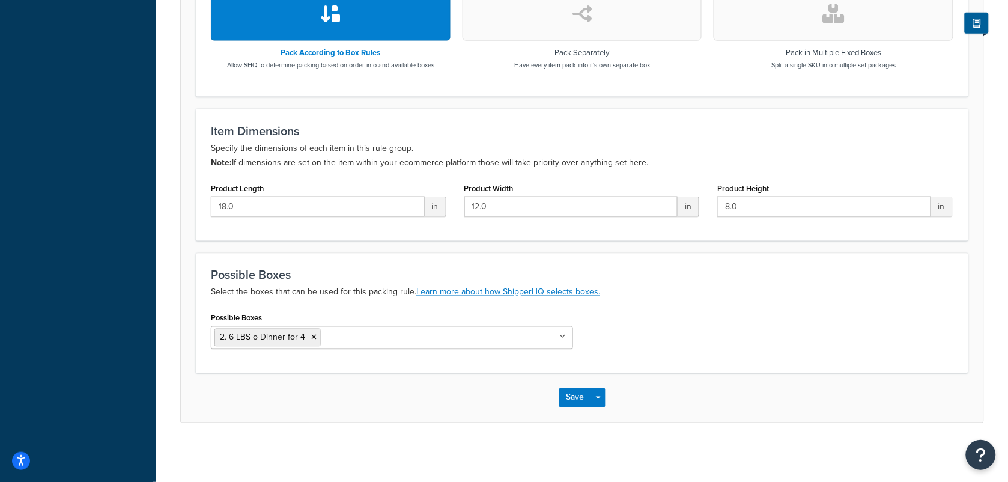
scroll to position [424, 0]
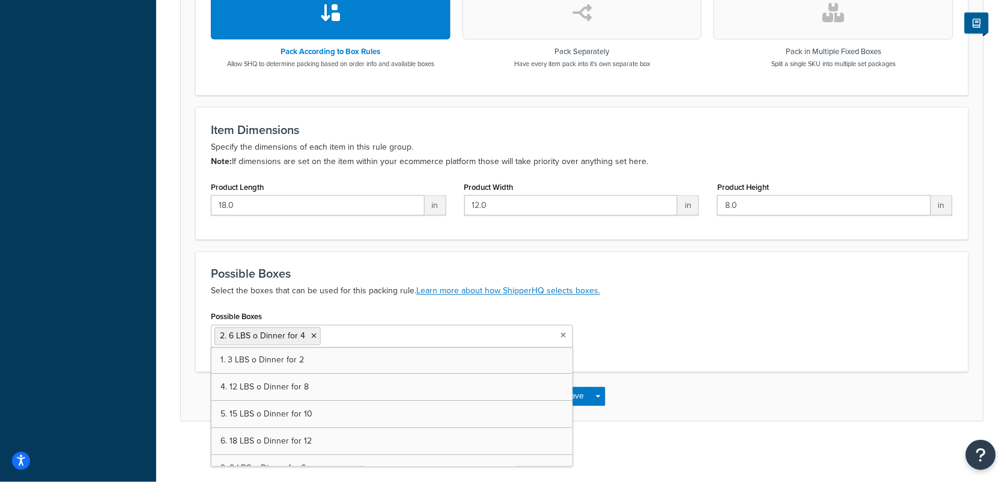
click at [560, 334] on icon at bounding box center [562, 335] width 5 height 7
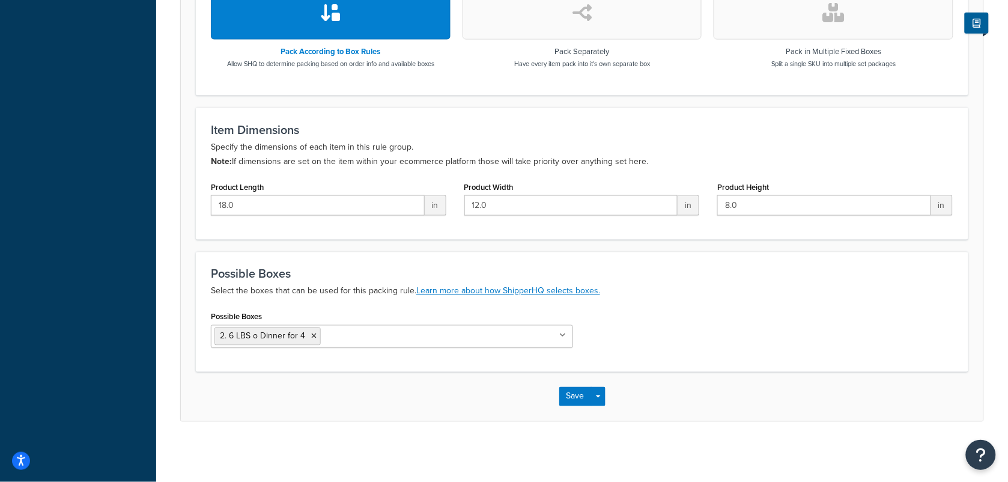
click at [682, 311] on div "Possible Boxes 2. 6 LBS o Dinner for 4 1. 3 LBS o Dinner for 2 4. 12 LBS o Dinn…" at bounding box center [582, 332] width 760 height 49
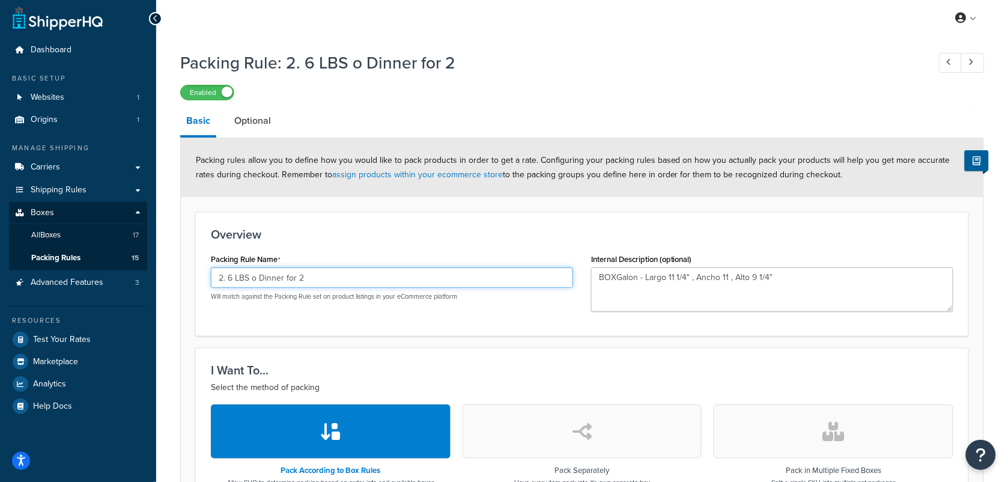
click at [330, 280] on input "2. 6 LBS o Dinner for 2" at bounding box center [392, 277] width 362 height 20
type input "2. 6 LBS o Dinner for 4"
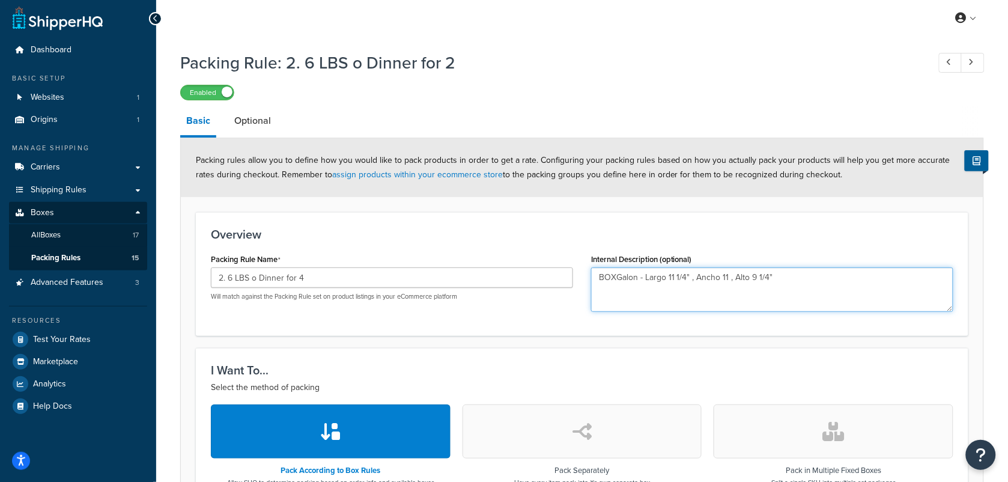
click at [806, 279] on textarea "BOXGalon - Largo 11 1/4" , Ancho 11 , Alto 9 1/4"" at bounding box center [772, 289] width 362 height 44
type textarea "B"
paste textarea "BOX#15 - Largo 17 1/4" , Ancho 11 3/4" , Alto 8""
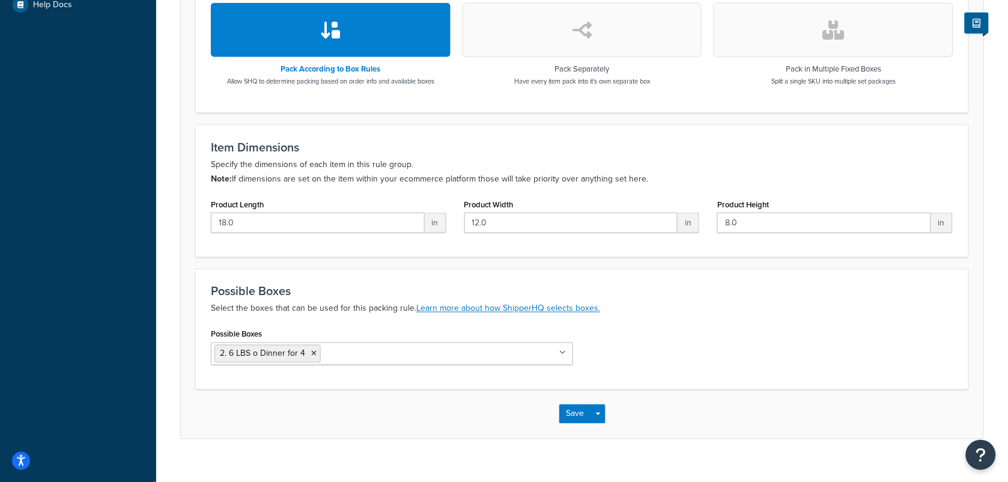
scroll to position [424, 0]
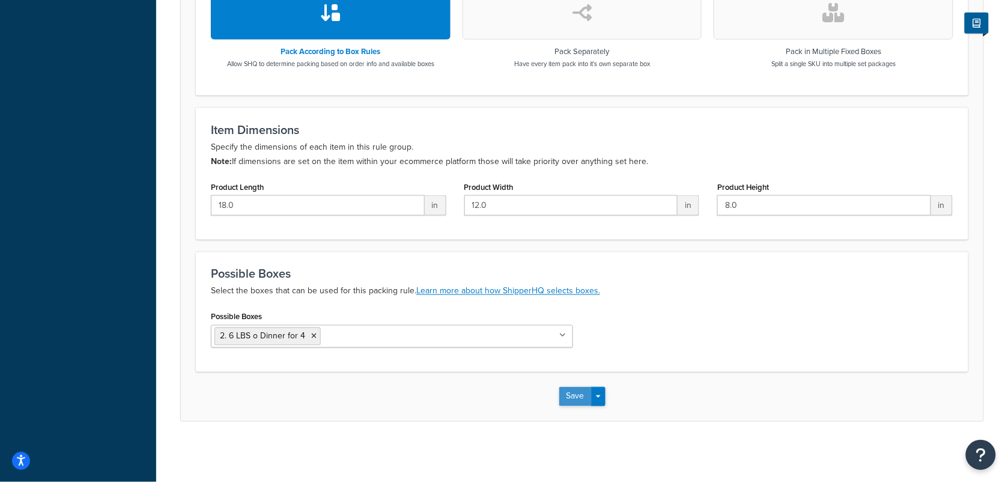
type textarea "BOX#15 - Largo 17 1/4" , Ancho 11 3/4" , Alto 8""
click at [578, 395] on button "Save" at bounding box center [575, 396] width 32 height 19
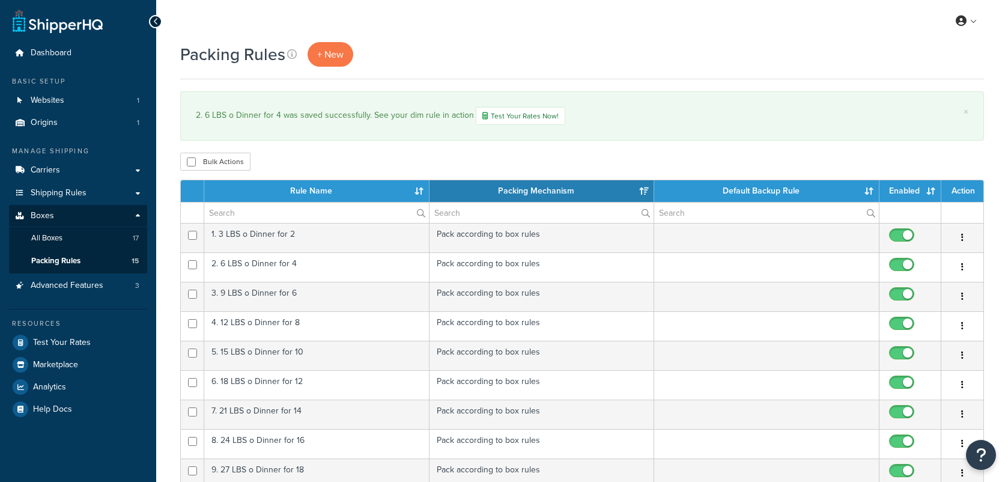
select select "15"
click at [524, 116] on link "Test Your Rates Now!" at bounding box center [520, 116] width 89 height 18
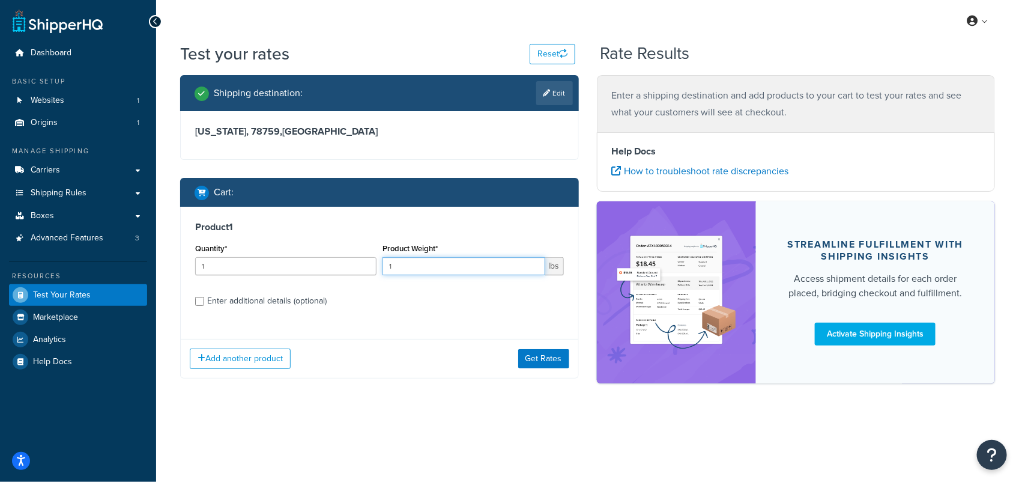
click at [453, 260] on input "1" at bounding box center [464, 266] width 163 height 18
click at [202, 299] on input "Enter additional details (optional)" at bounding box center [199, 301] width 9 height 9
checkbox input "true"
select select "59329"
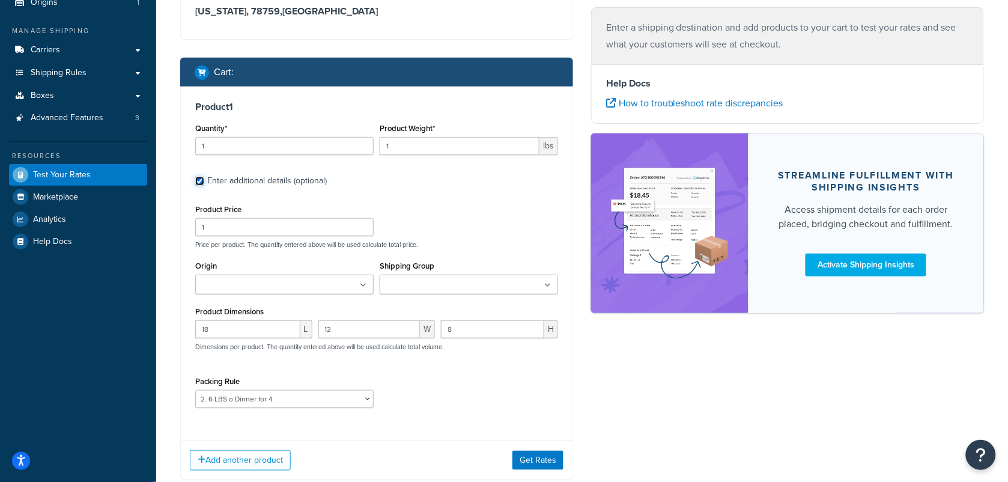
scroll to position [150, 0]
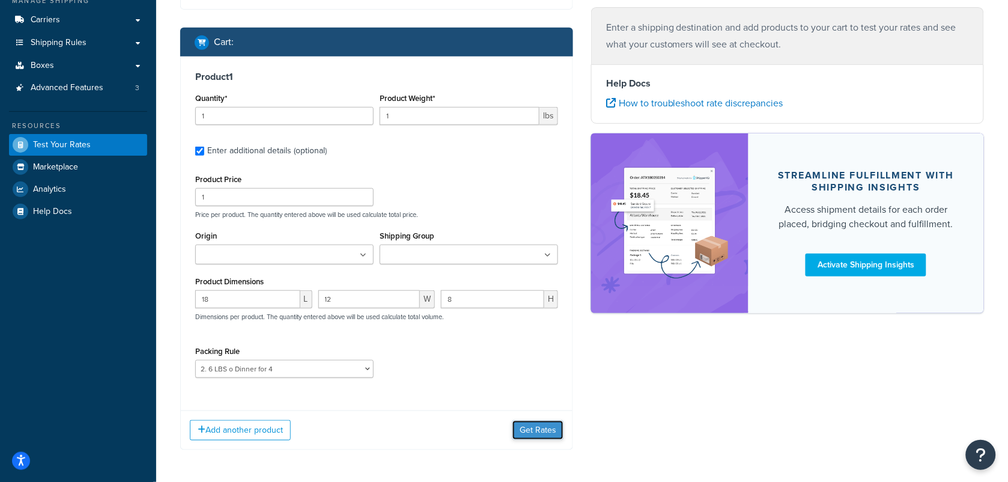
click at [544, 431] on button "Get Rates" at bounding box center [537, 429] width 51 height 19
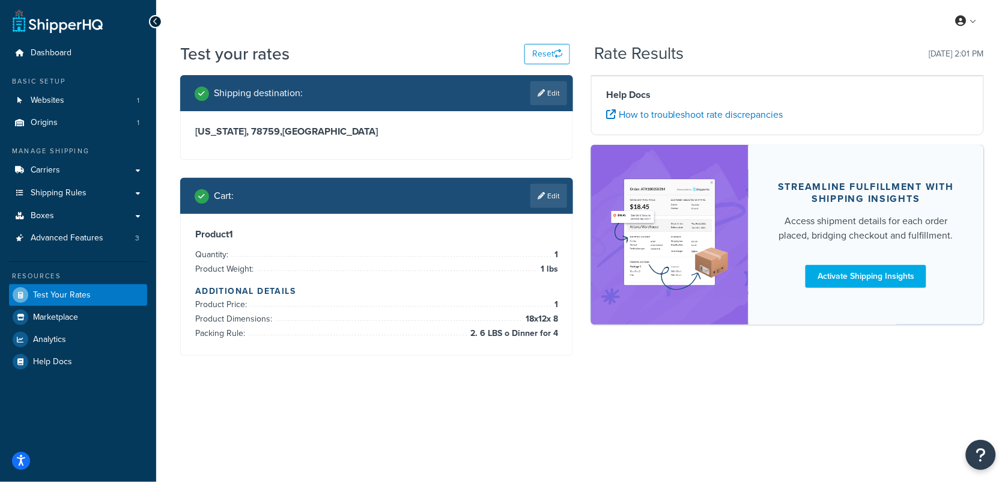
scroll to position [0, 0]
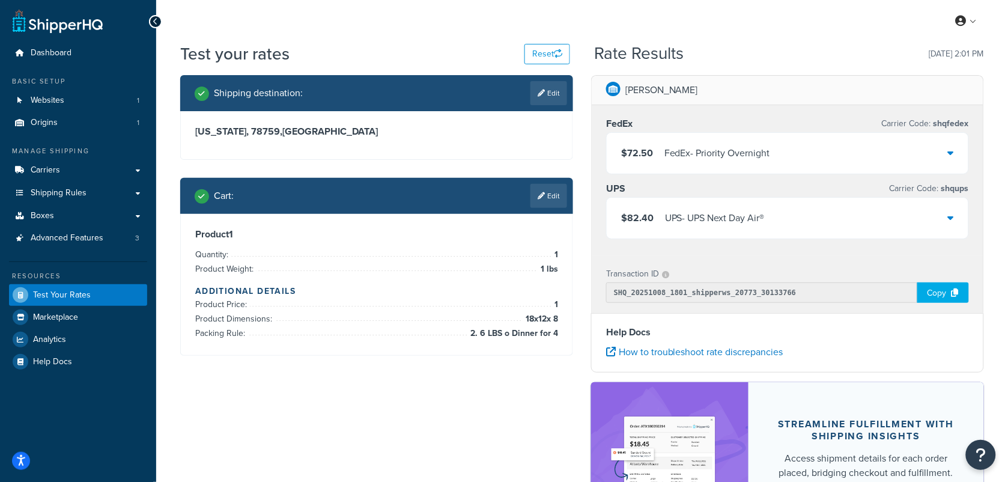
click at [955, 220] on div "$82.40 UPS - UPS Next Day Air®" at bounding box center [788, 218] width 362 height 41
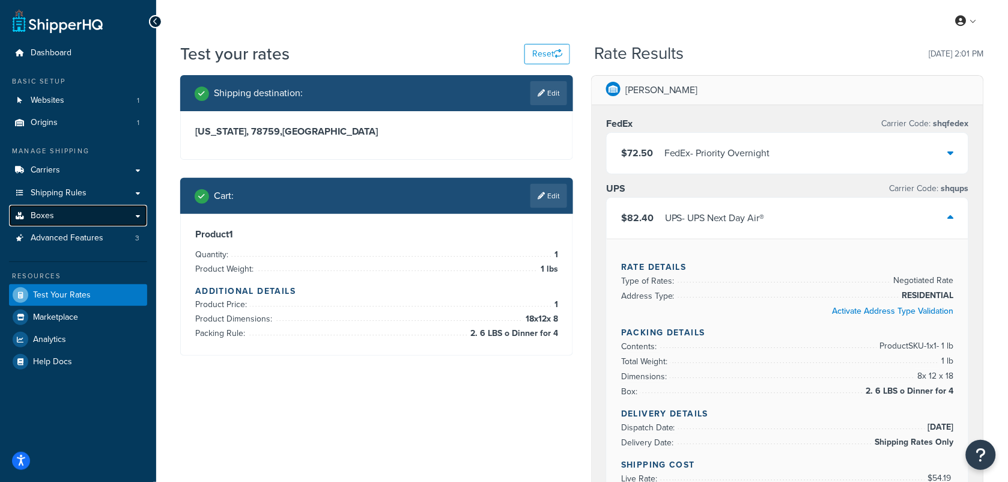
click at [112, 212] on link "Boxes" at bounding box center [78, 216] width 138 height 22
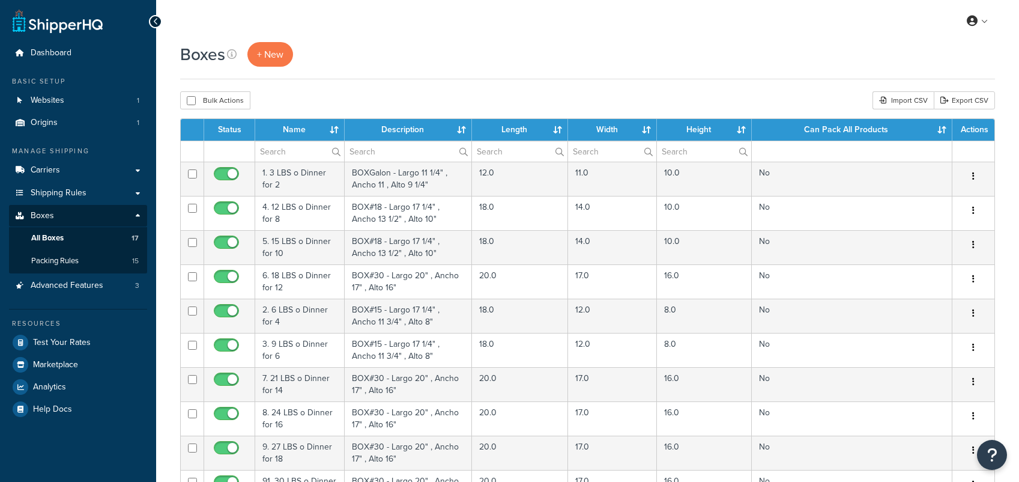
select select "100"
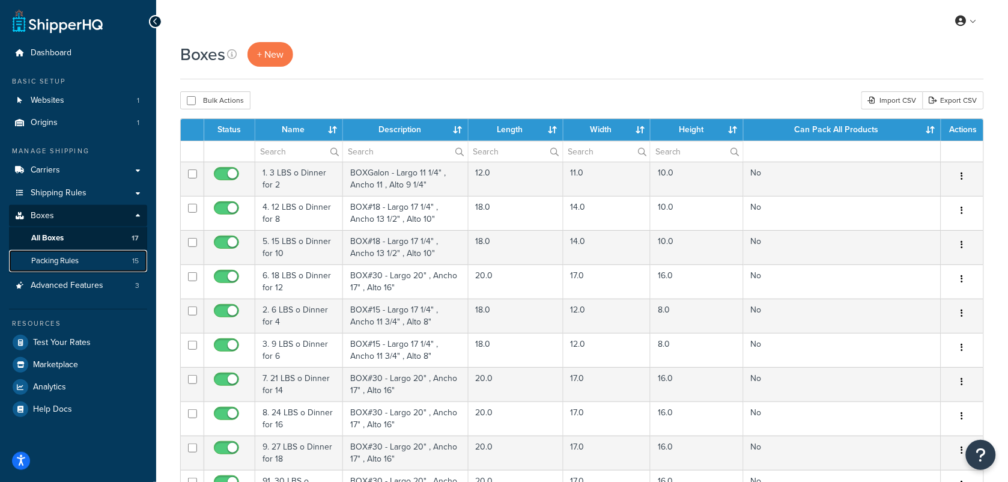
click at [81, 261] on link "Packing Rules 15" at bounding box center [78, 261] width 138 height 22
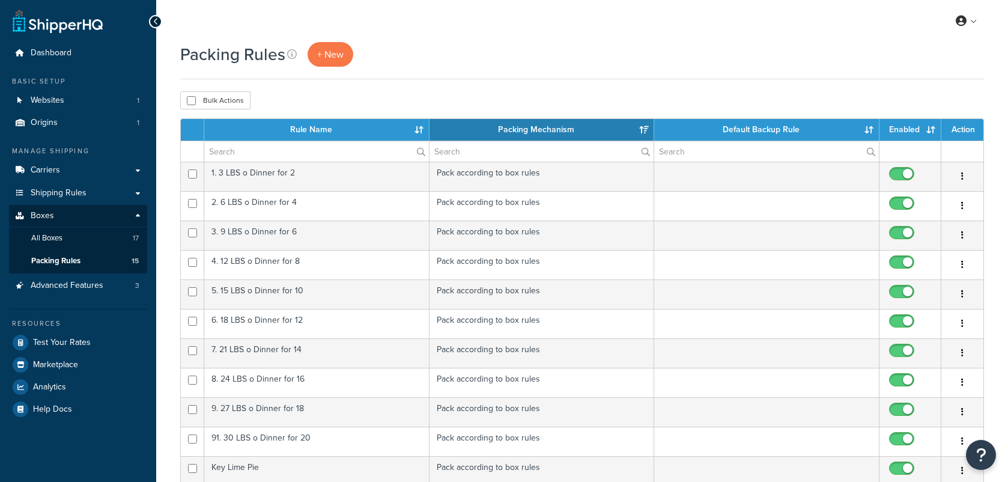
select select "15"
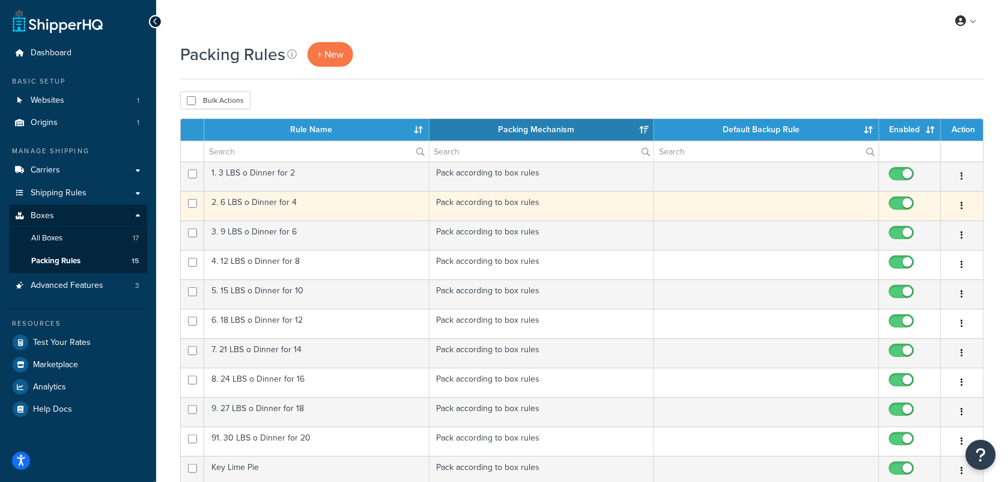
click at [300, 205] on td "2. 6 LBS o Dinner for 4" at bounding box center [316, 205] width 225 height 29
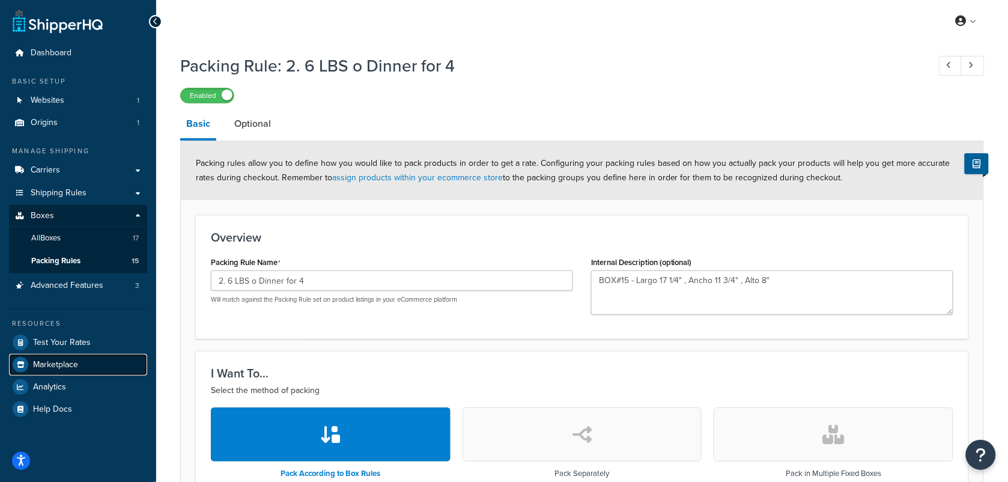
click at [68, 364] on span "Marketplace" at bounding box center [55, 365] width 45 height 10
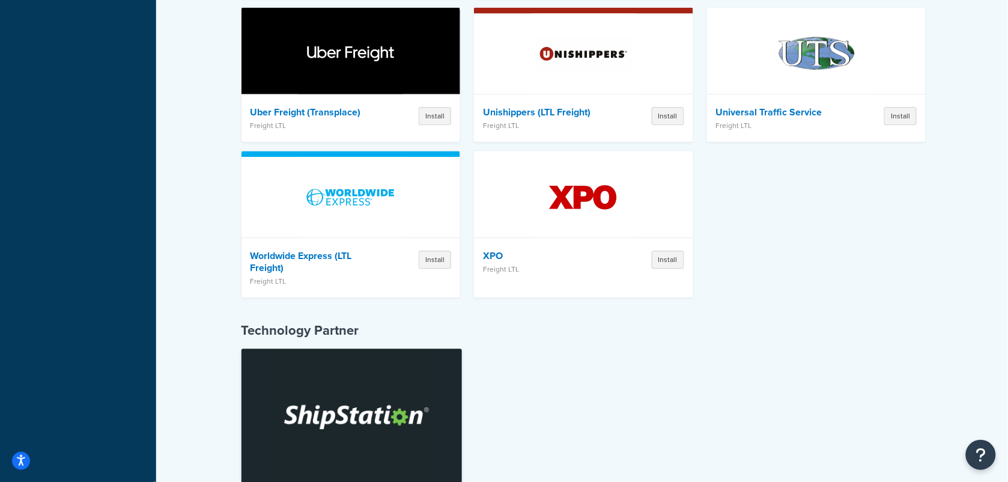
scroll to position [3539, 0]
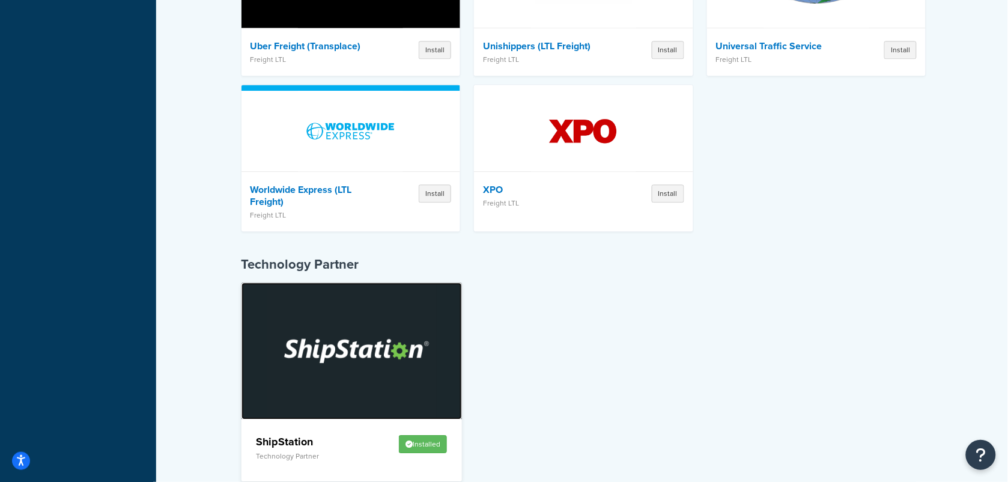
click at [367, 338] on img at bounding box center [352, 351] width 170 height 136
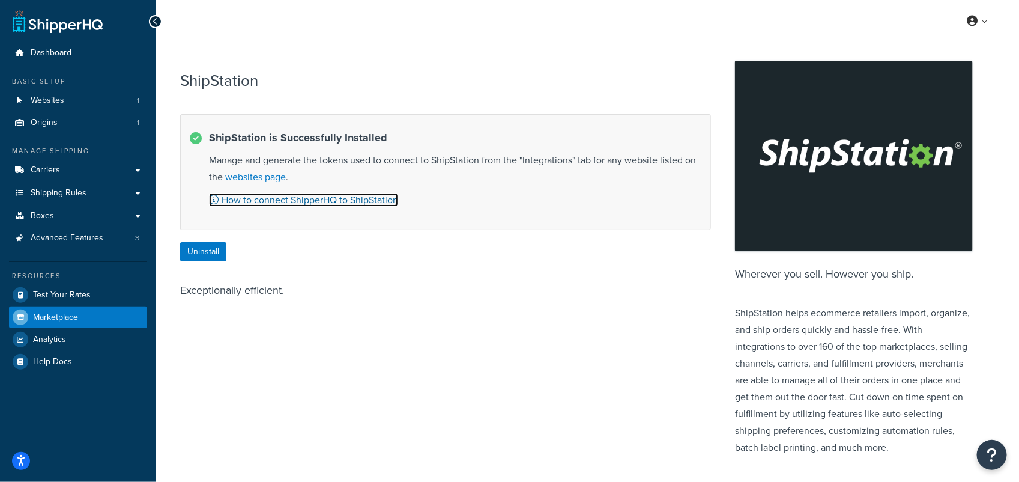
click at [310, 205] on link "How to connect ShipperHQ to ShipStation" at bounding box center [303, 200] width 189 height 14
click at [156, 19] on icon at bounding box center [155, 21] width 5 height 8
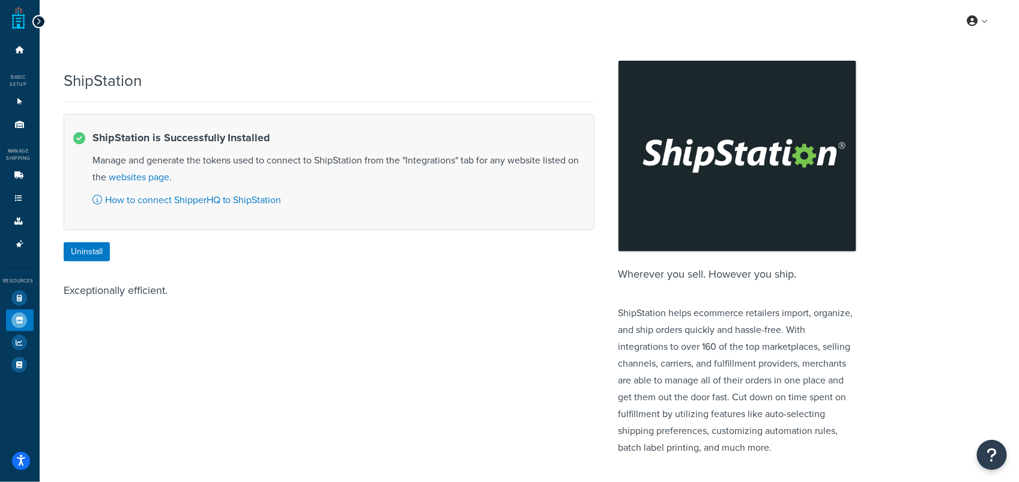
click at [44, 21] on div at bounding box center [38, 21] width 13 height 13
click at [40, 19] on icon at bounding box center [38, 21] width 5 height 8
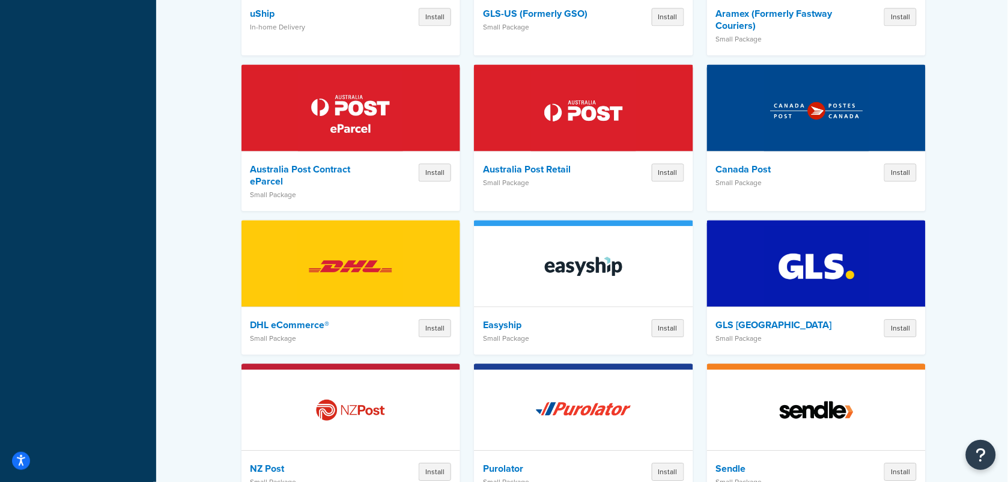
scroll to position [30, 0]
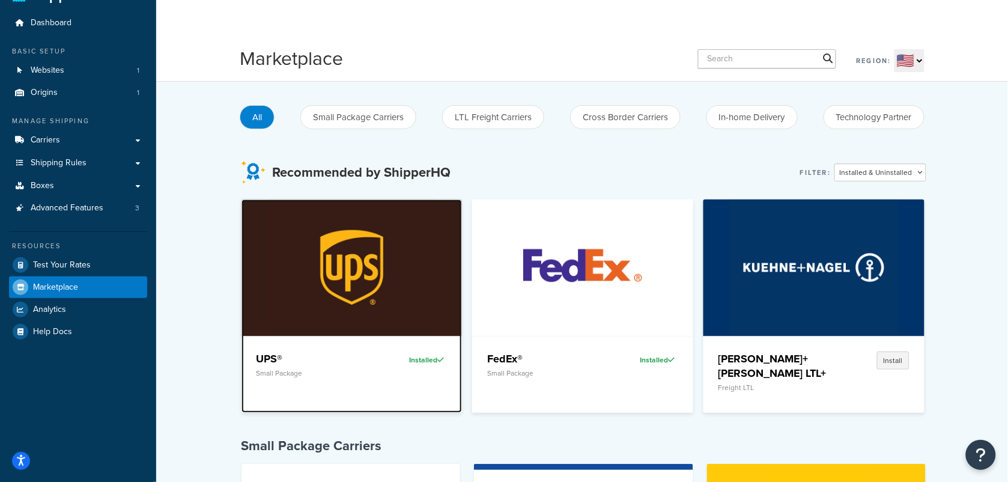
click at [359, 267] on img at bounding box center [352, 267] width 170 height 136
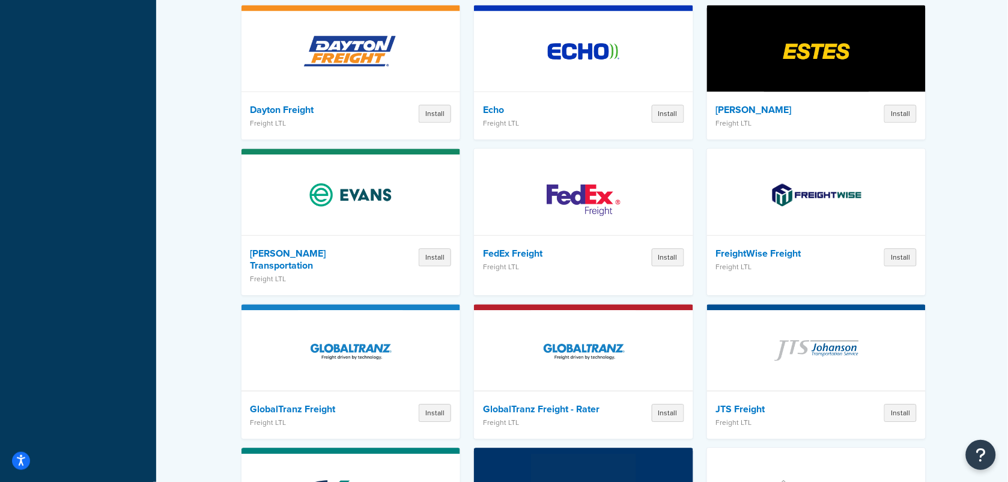
scroll to position [2556, 0]
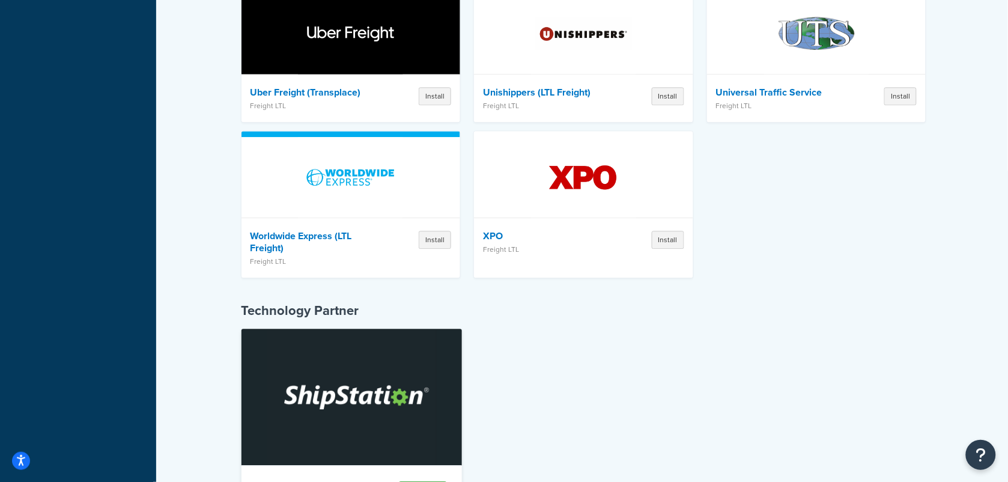
scroll to position [3539, 0]
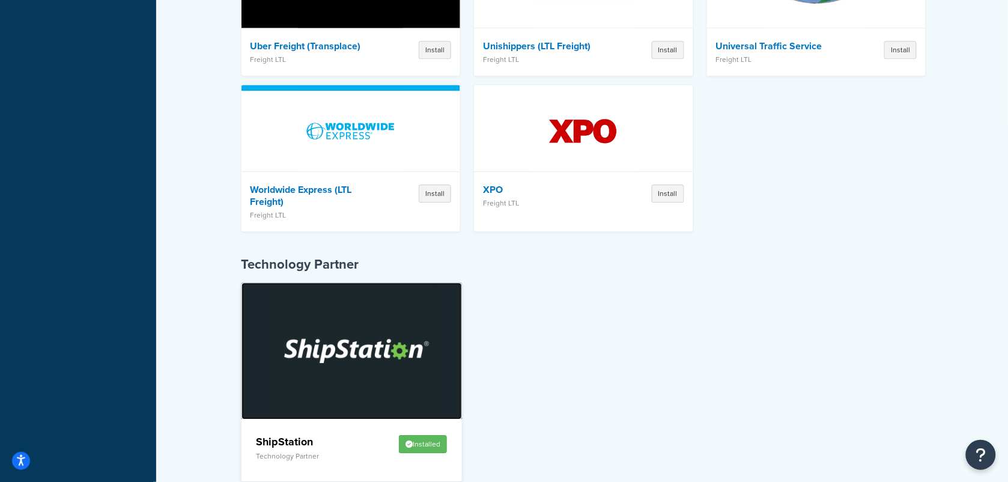
click at [316, 309] on img at bounding box center [352, 351] width 170 height 136
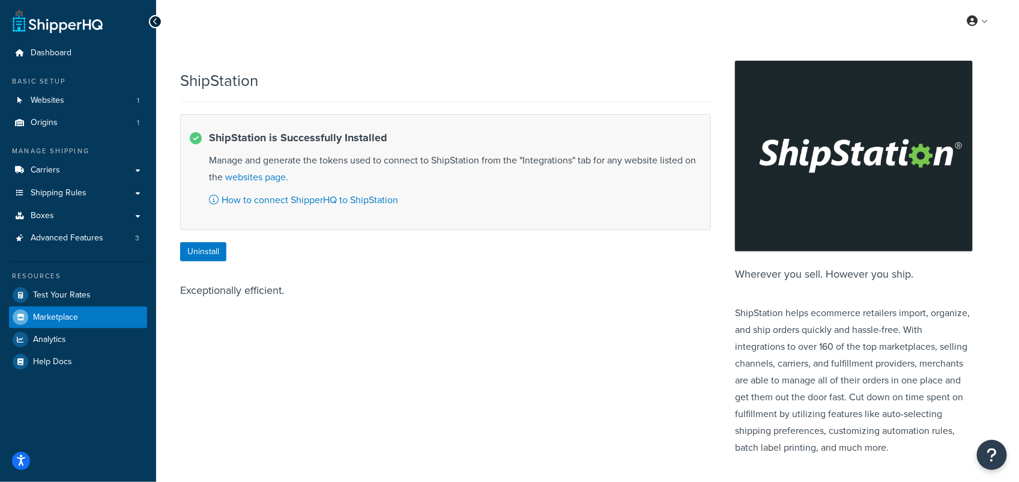
click at [316, 309] on div "My Profile Billing Global Settings Contact Us Logout ShipStation ShipStation is…" at bounding box center [587, 241] width 863 height 482
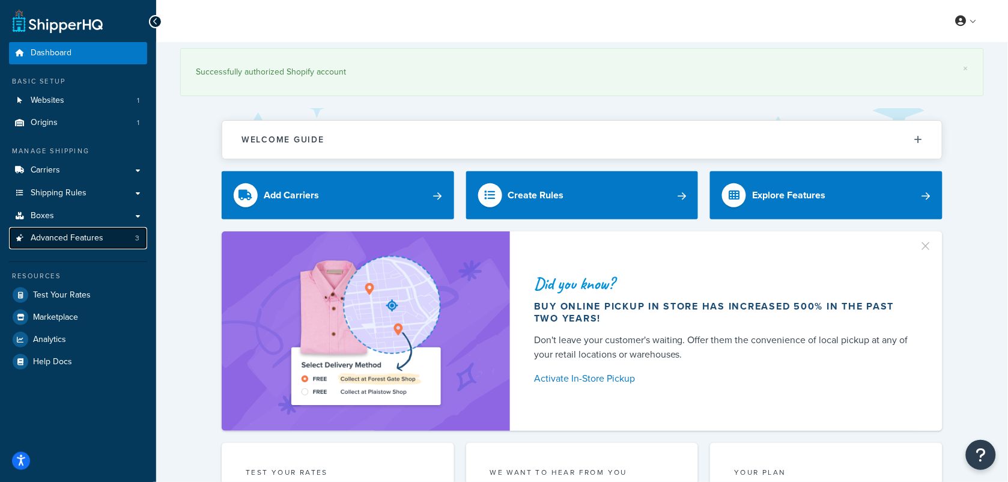
click at [70, 234] on span "Advanced Features" at bounding box center [67, 238] width 73 height 10
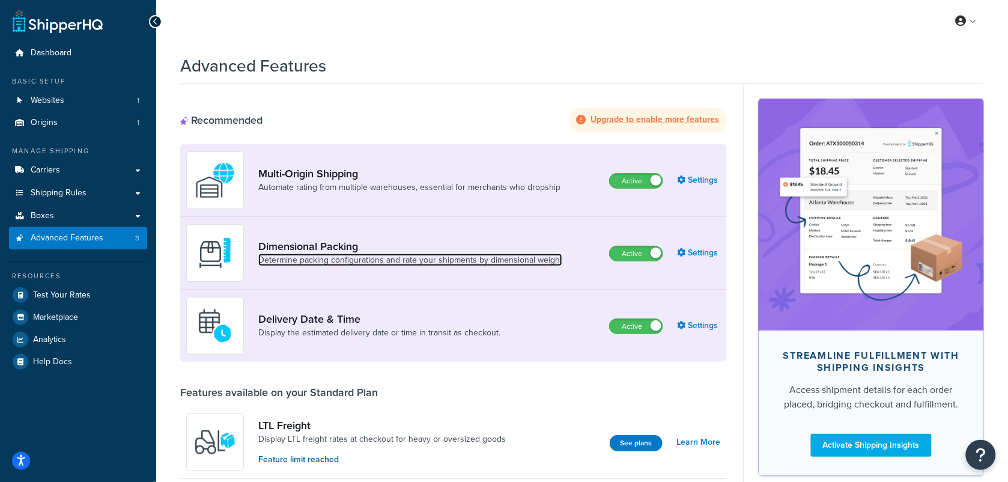
click at [304, 256] on link "Determine packing configurations and rate your shipments by dimensional weight" at bounding box center [410, 260] width 304 height 12
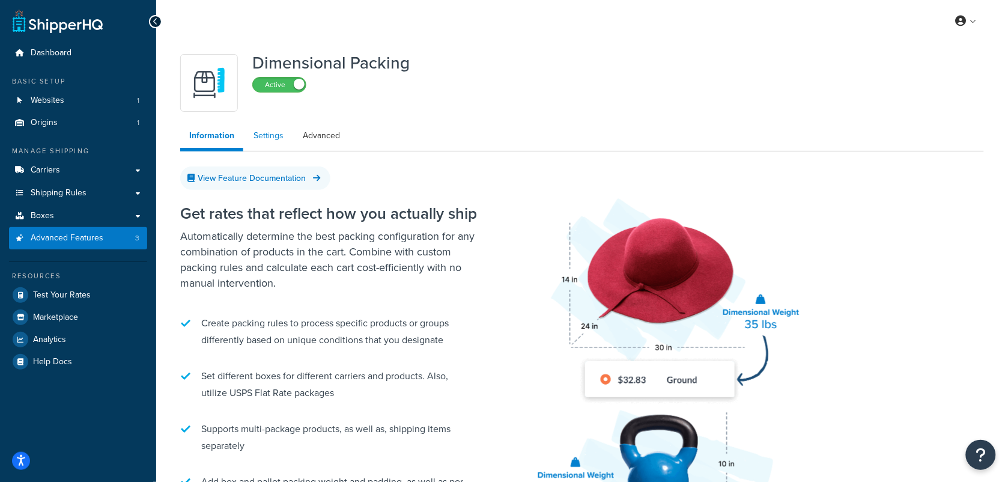
click at [267, 137] on link "Settings" at bounding box center [268, 136] width 48 height 24
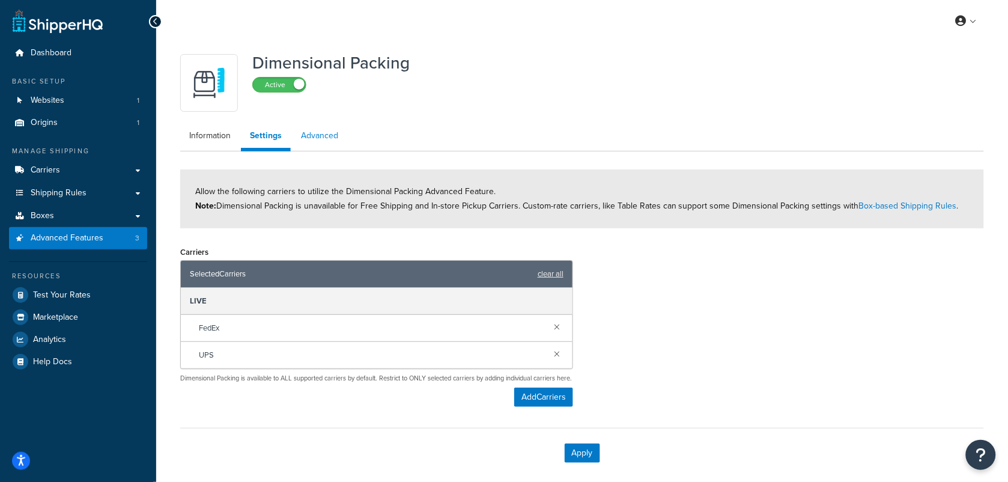
click at [327, 133] on link "Advanced" at bounding box center [319, 136] width 55 height 24
select select "false"
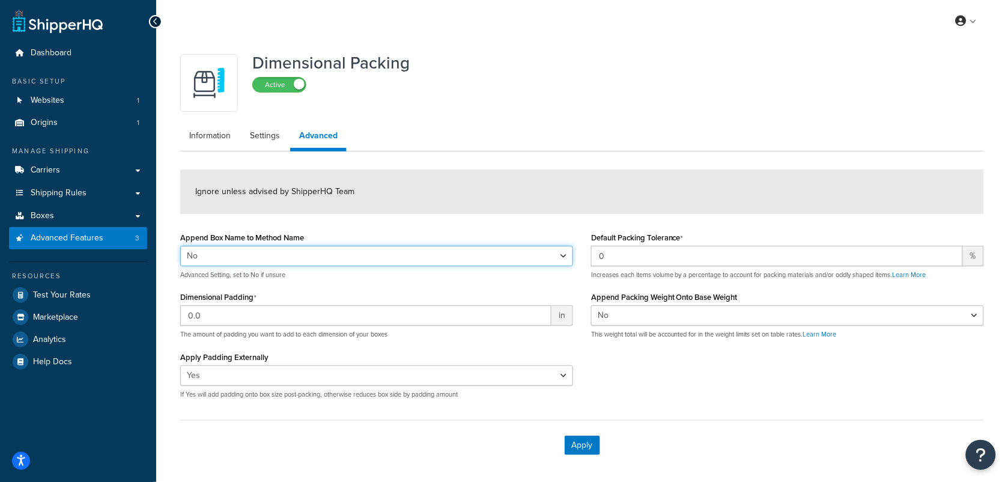
click at [567, 251] on select "Yes No" at bounding box center [376, 256] width 393 height 20
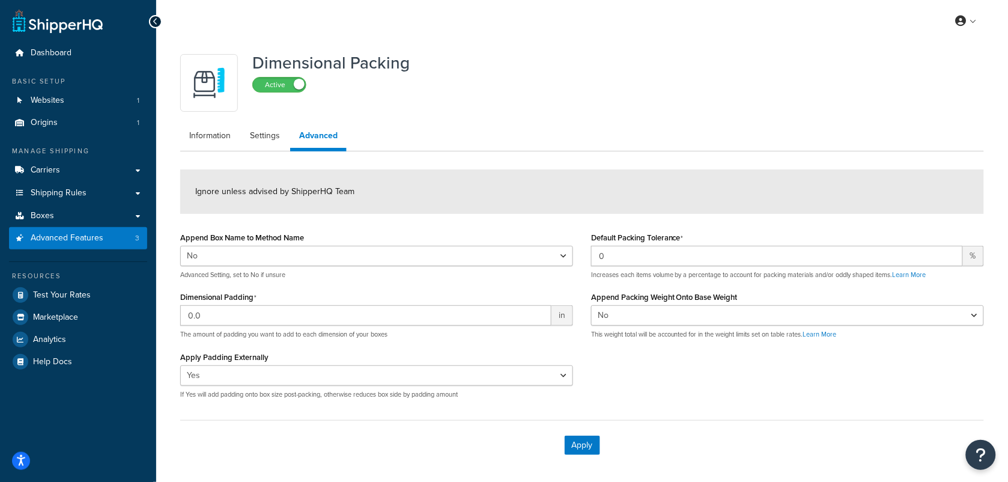
click at [607, 182] on div "Ignore unless advised by ShipperHQ Team" at bounding box center [581, 191] width 803 height 44
click at [264, 136] on link "Settings" at bounding box center [265, 136] width 48 height 24
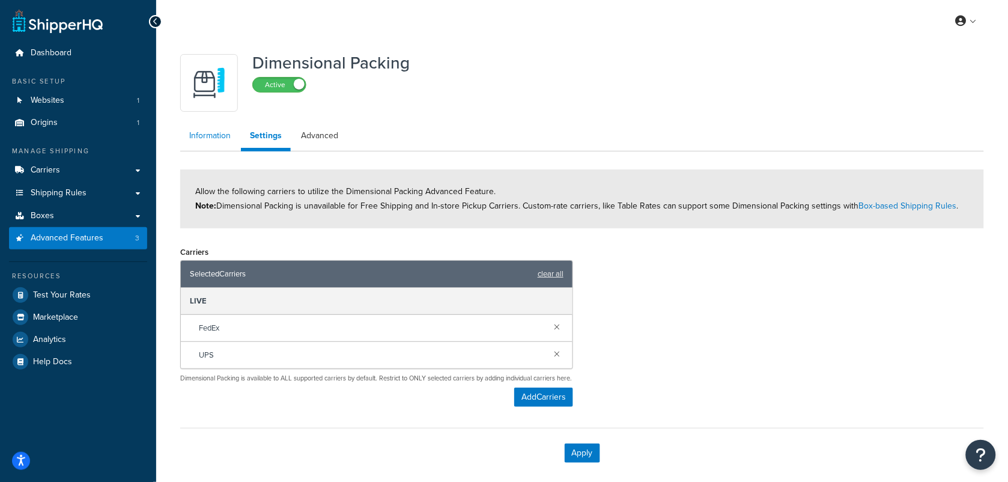
click at [226, 136] on link "Information" at bounding box center [209, 136] width 59 height 24
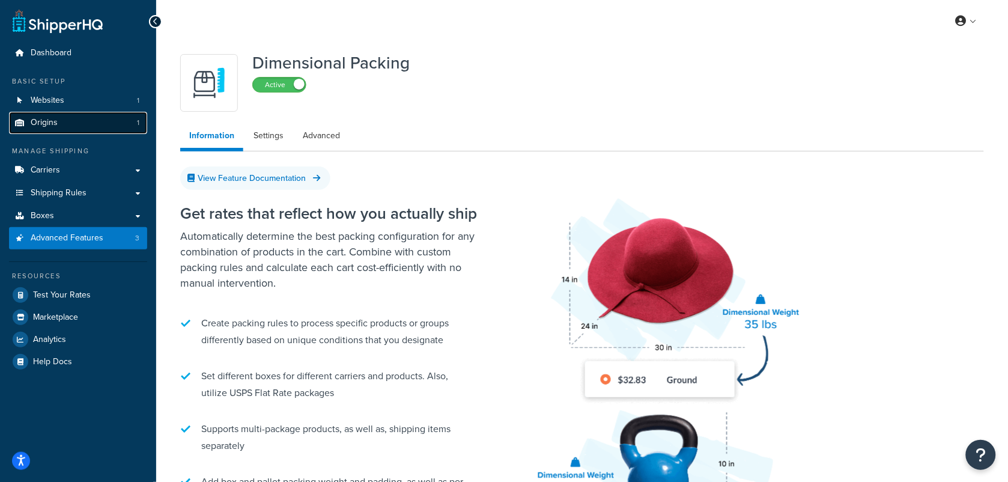
click at [95, 114] on link "Origins 1" at bounding box center [78, 123] width 138 height 22
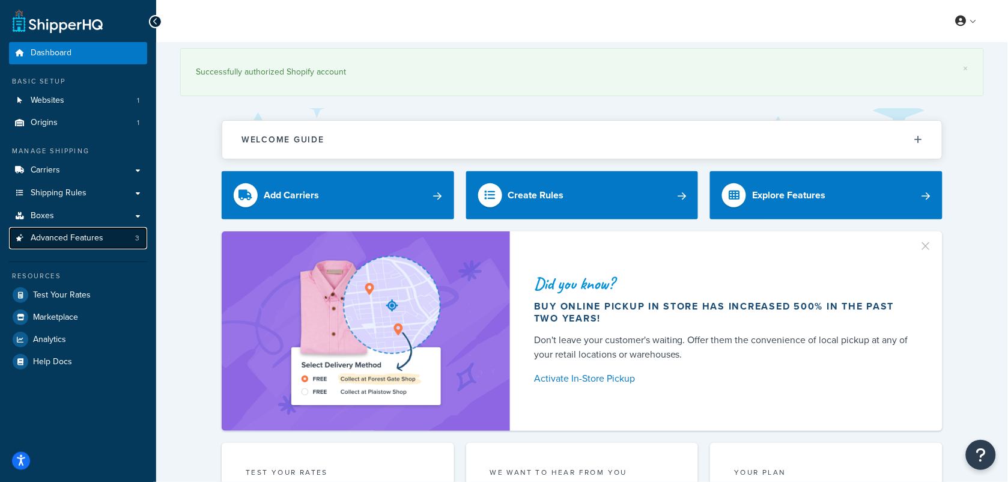
click at [79, 233] on span "Advanced Features" at bounding box center [67, 238] width 73 height 10
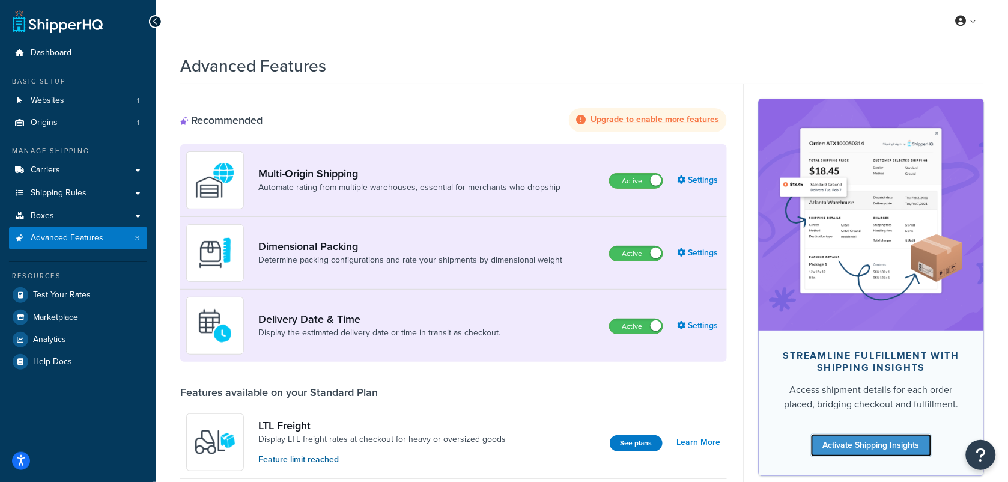
click at [868, 444] on link "Activate Shipping Insights" at bounding box center [871, 445] width 121 height 23
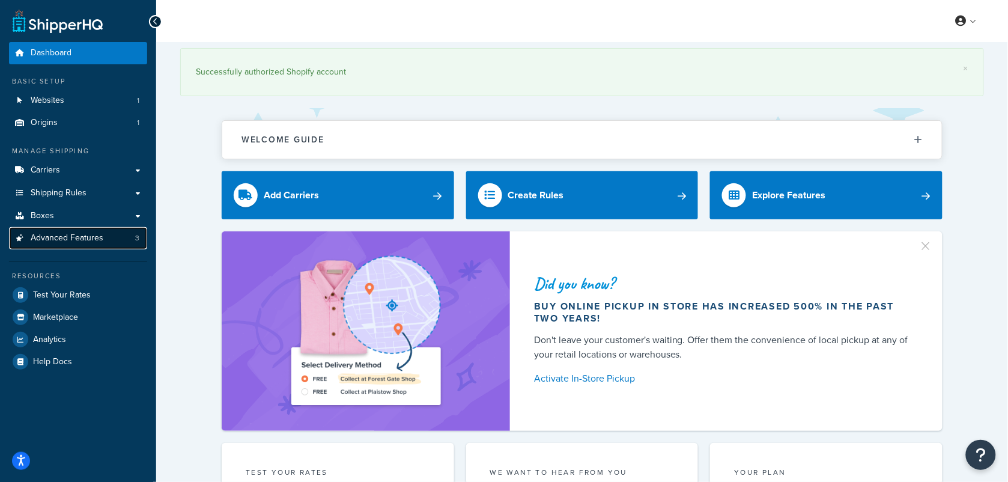
click at [84, 233] on span "Advanced Features" at bounding box center [67, 238] width 73 height 10
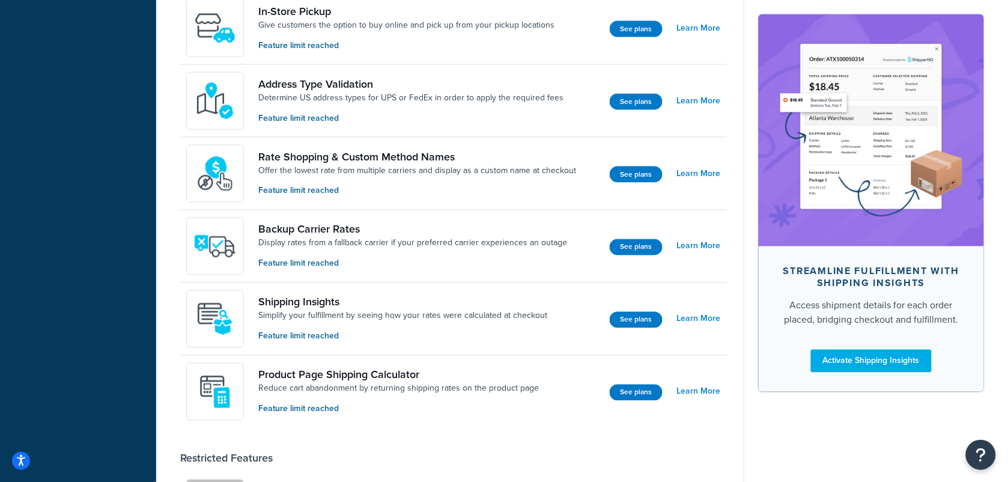
scroll to position [65, 0]
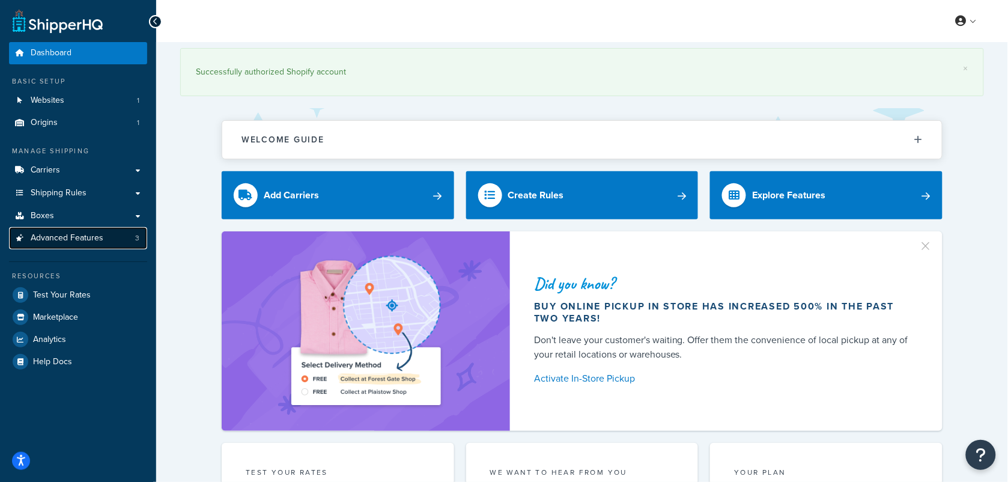
click at [81, 233] on span "Advanced Features" at bounding box center [67, 238] width 73 height 10
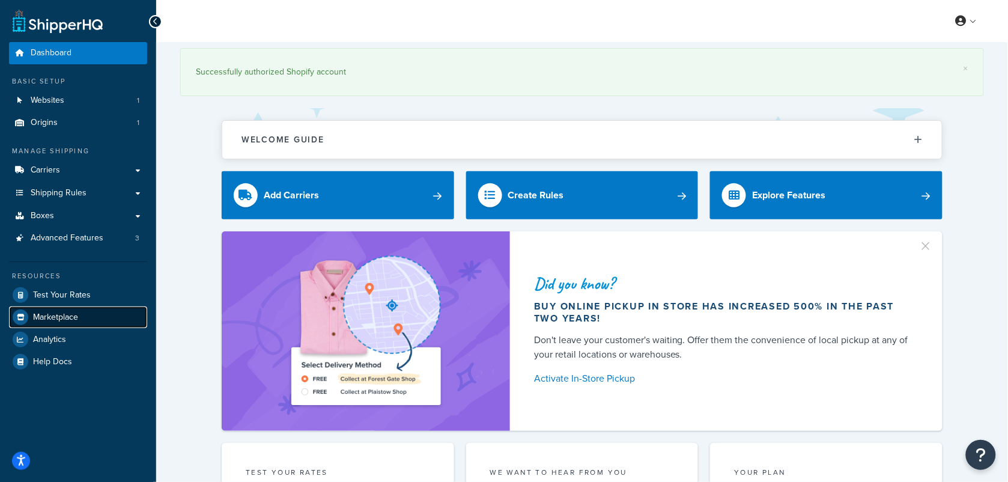
click at [62, 309] on link "Marketplace" at bounding box center [78, 317] width 138 height 22
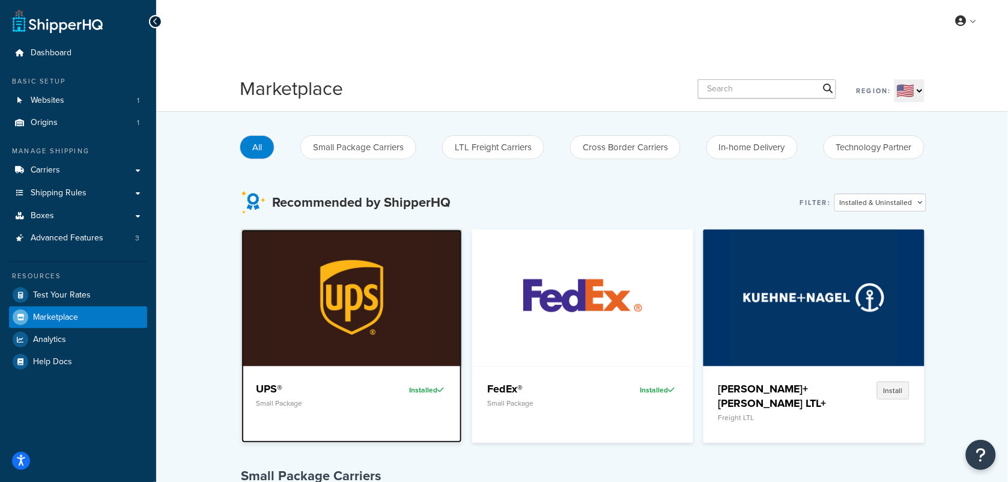
click at [374, 313] on img at bounding box center [352, 297] width 170 height 136
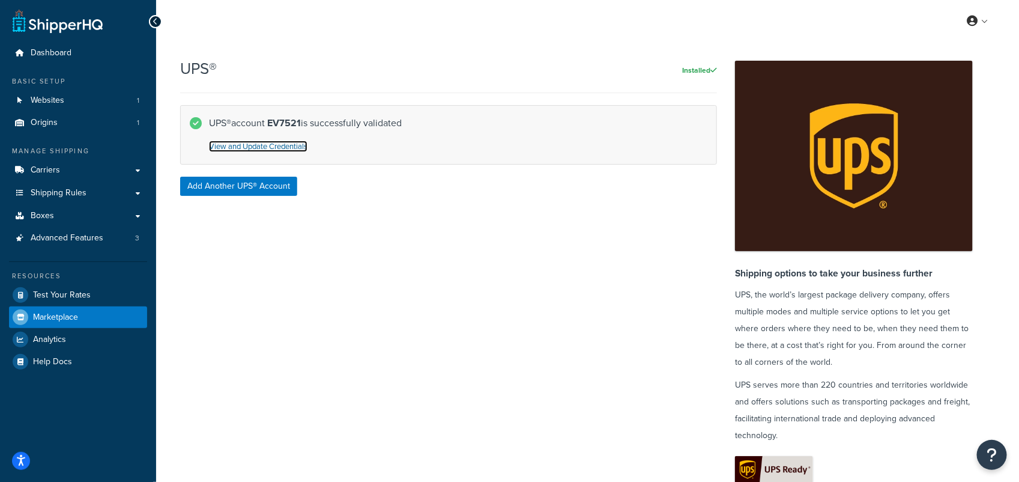
click at [263, 145] on link "View and Update Credentials" at bounding box center [258, 146] width 98 height 11
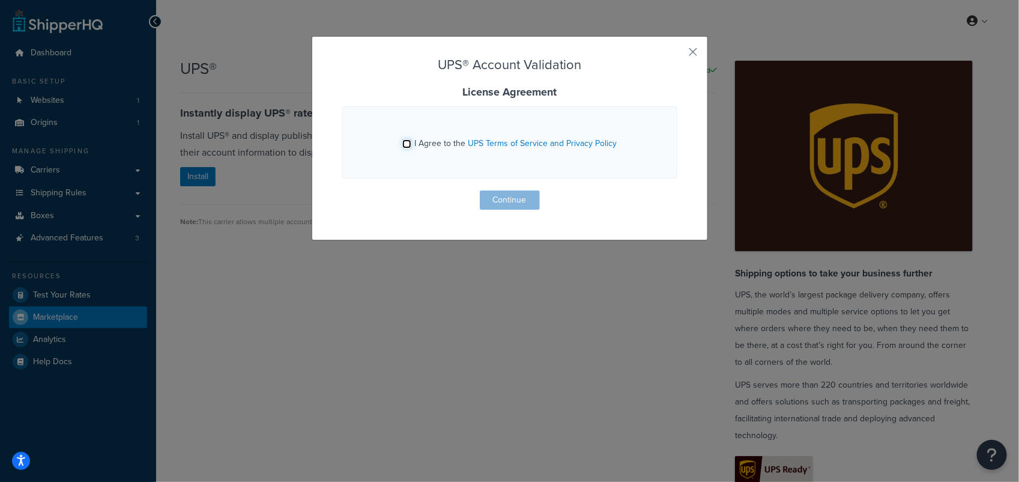
click at [402, 140] on input "I Agree to the UPS Terms of Service and Privacy Policy" at bounding box center [406, 143] width 9 height 9
checkbox input "true"
click at [677, 55] on button "button" at bounding box center [675, 56] width 3 height 3
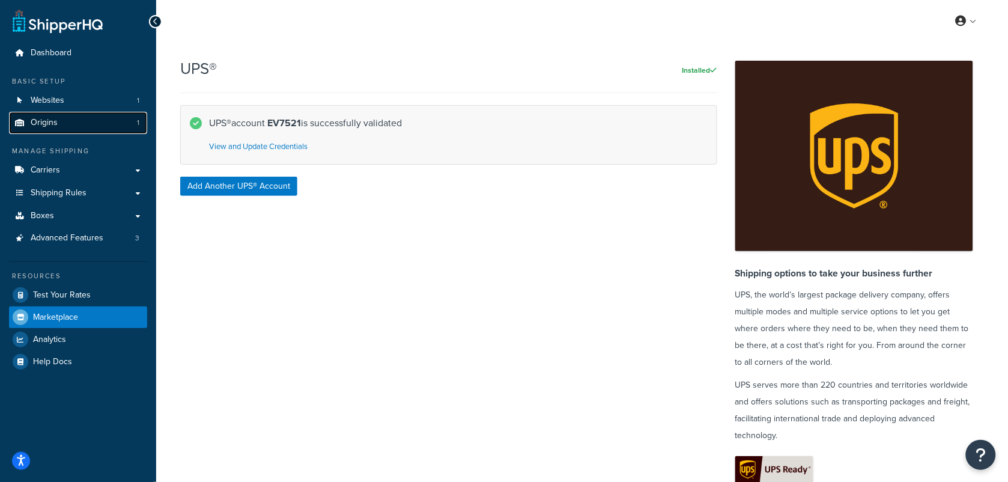
click at [46, 127] on span "Origins" at bounding box center [44, 123] width 27 height 10
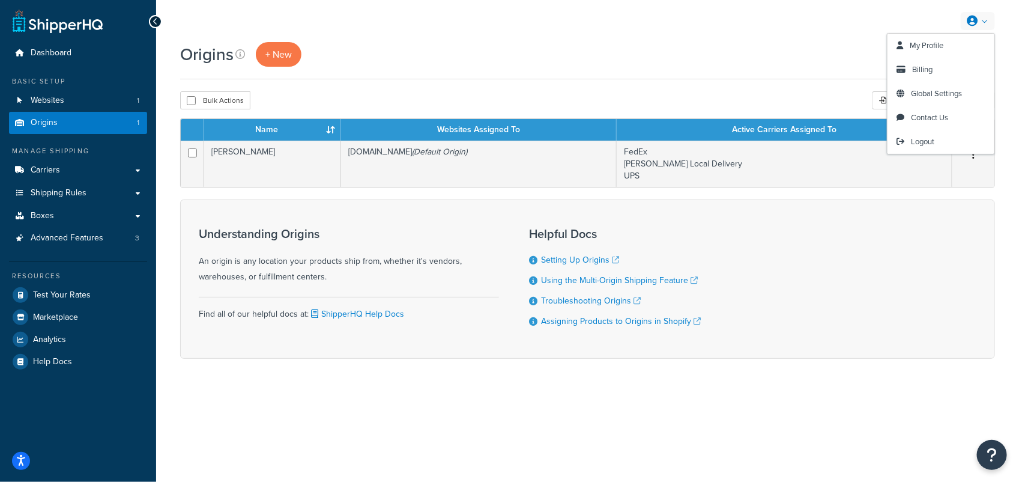
click at [984, 15] on link at bounding box center [978, 21] width 34 height 18
click at [934, 40] on link "My Profile" at bounding box center [941, 46] width 107 height 24
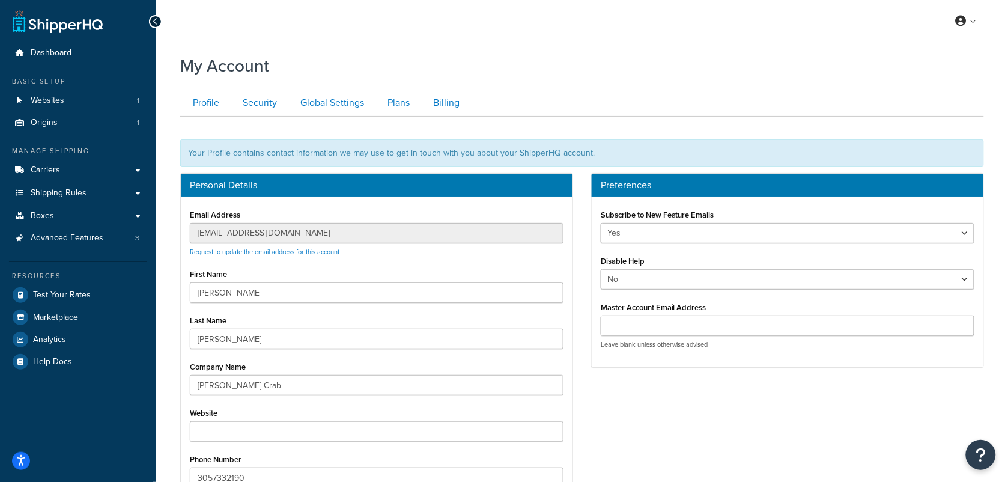
click at [934, 40] on div "My Profile Billing Global Settings Contact Us Logout" at bounding box center [582, 21] width 852 height 42
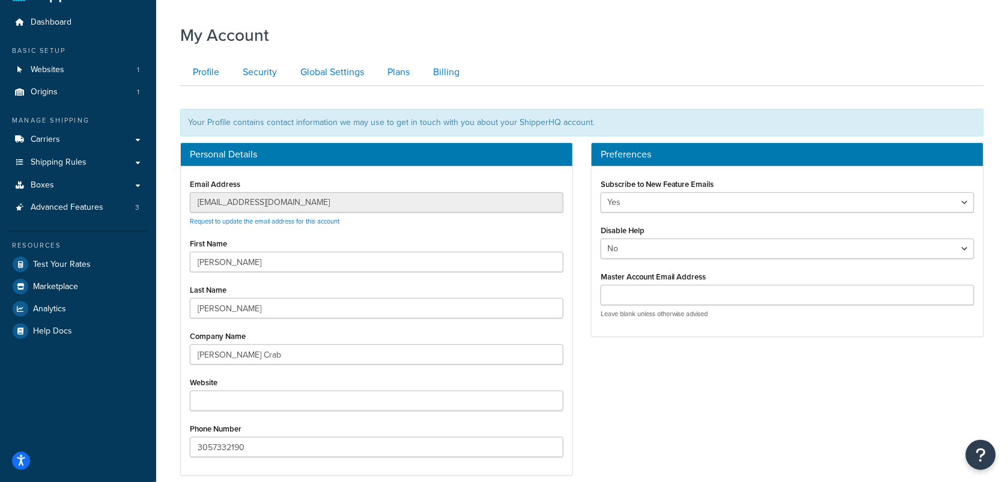
scroll to position [9, 0]
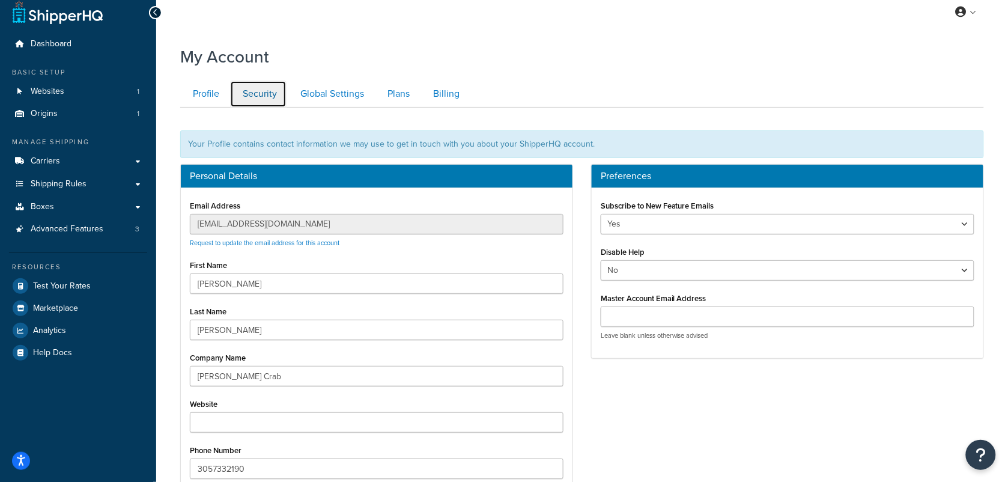
click at [256, 92] on link "Security" at bounding box center [258, 93] width 56 height 27
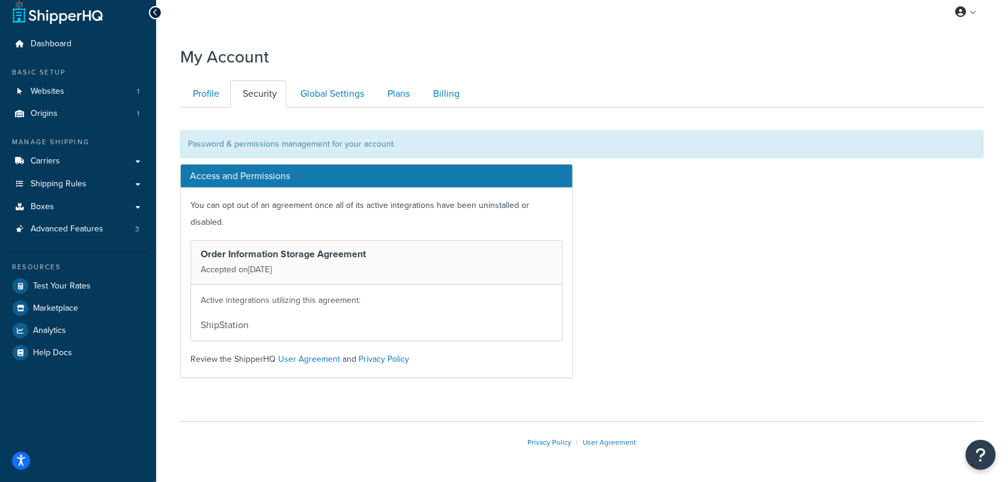
scroll to position [34, 0]
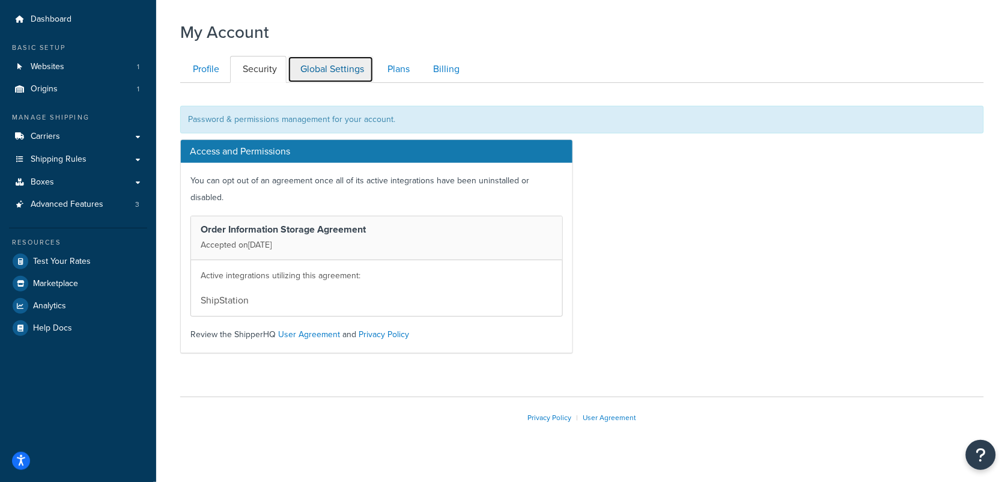
click at [327, 67] on link "Global Settings" at bounding box center [331, 69] width 86 height 27
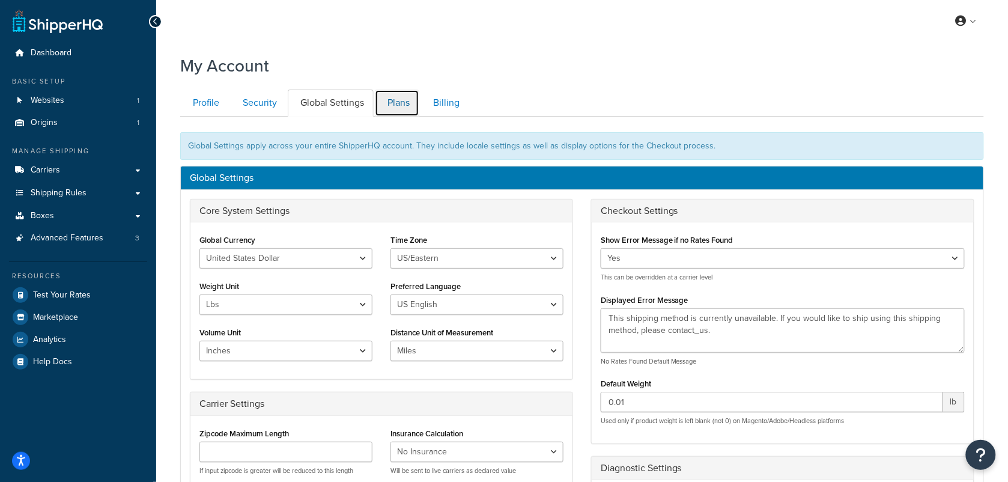
click at [401, 97] on link "Plans" at bounding box center [397, 102] width 44 height 27
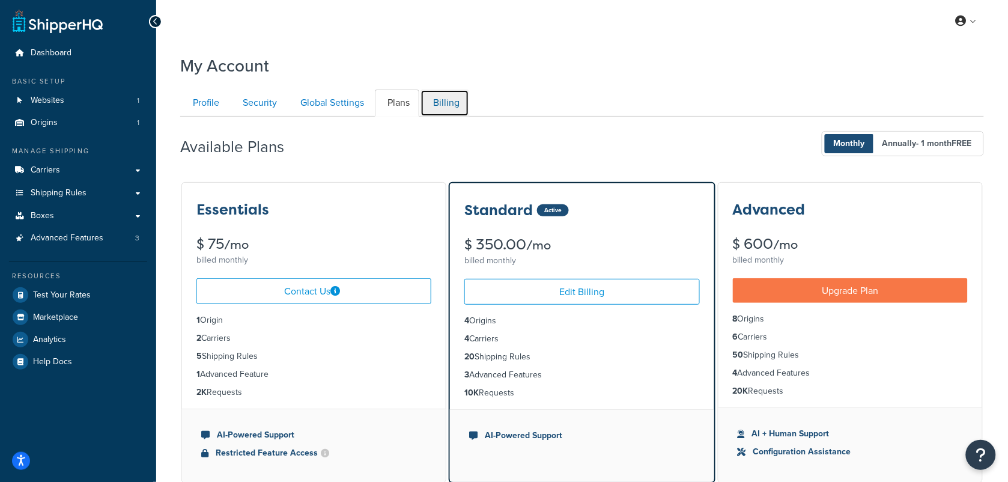
click at [447, 108] on link "Billing" at bounding box center [444, 102] width 49 height 27
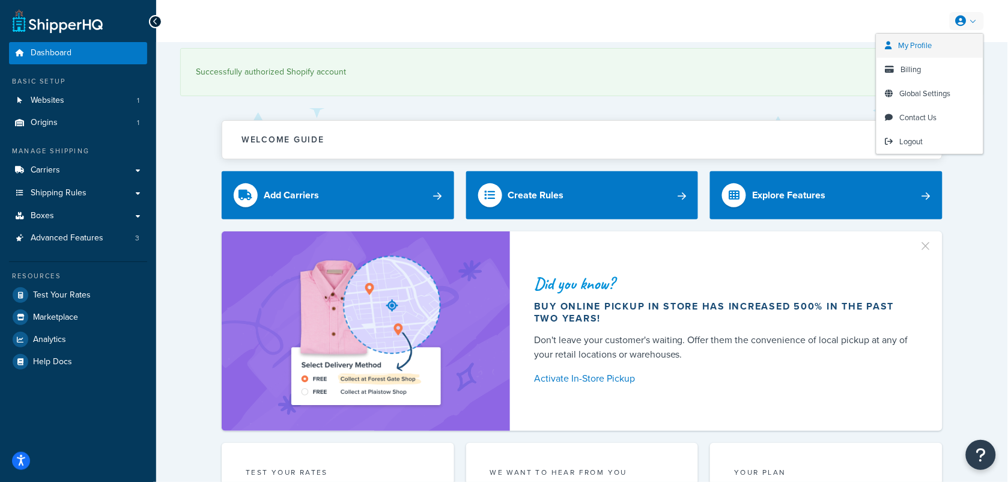
click at [925, 43] on span "My Profile" at bounding box center [915, 45] width 34 height 11
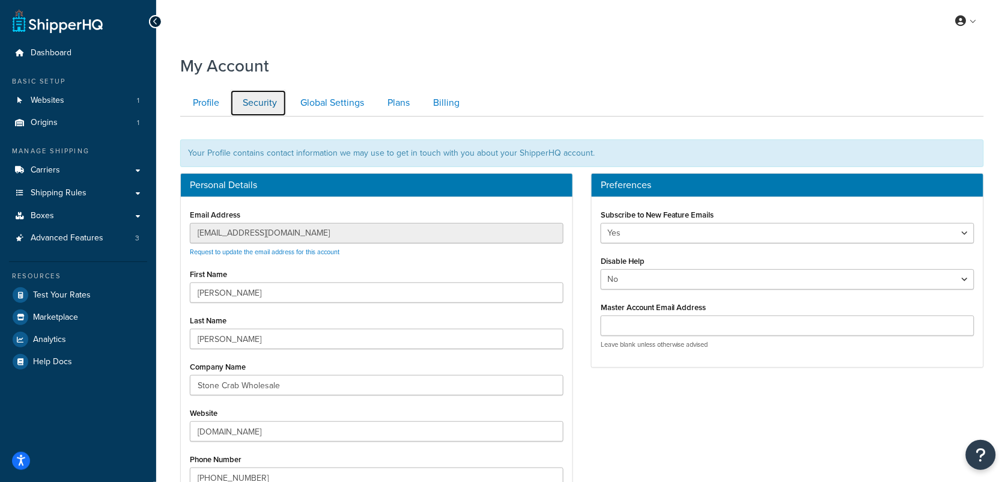
click at [259, 93] on link "Security" at bounding box center [258, 102] width 56 height 27
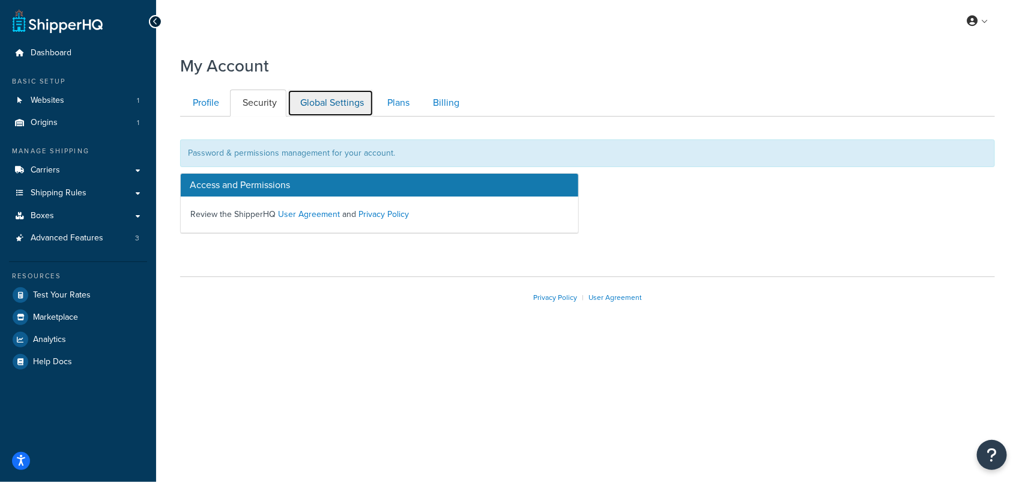
click at [323, 102] on link "Global Settings" at bounding box center [331, 102] width 86 height 27
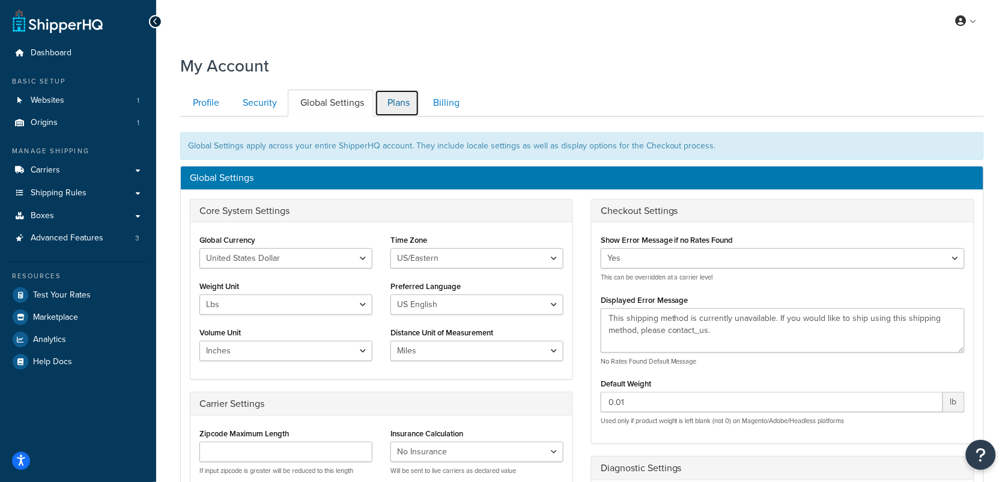
click at [401, 106] on link "Plans" at bounding box center [397, 102] width 44 height 27
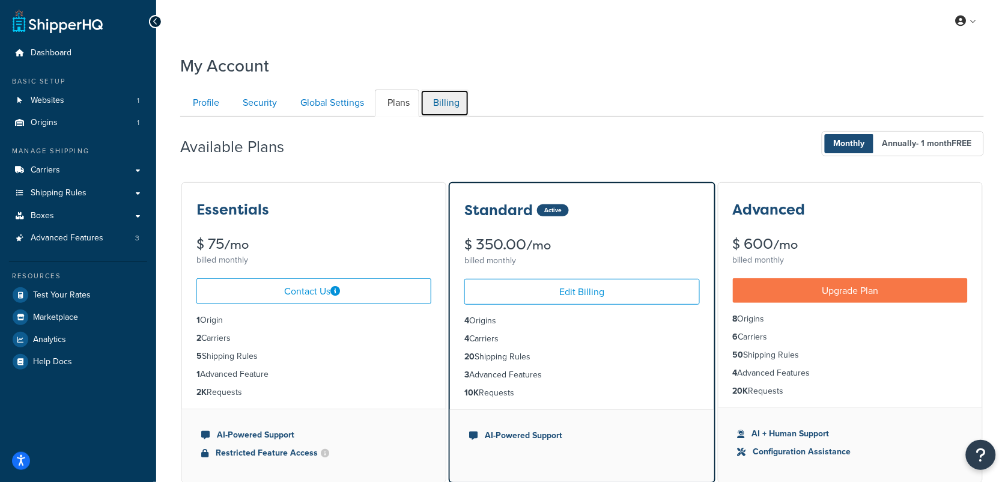
click at [459, 97] on link "Billing" at bounding box center [444, 102] width 49 height 27
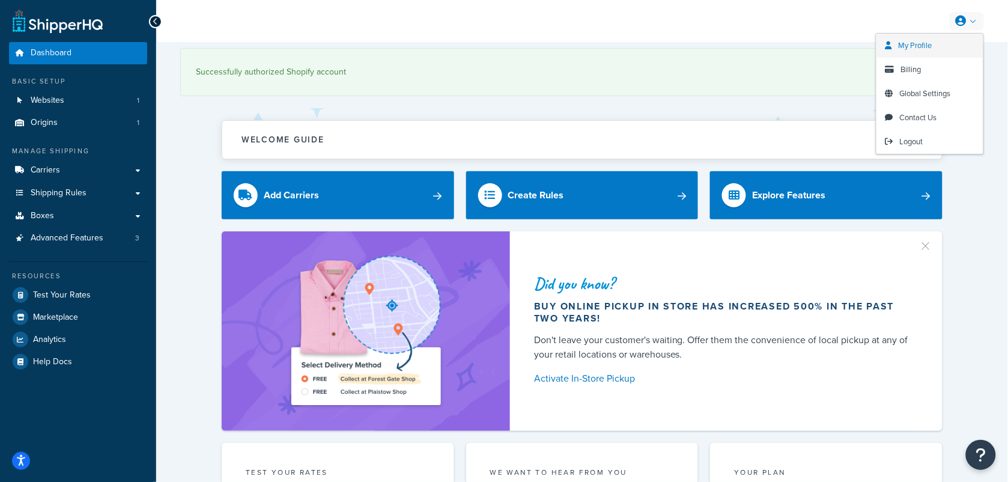
click at [935, 43] on link "My Profile" at bounding box center [929, 46] width 107 height 24
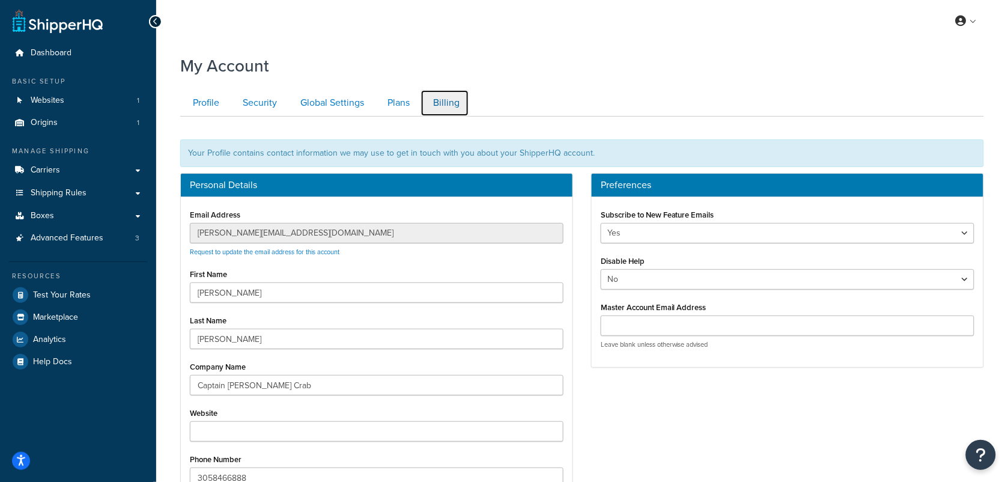
click at [449, 103] on link "Billing" at bounding box center [444, 102] width 49 height 27
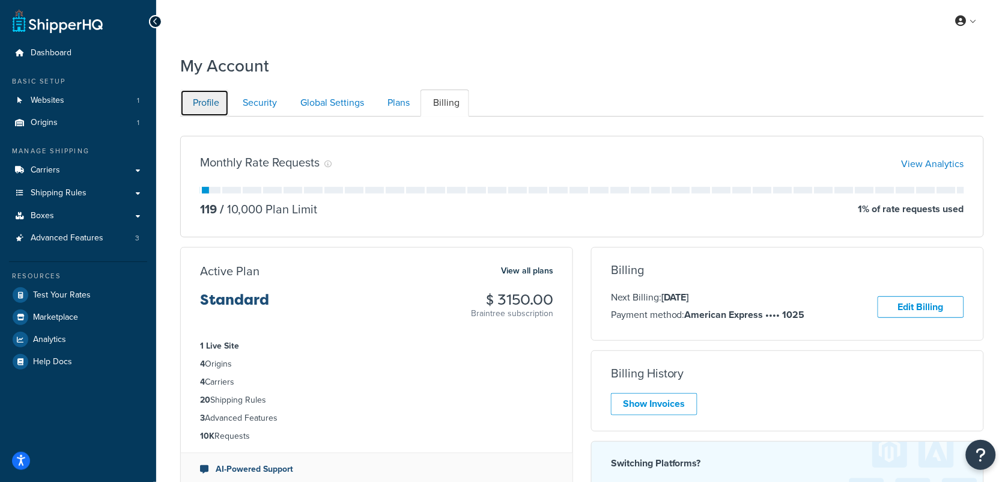
click at [199, 99] on link "Profile" at bounding box center [204, 102] width 49 height 27
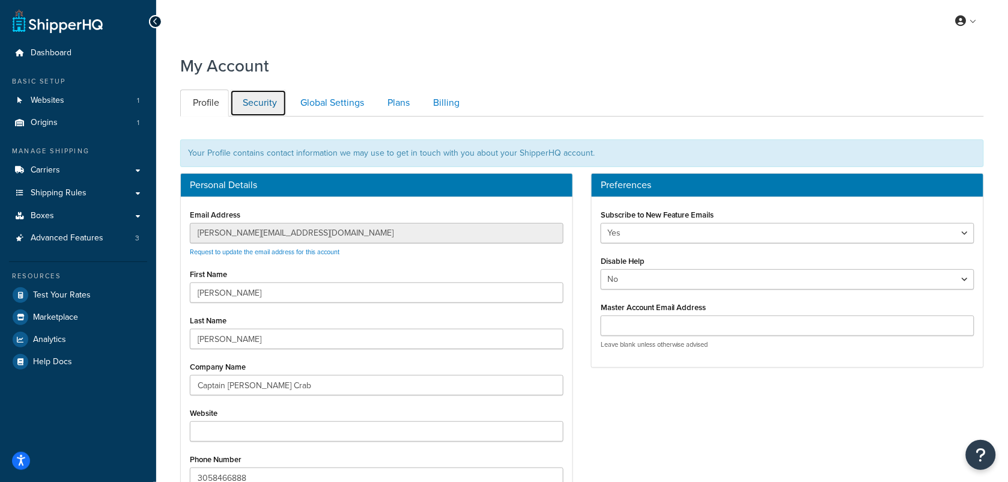
click at [265, 98] on link "Security" at bounding box center [258, 102] width 56 height 27
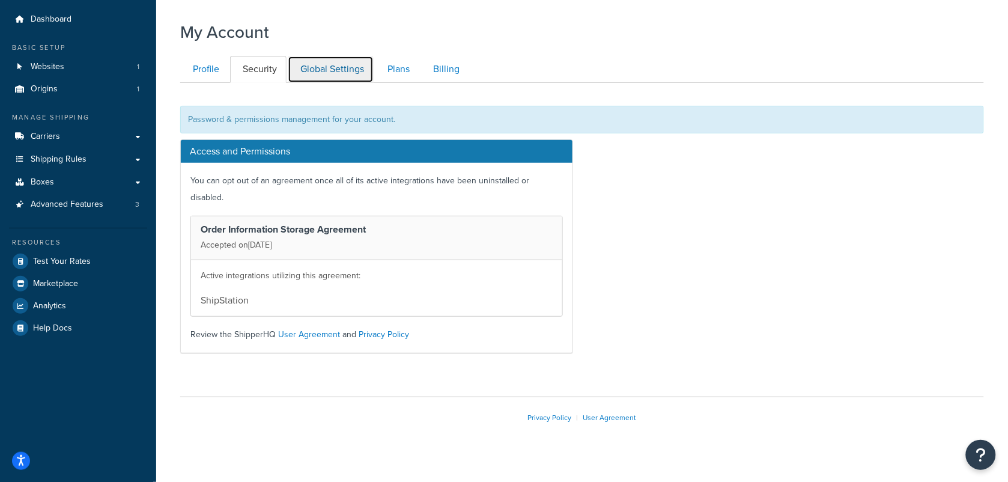
click at [323, 69] on link "Global Settings" at bounding box center [331, 69] width 86 height 27
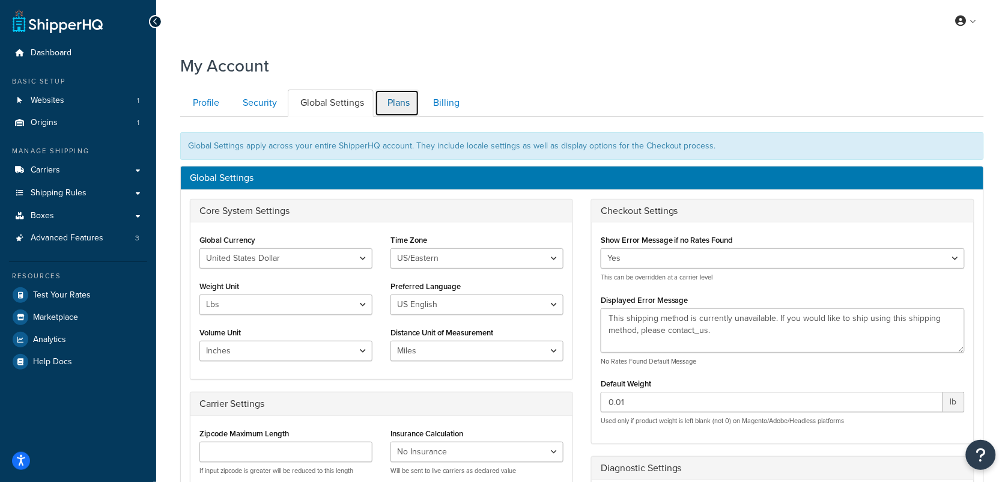
click at [390, 109] on link "Plans" at bounding box center [397, 102] width 44 height 27
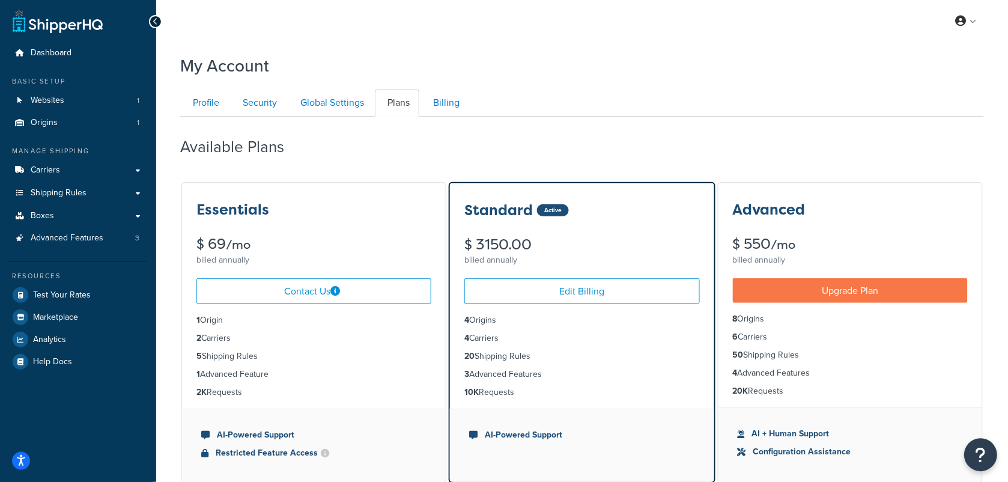
click at [980, 458] on icon "Open Resource Center" at bounding box center [980, 454] width 11 height 17
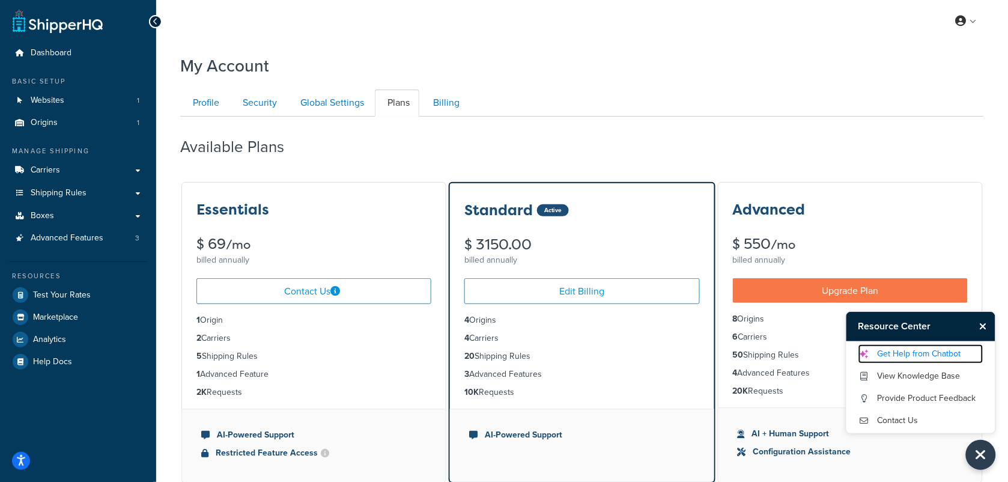
click at [932, 349] on link "Get Help from Chatbot" at bounding box center [920, 353] width 125 height 19
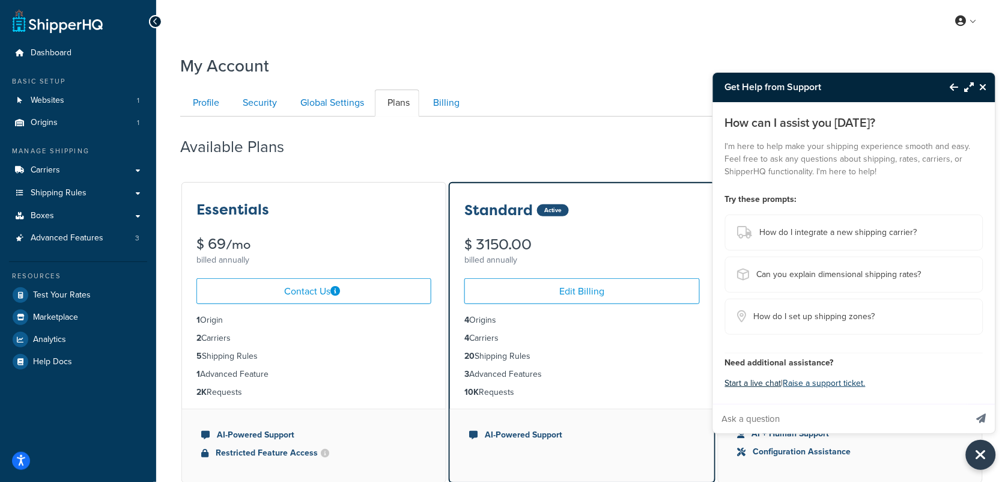
click at [763, 381] on button "Start a live chat" at bounding box center [753, 383] width 56 height 17
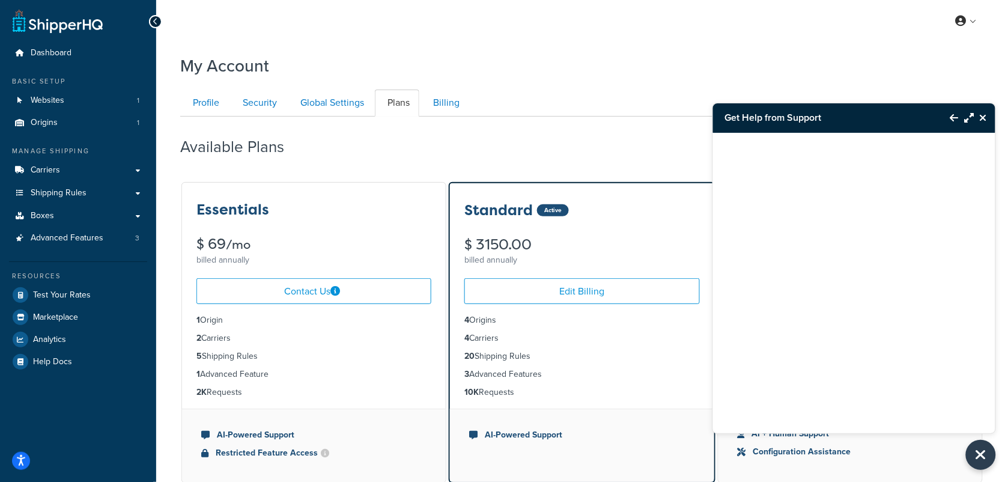
click at [977, 113] on button "Close Resource Center" at bounding box center [984, 117] width 21 height 14
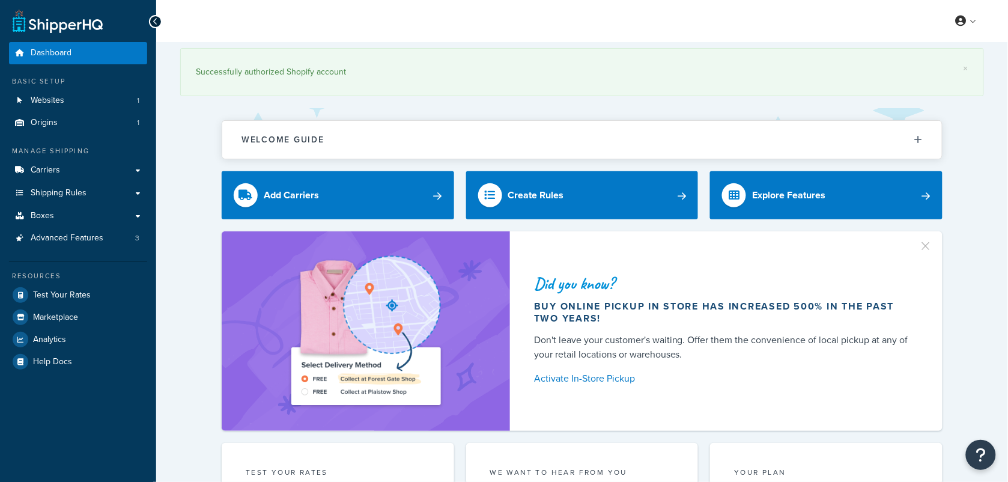
click at [365, 76] on div "Successfully authorized Shopify account" at bounding box center [582, 72] width 772 height 17
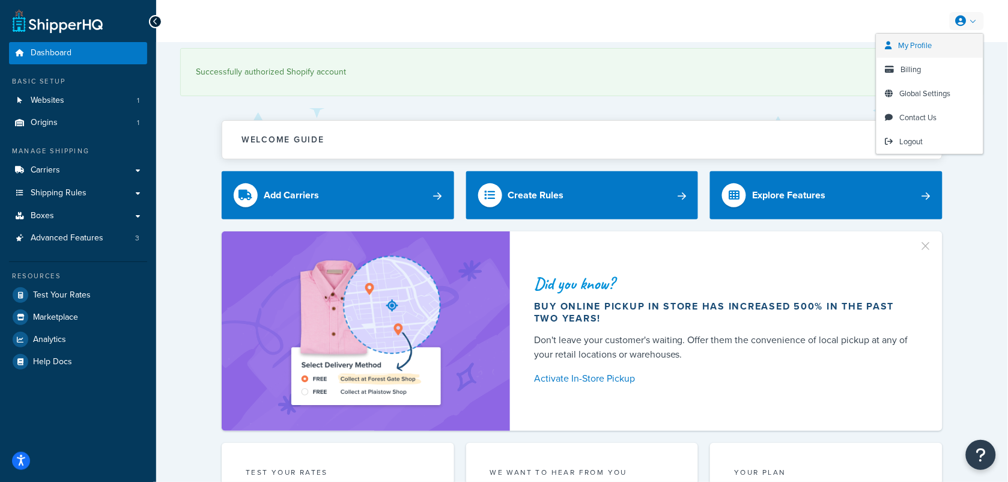
click at [916, 43] on span "My Profile" at bounding box center [915, 45] width 34 height 11
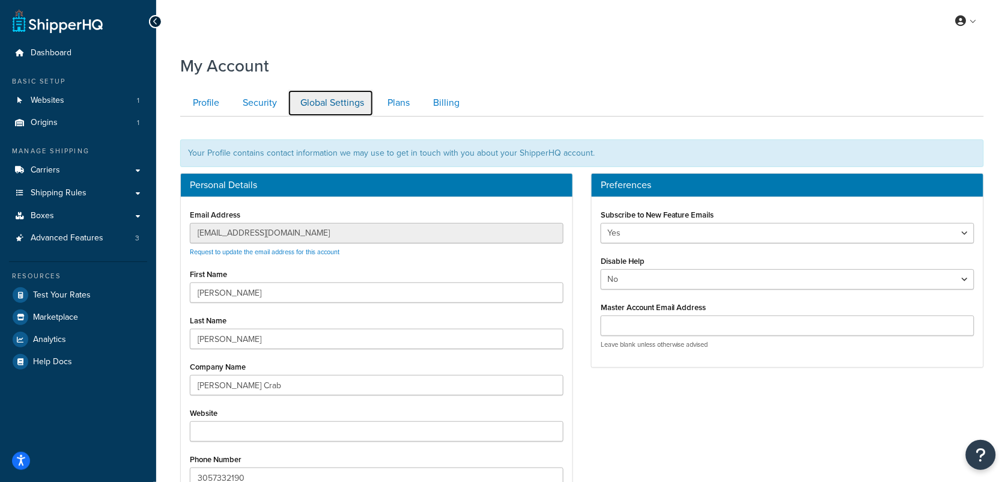
click at [329, 101] on link "Global Settings" at bounding box center [331, 102] width 86 height 27
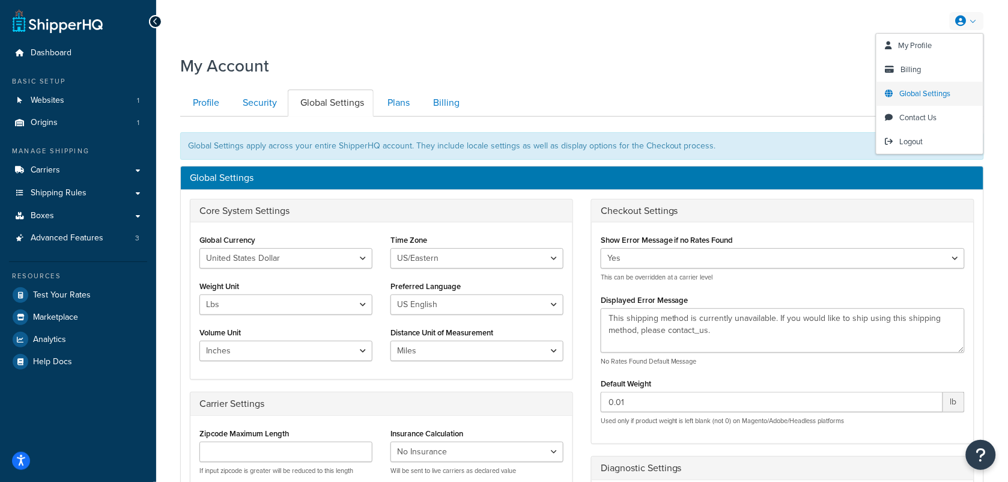
click at [928, 91] on span "Global Settings" at bounding box center [925, 93] width 51 height 11
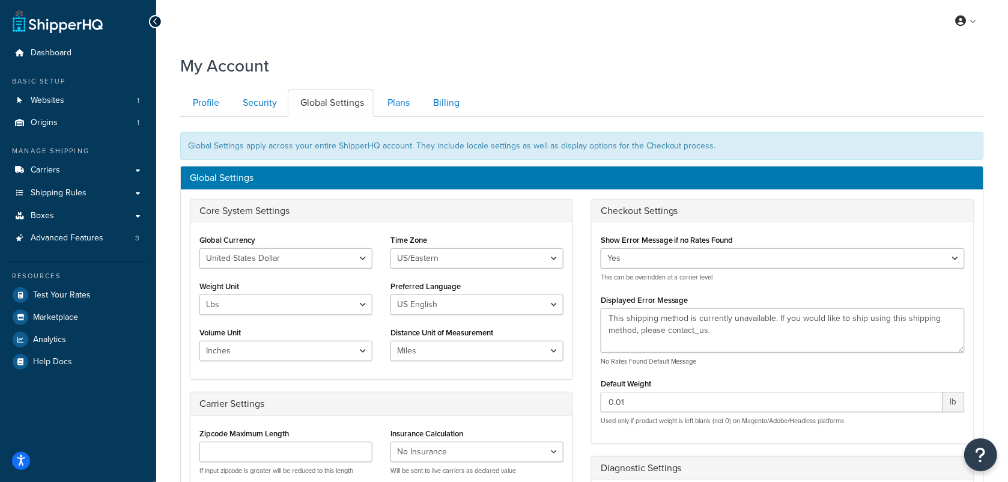
click at [986, 457] on button "Open Resource Center" at bounding box center [980, 454] width 33 height 33
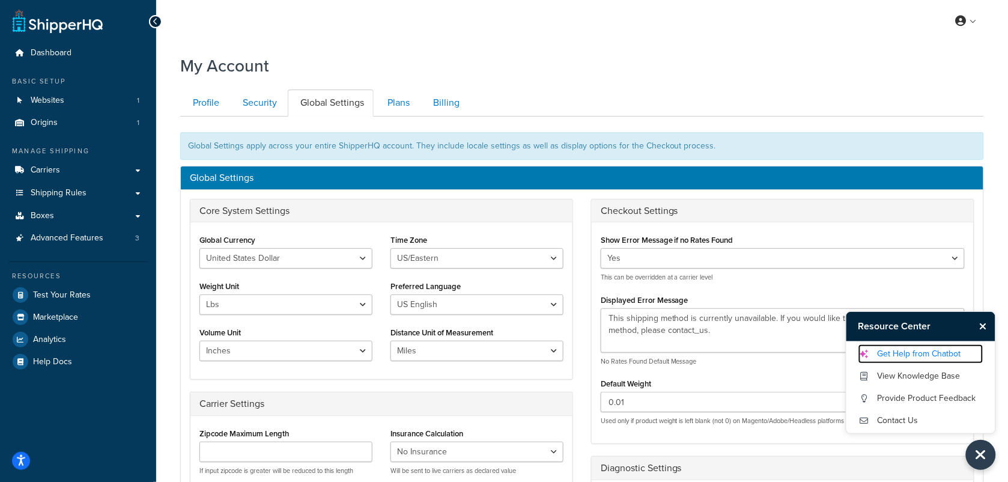
click at [942, 349] on link "Get Help from Chatbot" at bounding box center [920, 353] width 125 height 19
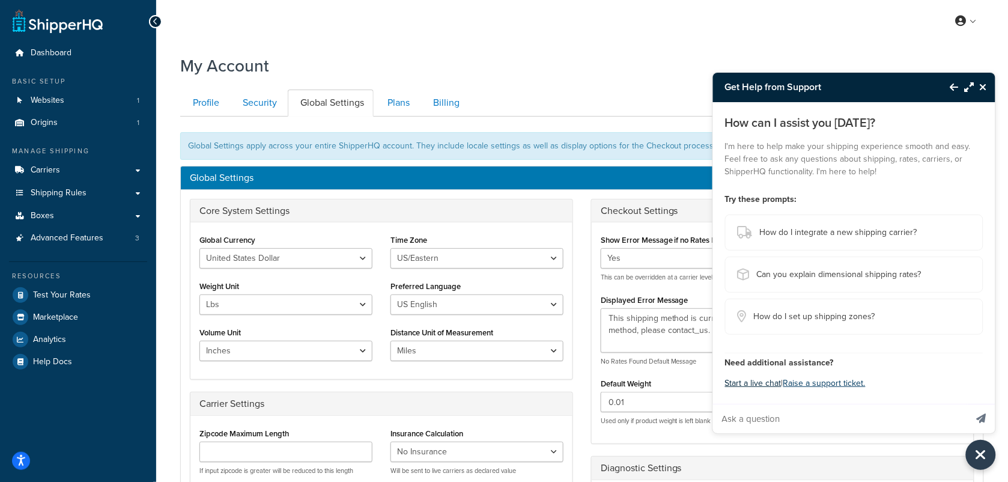
click at [760, 385] on button "Start a live chat" at bounding box center [753, 383] width 56 height 17
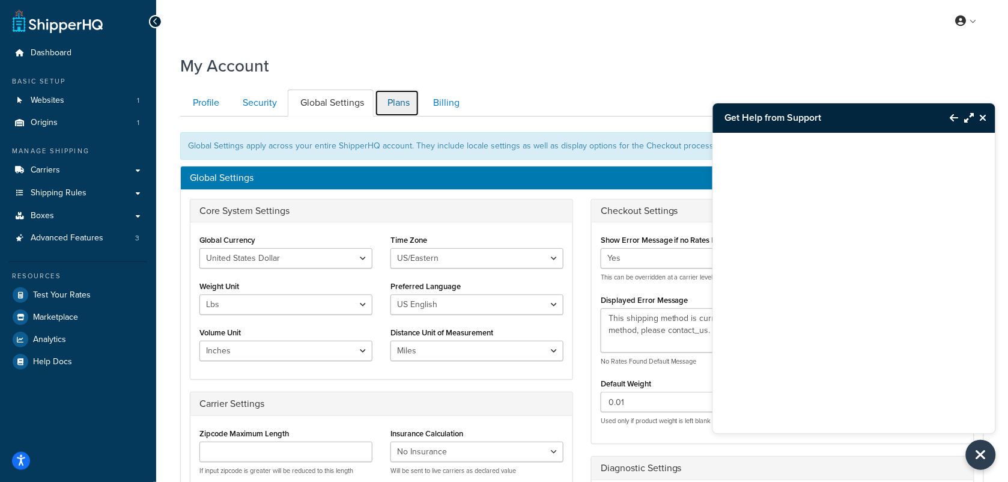
click at [404, 96] on link "Plans" at bounding box center [397, 102] width 44 height 27
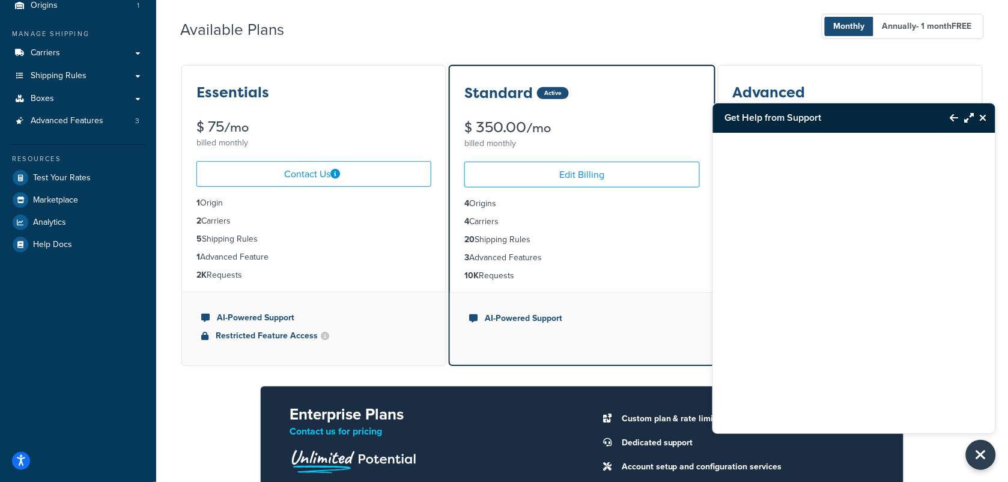
drag, startPoint x: 994, startPoint y: 367, endPoint x: 710, endPoint y: 290, distance: 294.8
click at [710, 290] on ul "4 Origins 4 Carriers 20 Shipping Rules 3 Advanced Features 10K Requests" at bounding box center [582, 239] width 264 height 104
click at [967, 114] on icon "Maximize Resource Center" at bounding box center [969, 118] width 10 height 10
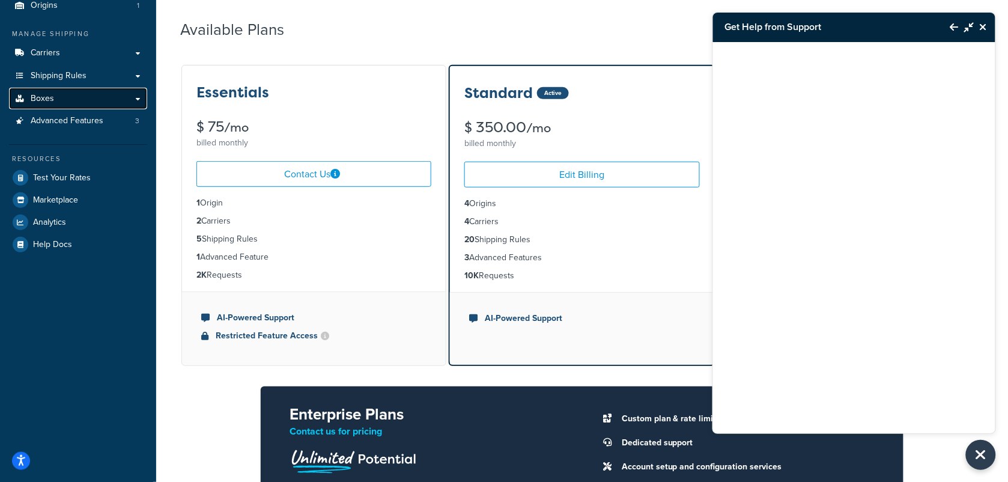
click at [49, 94] on span "Boxes" at bounding box center [42, 99] width 23 height 10
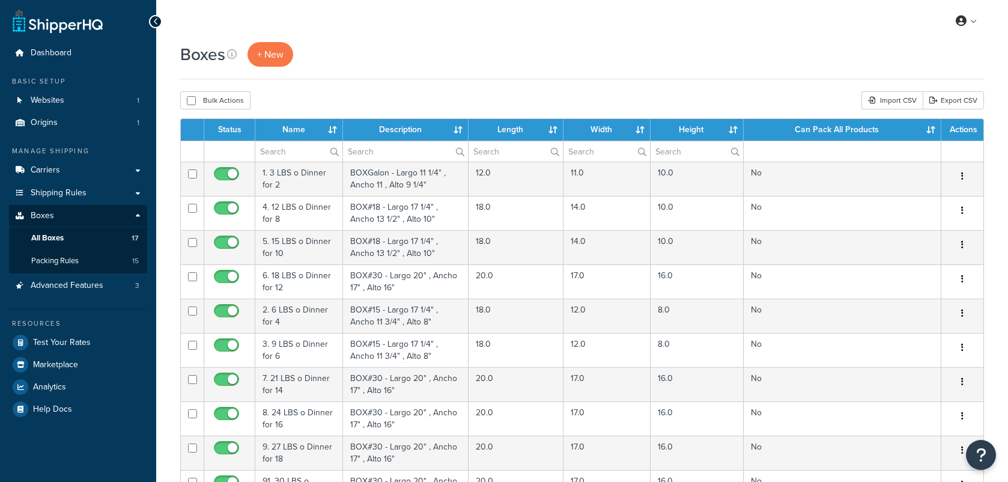
select select "100"
click at [70, 262] on span "Packing Rules" at bounding box center [54, 261] width 47 height 10
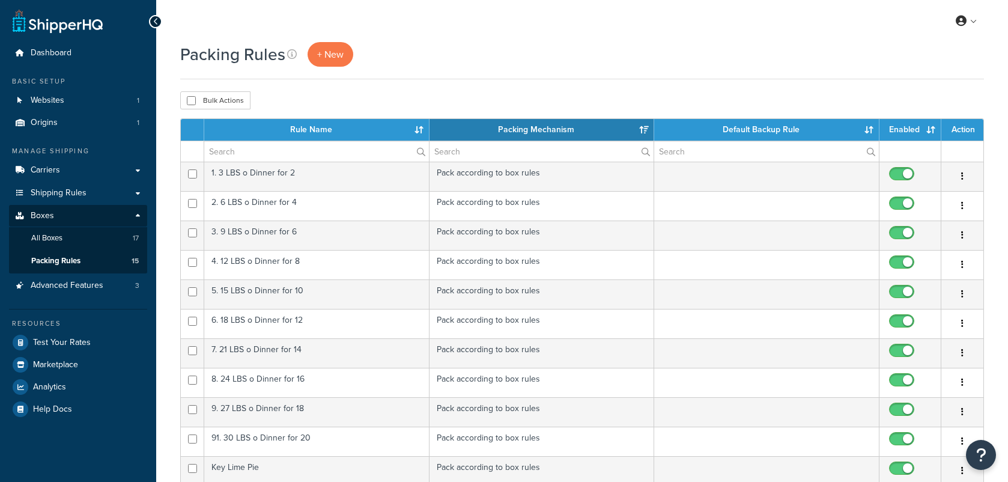
select select "15"
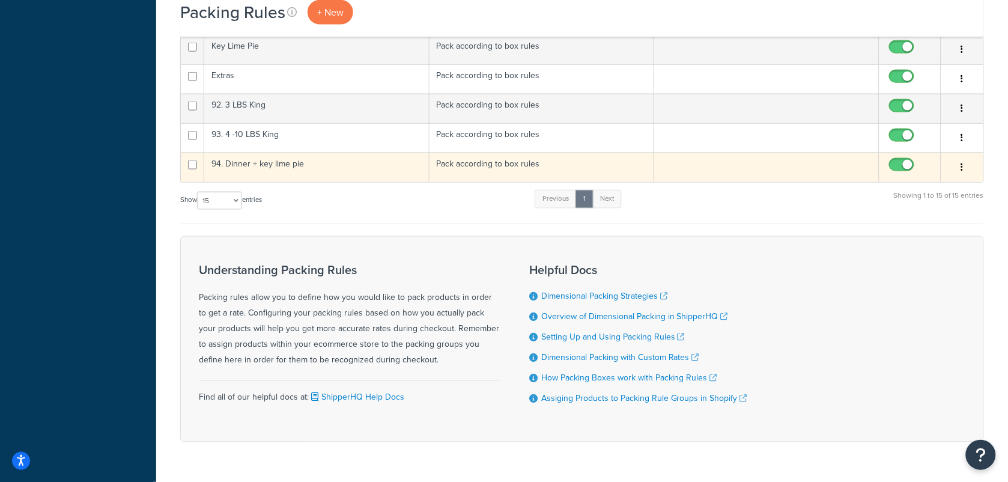
click at [269, 166] on td "94. Dinner + key lime pie" at bounding box center [316, 167] width 225 height 29
click at [283, 164] on td "94. Dinner + key lime pie" at bounding box center [316, 167] width 225 height 29
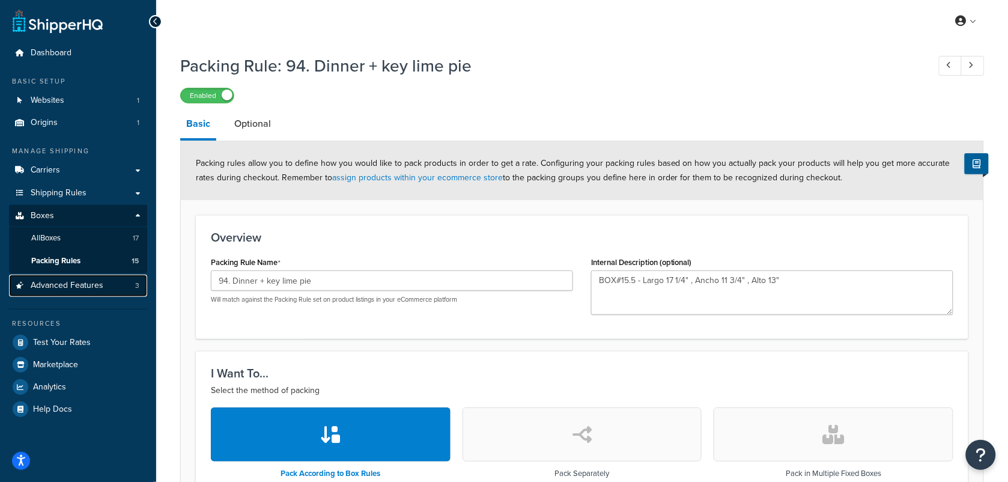
click at [64, 280] on span "Advanced Features" at bounding box center [67, 285] width 73 height 10
